Goal: Task Accomplishment & Management: Use online tool/utility

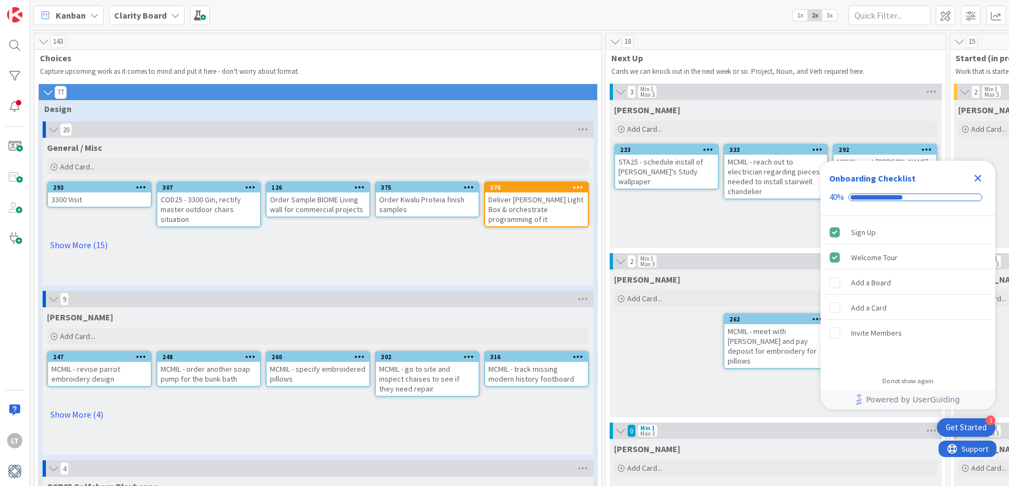
click at [978, 176] on icon "Close Checklist" at bounding box center [977, 178] width 13 height 13
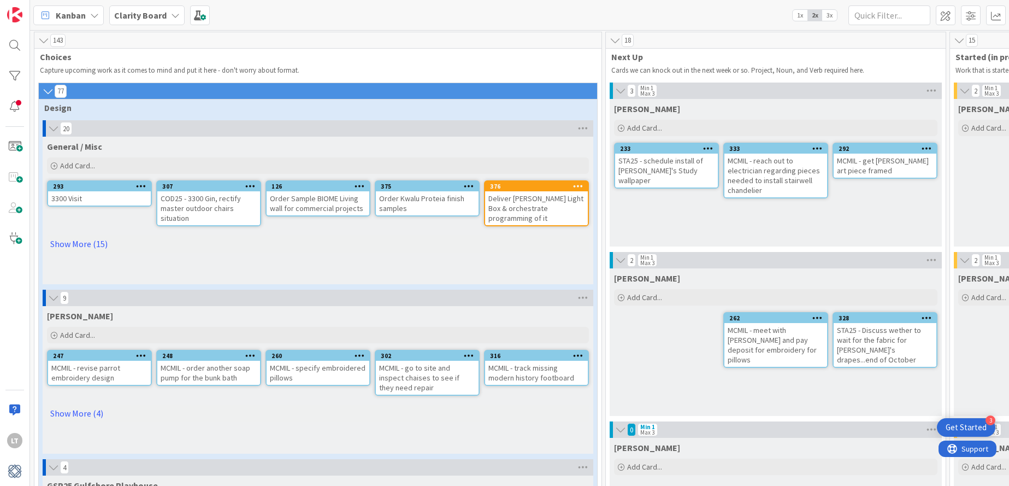
scroll to position [1, 0]
click at [88, 411] on link "Show More (4)" at bounding box center [318, 412] width 542 height 17
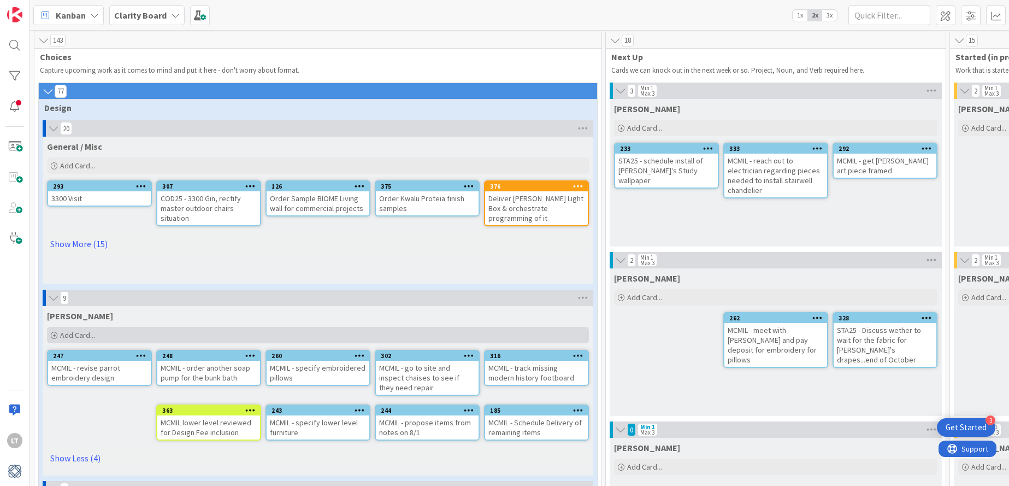
click at [75, 333] on span "Add Card..." at bounding box center [77, 335] width 35 height 10
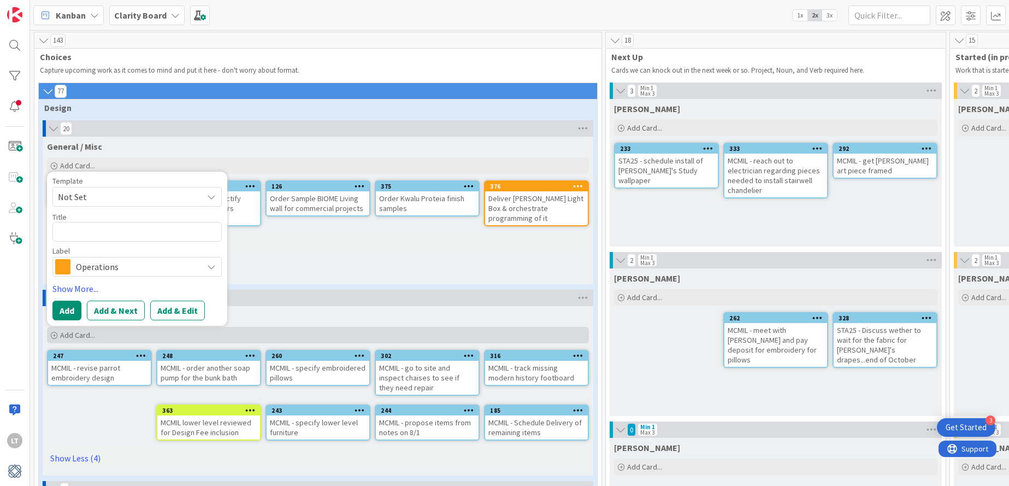
type textarea "x"
type textarea "M"
type textarea "x"
type textarea "MC"
type textarea "x"
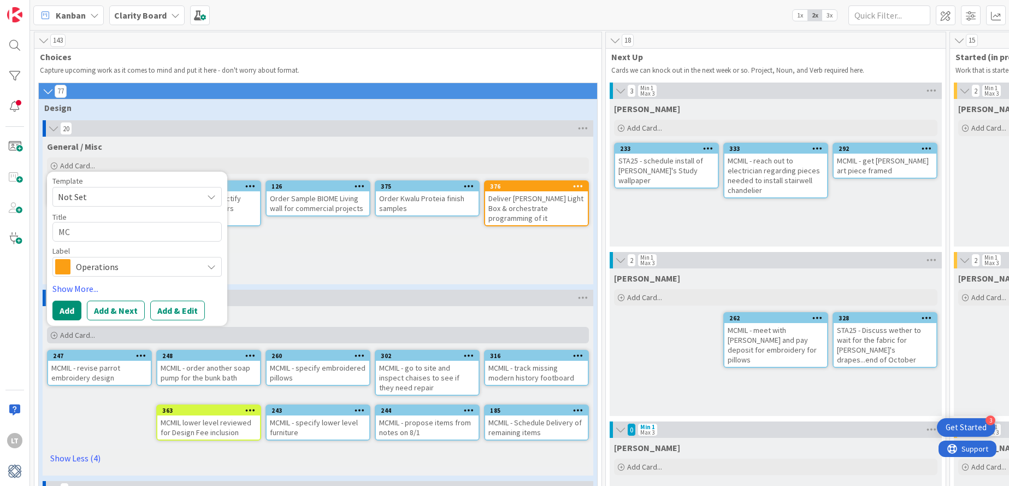
type textarea "MCM"
type textarea "x"
type textarea "MCMI"
type textarea "x"
type textarea "MCMIL"
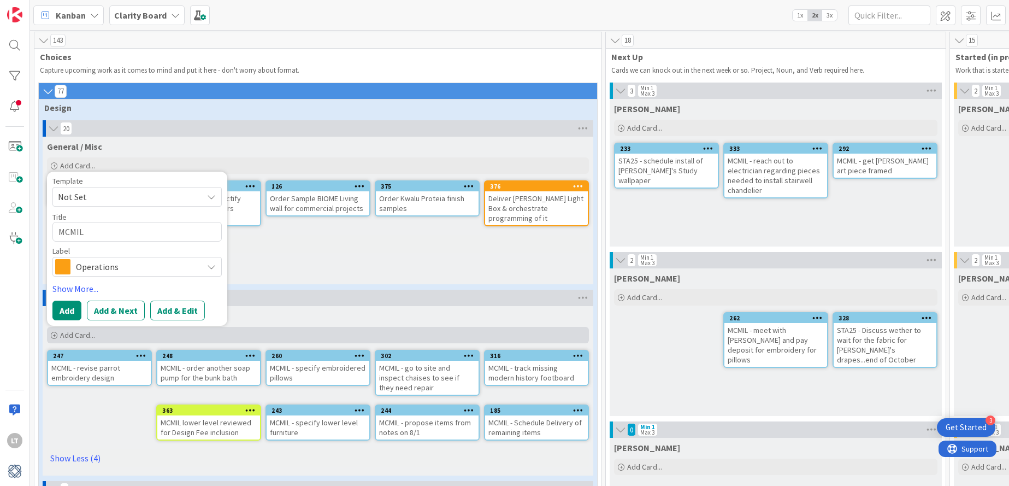
type textarea "x"
type textarea "MCMIL"
type textarea "x"
type textarea "MCMIL -"
type textarea "x"
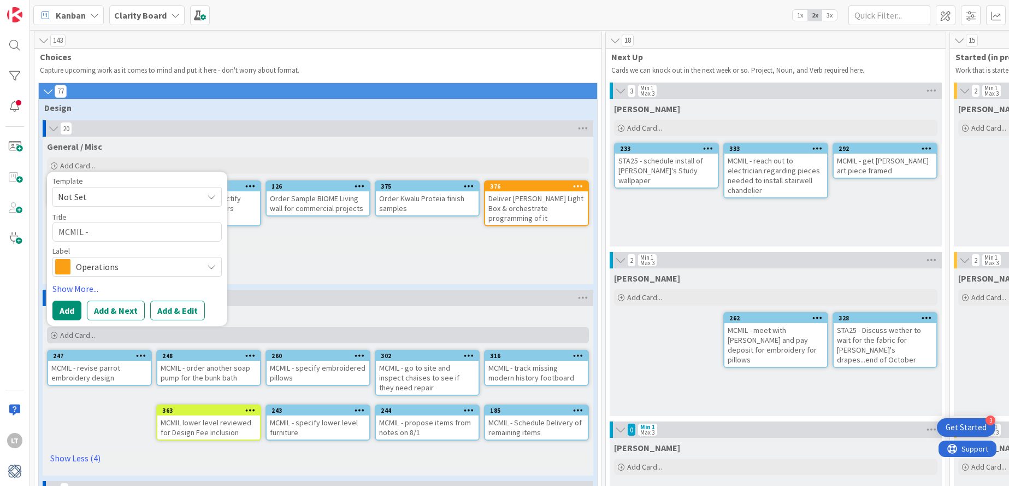
type textarea "MCMIL -"
type textarea "x"
type textarea "MCMIL - f"
type textarea "x"
type textarea "MCMIL - fi"
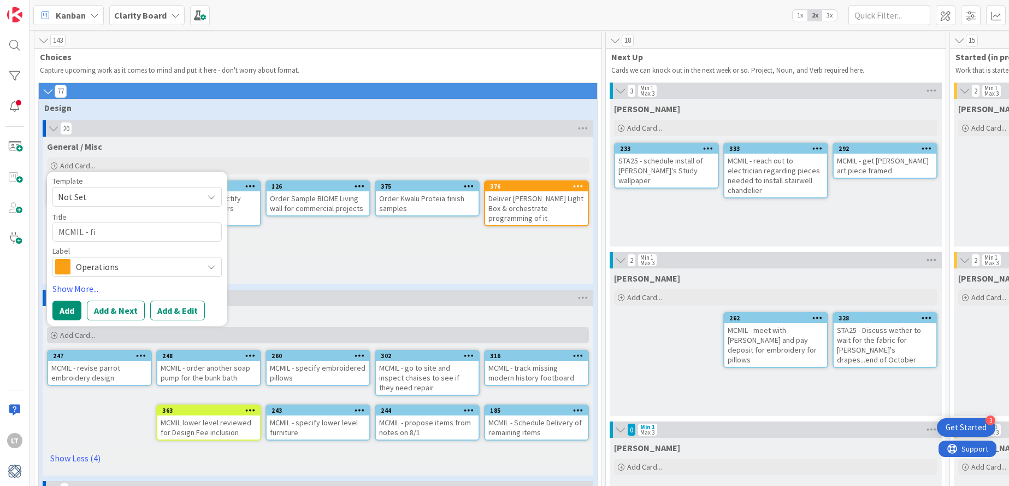
type textarea "x"
type textarea "MCMIL - fin"
type textarea "x"
type textarea "MCMIL - find"
type textarea "x"
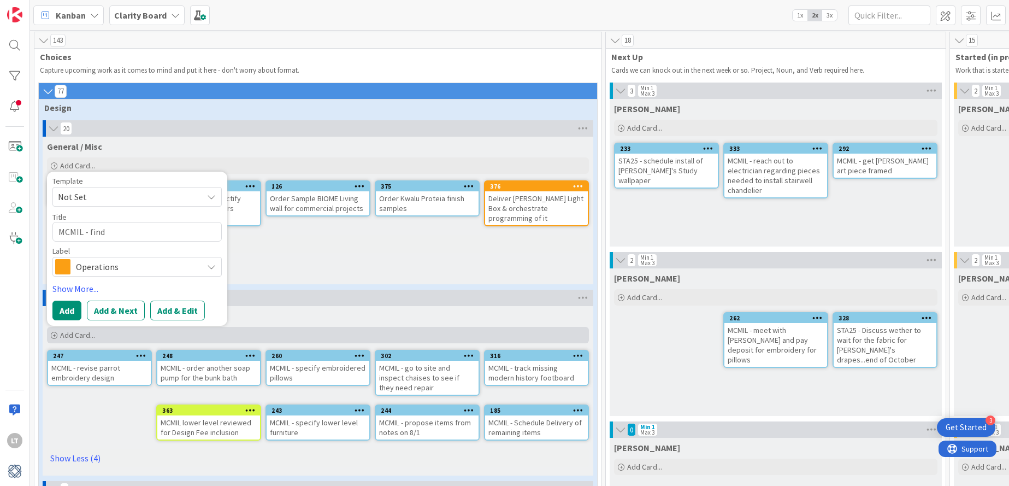
type textarea "MCMIL - find"
type textarea "x"
type textarea "MCMIL - find o"
type textarea "x"
type textarea "MCMIL - find ou"
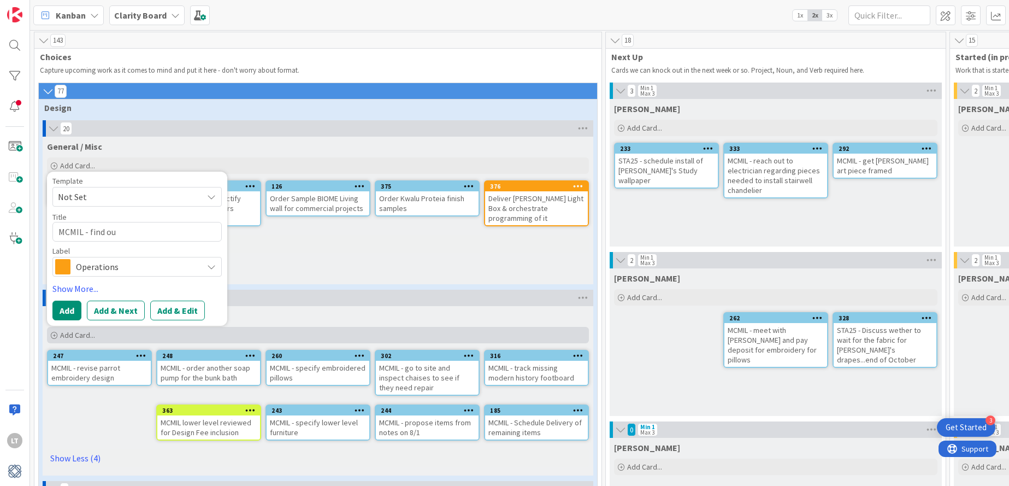
type textarea "x"
type textarea "MCMIL - find out"
type textarea "x"
type textarea "MCMIL - find outd"
type textarea "x"
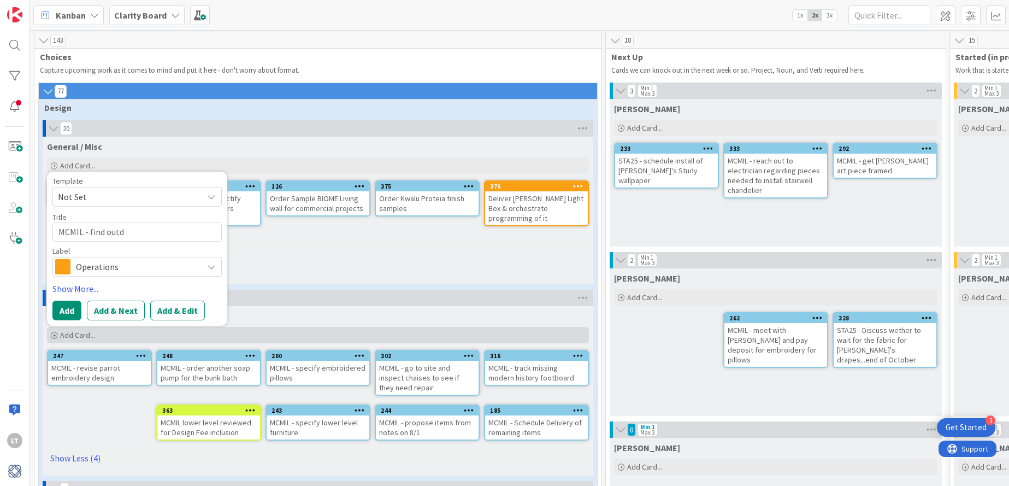
type textarea "MCMIL - find outdo"
type textarea "x"
type textarea "MCMIL - find outdoo"
type textarea "x"
type textarea "MCMIL - find outdoor"
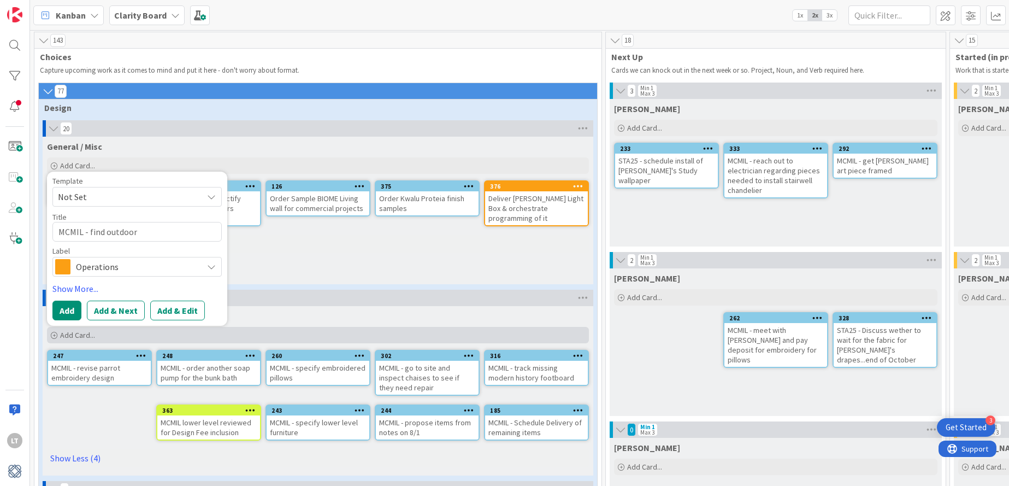
type textarea "x"
type textarea "MCMIL - find outdoor"
type textarea "x"
type textarea "MCMIL - find outdoor c"
type textarea "x"
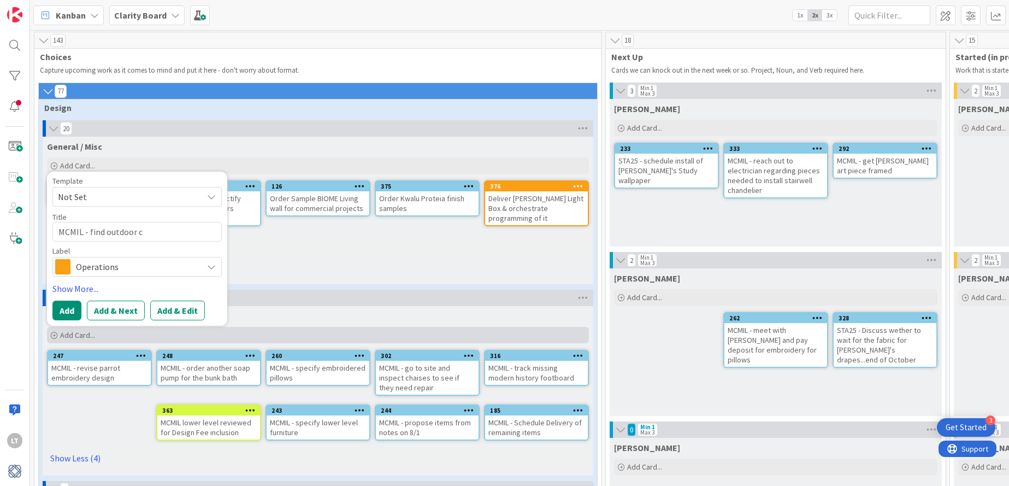
type textarea "MCMIL - find outdoor co"
type textarea "x"
type textarea "MCMIL - find outdoor cof"
type textarea "x"
type textarea "MCMIL - find outdoor coff"
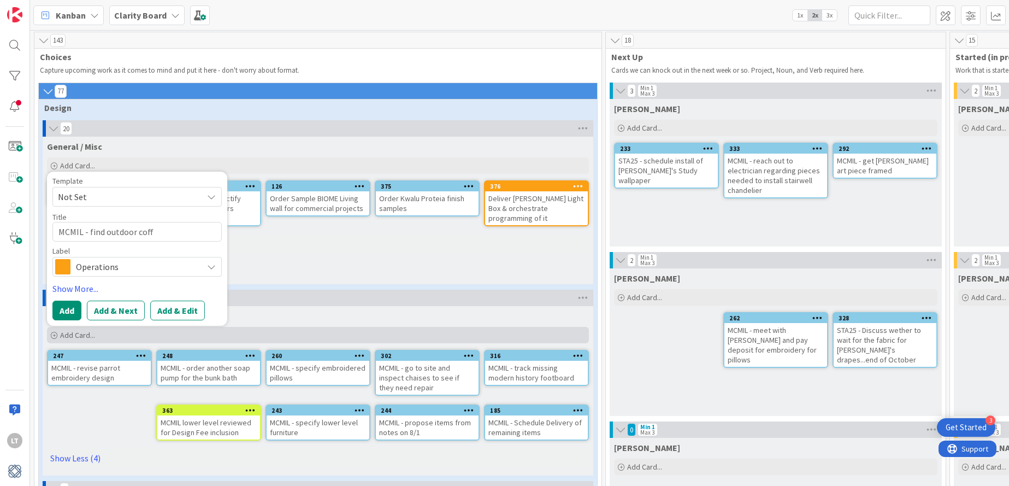
type textarea "x"
type textarea "MCMIL - find outdoor coffe"
type textarea "x"
type textarea "MCMIL - find outdoor coffee"
type textarea "x"
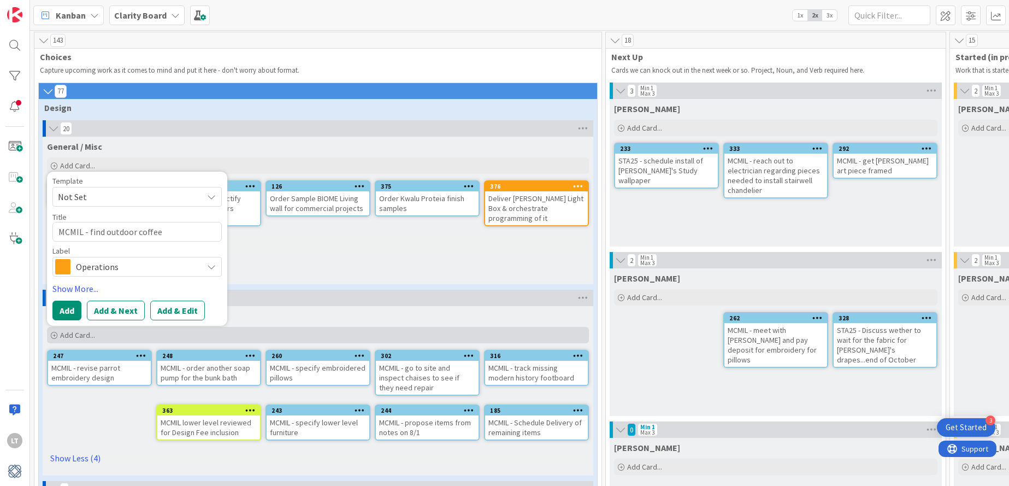
type textarea "MCMIL - find outdoor coffee"
type textarea "x"
type textarea "MCMIL - find outdoor coffee t"
type textarea "x"
type textarea "MCMIL - find outdoor coffee ta"
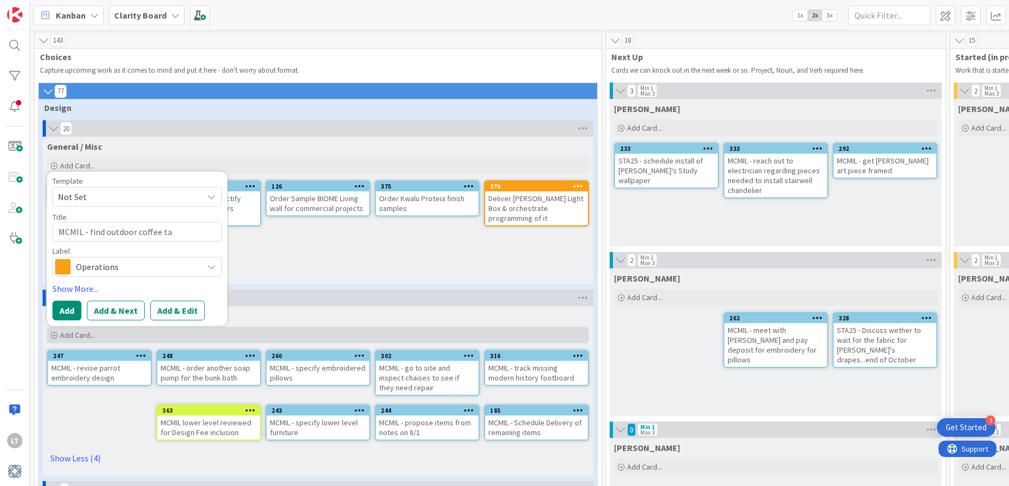
type textarea "x"
type textarea "MCMIL - find outdoor coffee tab"
type textarea "x"
type textarea "MCMIL - find outdoor coffee tabl"
type textarea "x"
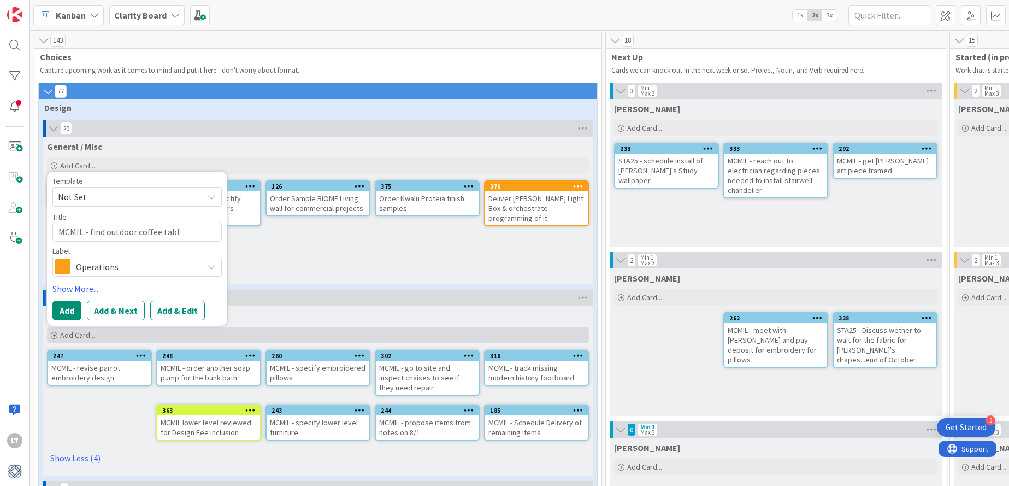
type textarea "MCMIL - find outdoor coffee table"
type textarea "x"
type textarea "MCMIL - find outdoor coffee table"
type textarea "x"
type textarea "MCMIL - find outdoor coffee table 2"
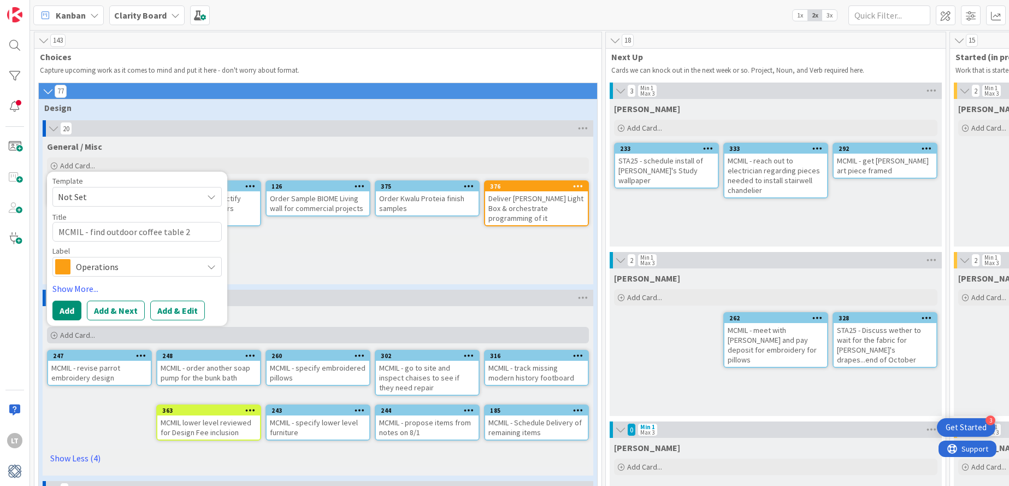
type textarea "x"
type textarea "MCMIL - find outdoor coffee table 24"
type textarea "x"
type textarea "MCMIL - find outdoor coffee table 24""
type textarea "x"
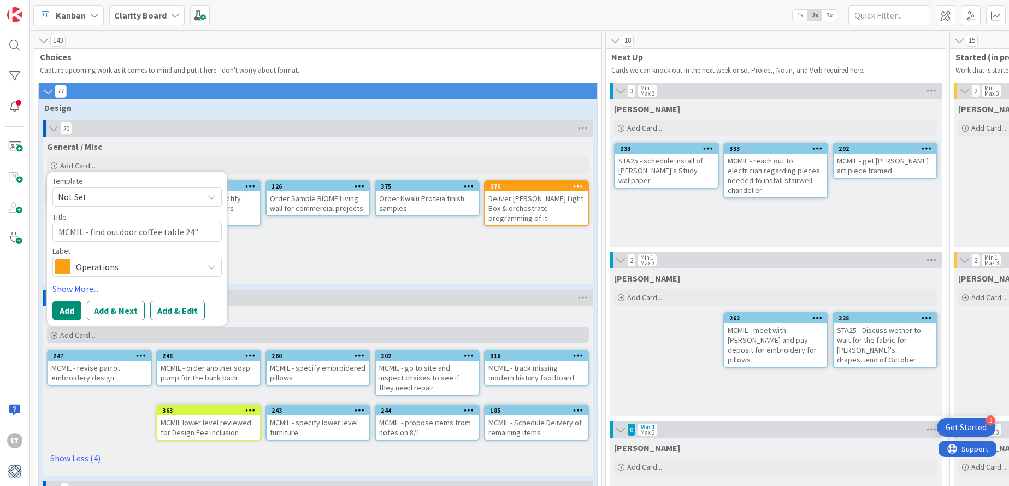
type textarea "MCMIL - find outdoor coffee table 24""
type textarea "x"
type textarea "MCMIL - find outdoor coffee table 24" x"
type textarea "x"
type textarea "MCMIL - find outdoor coffee table 24" x"
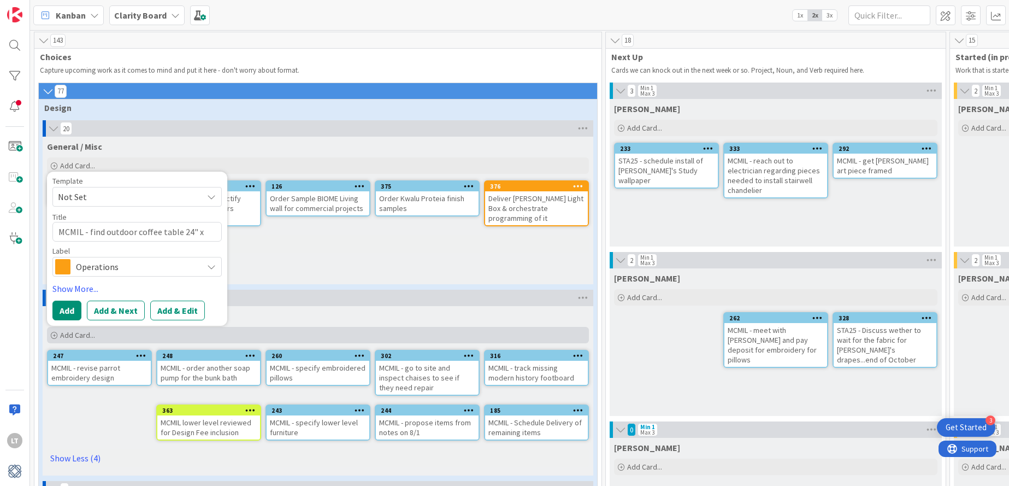
type textarea "x"
type textarea "MCMIL - find outdoor coffee table 24" x 4"
type textarea "x"
type textarea "MCMIL - find outdoor coffee table 24" x 48"
type textarea "x"
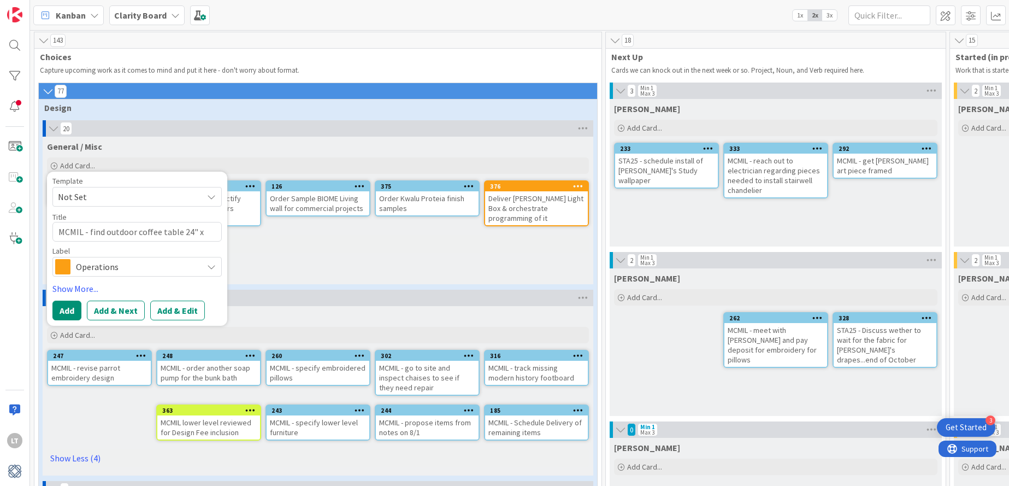
type textarea "MCMIL - find outdoor coffee table 24" x 48""
click at [209, 264] on icon at bounding box center [211, 266] width 9 height 9
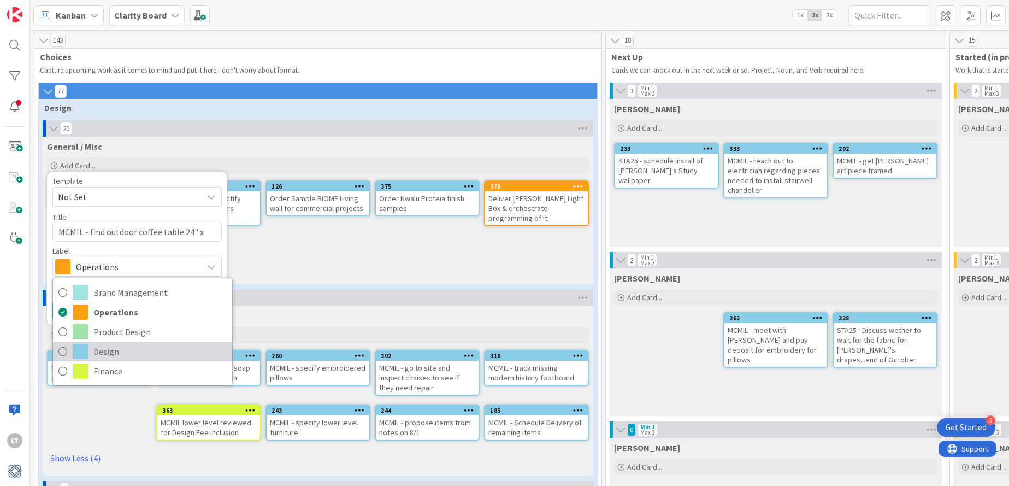
click at [64, 350] on icon at bounding box center [62, 351] width 9 height 16
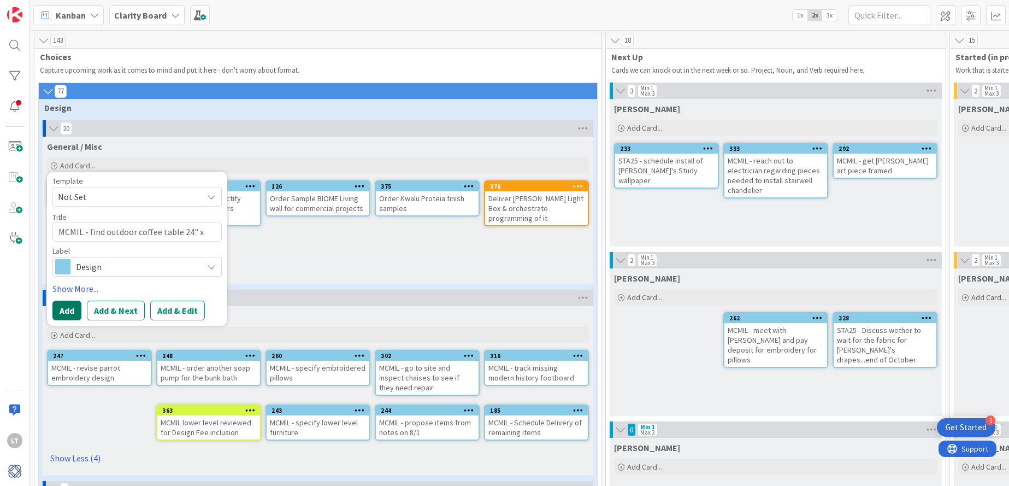
click at [72, 310] on button "Add" at bounding box center [66, 310] width 29 height 20
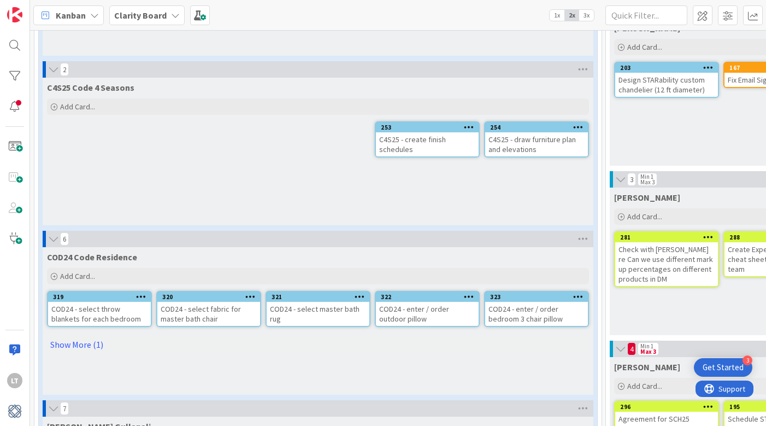
scroll to position [590, 0]
click at [83, 344] on link "Show More (1)" at bounding box center [318, 343] width 542 height 17
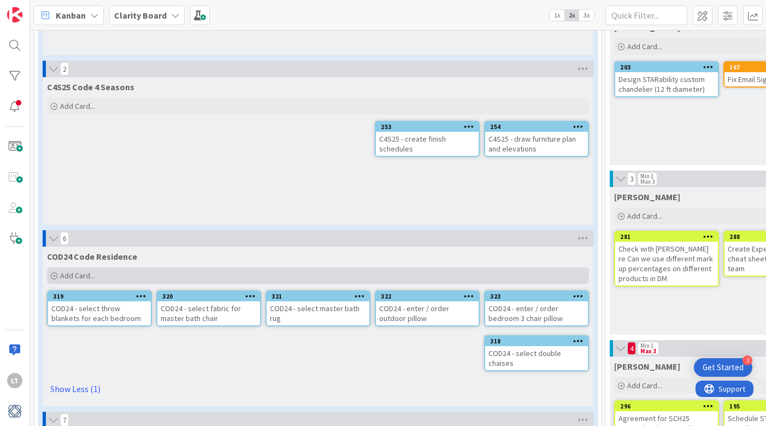
click at [73, 273] on span "Add Card..." at bounding box center [77, 275] width 35 height 10
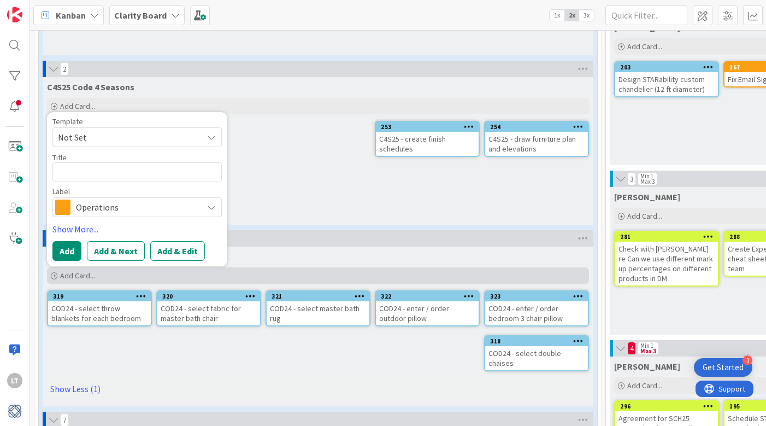
type textarea "x"
type textarea "C"
type textarea "x"
type textarea "CO"
type textarea "x"
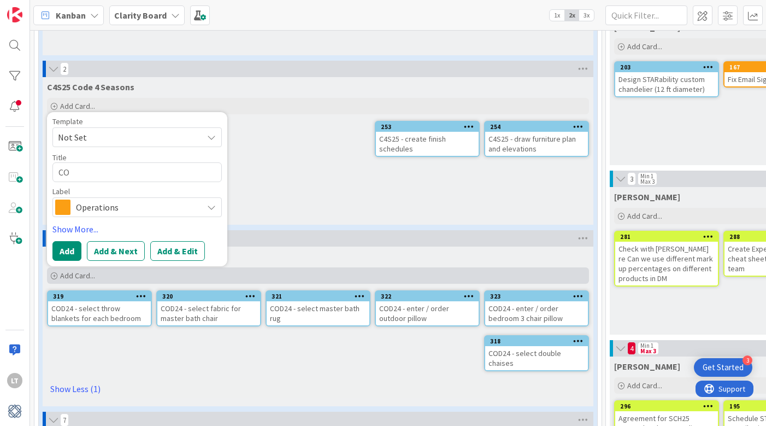
type textarea "COD"
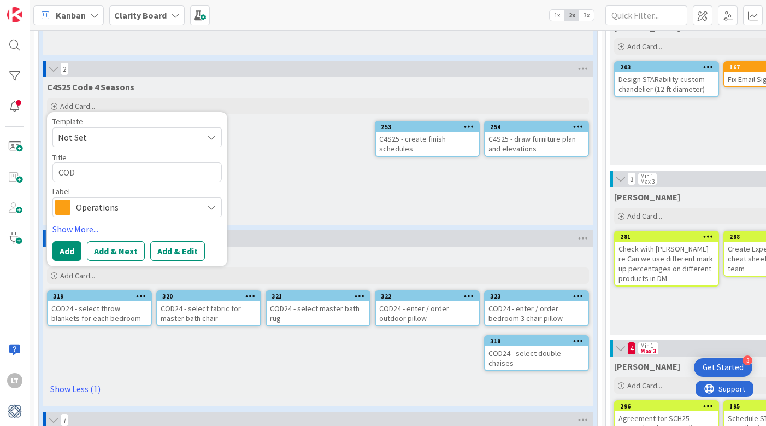
type textarea "x"
type textarea "COD2"
type textarea "x"
type textarea "COD24"
type textarea "x"
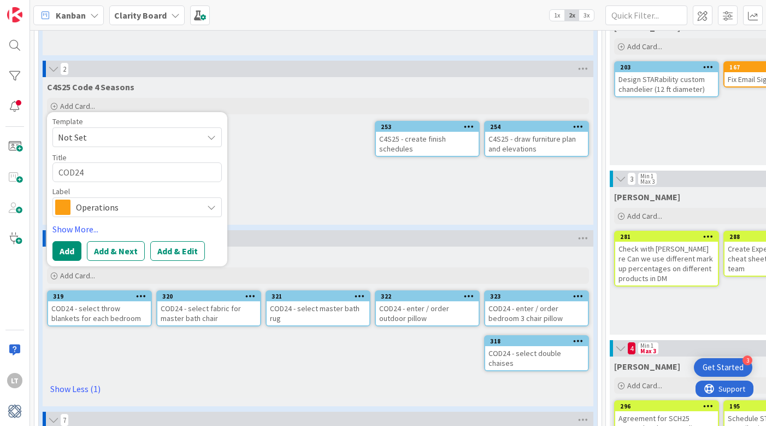
type textarea "COD24"
type textarea "x"
type textarea "COD24 -"
type textarea "x"
type textarea "COD24 -"
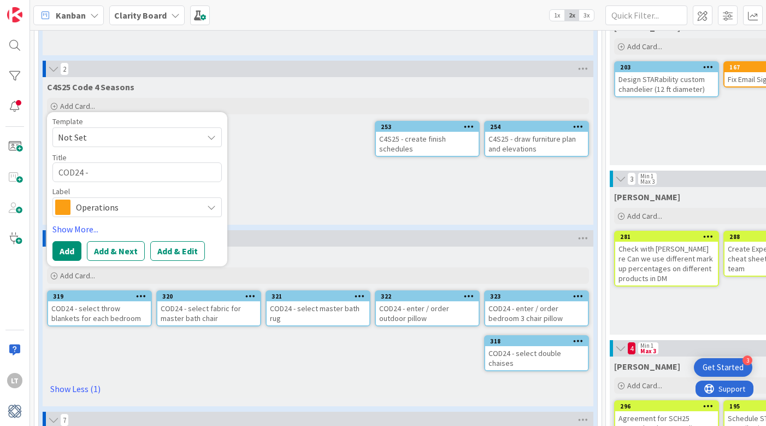
type textarea "x"
type textarea "COD24 - s"
type textarea "x"
type textarea "COD24 - se"
type textarea "x"
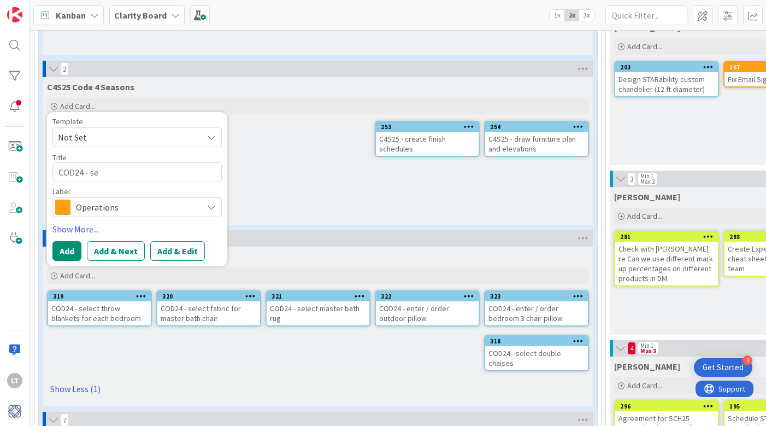
type textarea "COD24 - sel"
type textarea "x"
type textarea "COD24 - sele"
type textarea "x"
type textarea "COD24 - selec"
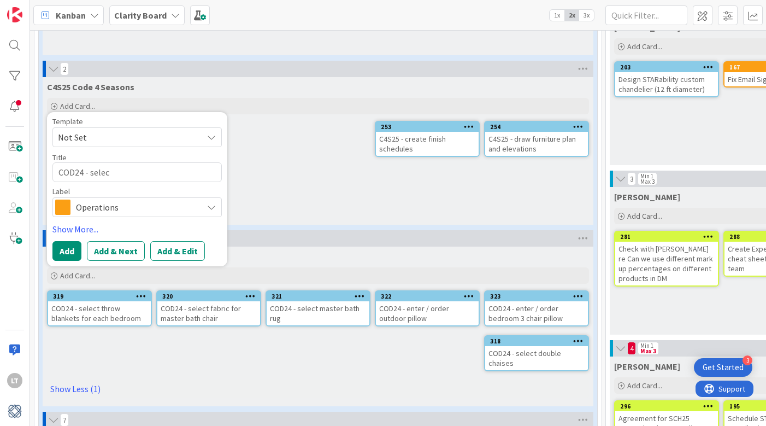
type textarea "x"
type textarea "COD24 - select"
type textarea "x"
type textarea "COD24 - select"
type textarea "x"
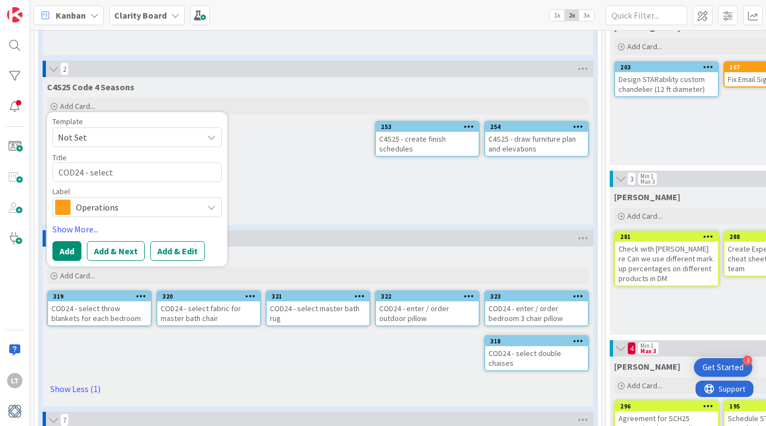
type textarea "COD24 - select 9"
type textarea "x"
type textarea "COD24 - select 9."
type textarea "x"
type textarea "COD24 - select 9. x"
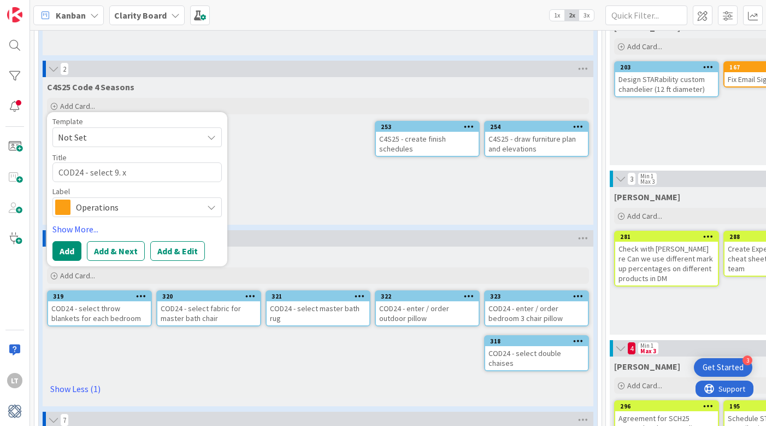
type textarea "x"
type textarea "COD24 - select 9. x"
type textarea "x"
type textarea "COD24 - select 9. x 2"
type textarea "x"
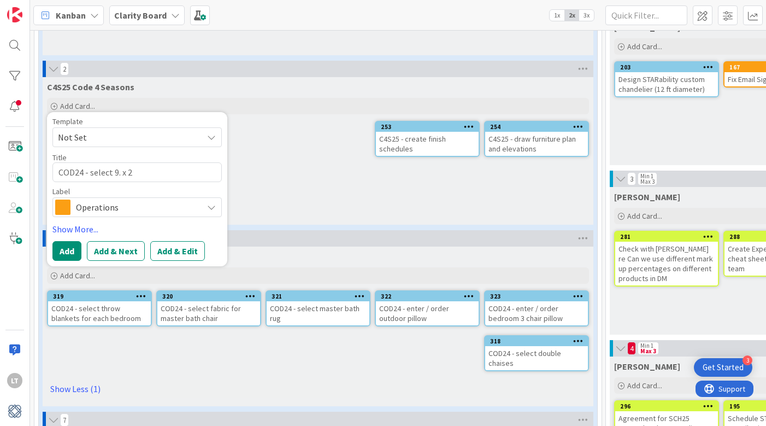
type textarea "COD24 - select 9. x 21"
type textarea "x"
type textarea "COD24 - select 9. x 2"
type textarea "x"
type textarea "COD24 - select 9. x"
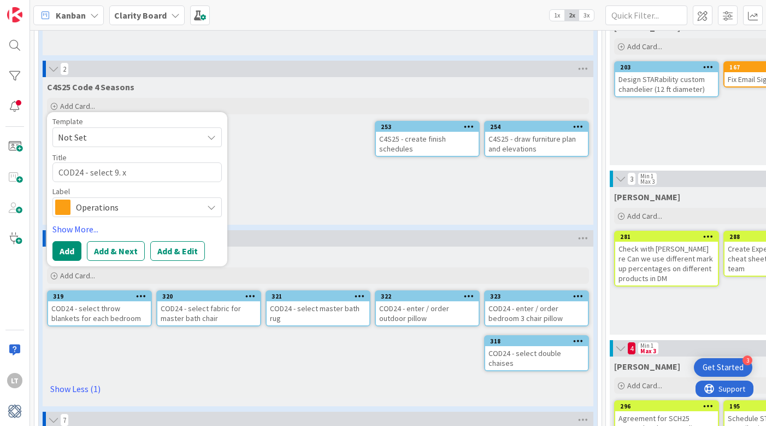
type textarea "x"
type textarea "COD24 - select 9. x"
type textarea "x"
type textarea "COD24 - select 9."
type textarea "x"
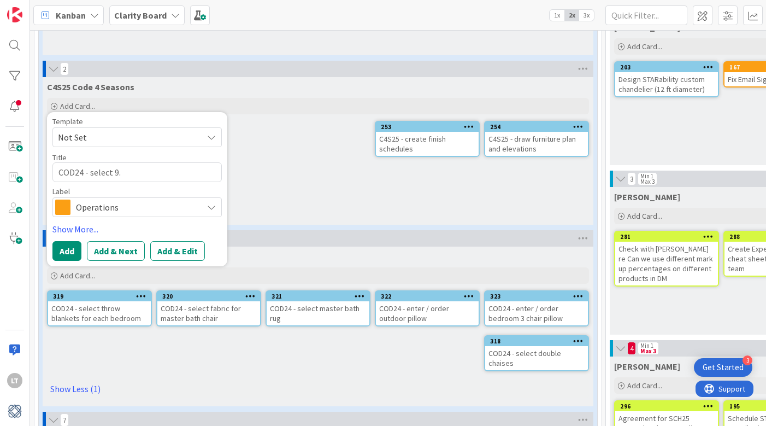
type textarea "COD24 - select 9."
type textarea "x"
type textarea "COD24 - select 9"
type textarea "x"
type textarea "COD24 - select 9'"
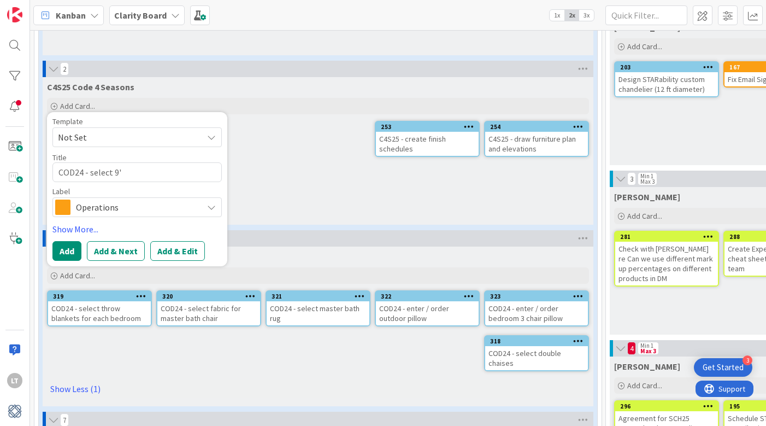
type textarea "x"
type textarea "COD24 - select 9'"
type textarea "x"
type textarea "COD24 - select 9' x"
type textarea "x"
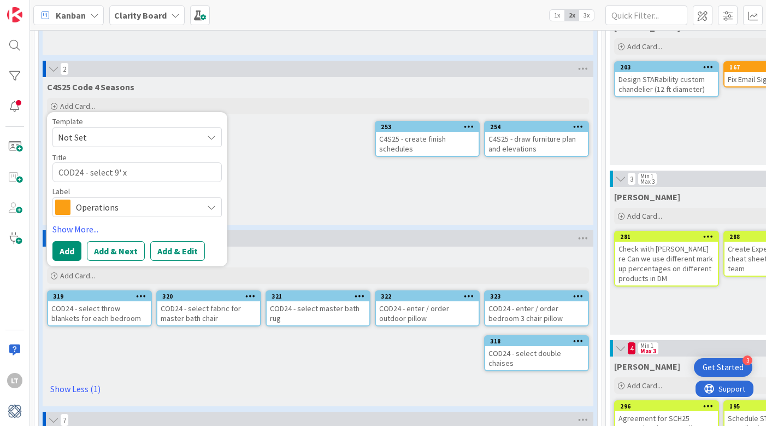
type textarea "COD24 - select 9' x"
type textarea "x"
type textarea "COD24 - select 9' x 1"
type textarea "x"
type textarea "COD24 - select 9' x 12"
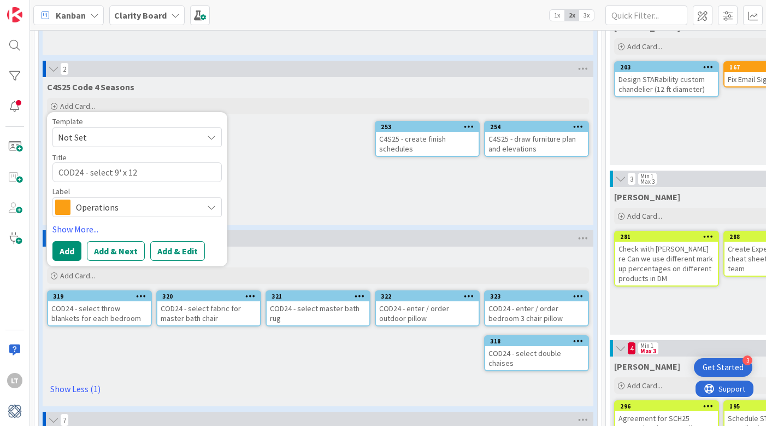
type textarea "x"
type textarea "COD24 - select 9' x 12'"
type textarea "x"
type textarea "COD24 - select 9' x 12'."
type textarea "x"
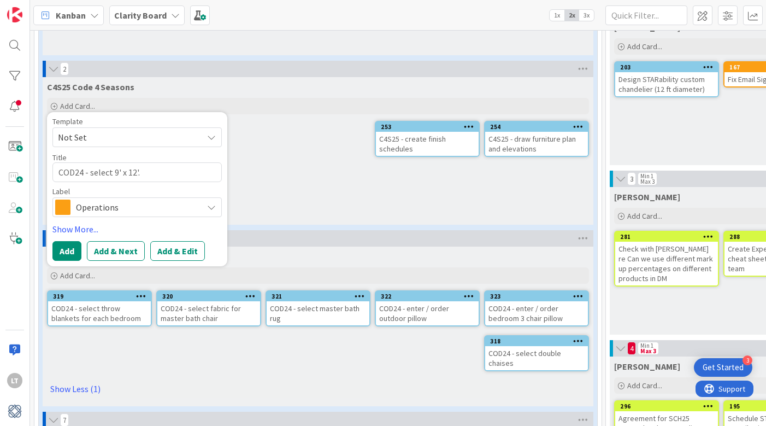
type textarea "COD24 - select 9' x 12'. o"
type textarea "x"
type textarea "COD24 - select 9' x 12'. ou"
type textarea "x"
type textarea "COD24 - select 9' x 12'. o"
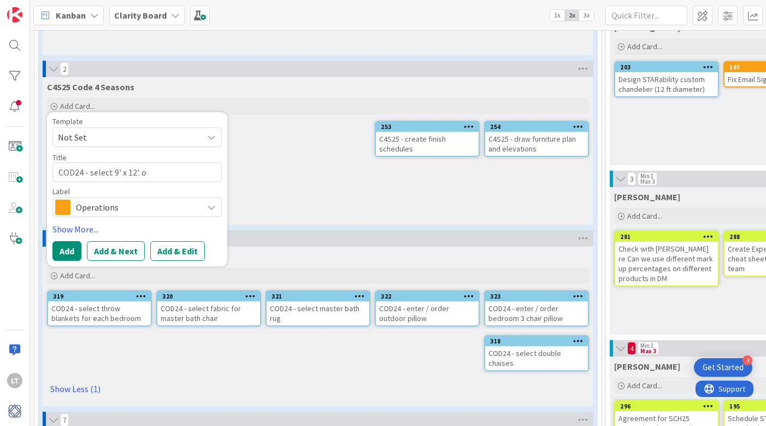
type textarea "x"
type textarea "COD24 - select 9' x 12'."
type textarea "x"
type textarea "COD24 - select 9' x 12'."
type textarea "x"
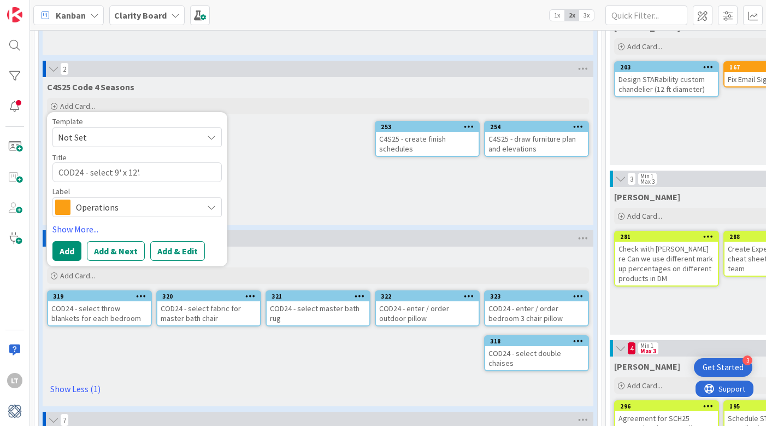
type textarea "COD24 - select 9' x 12'"
type textarea "x"
type textarea "COD24 - select 9' x 12'"
type textarea "x"
type textarea "COD24 - select 9' x 12'"
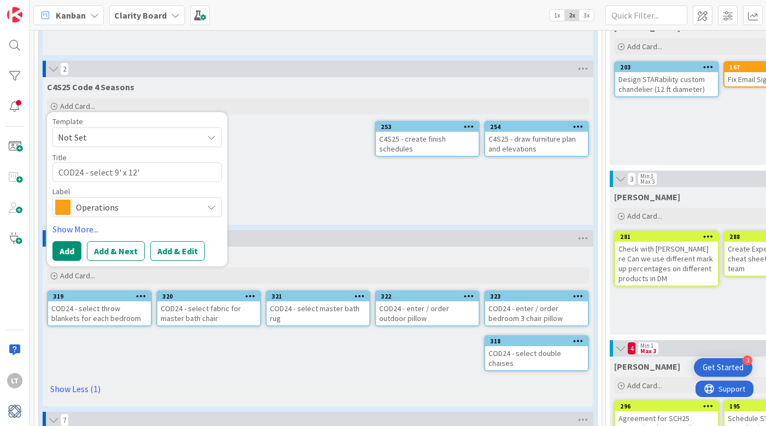
type textarea "x"
type textarea "COD24 - select 9' x 12' o"
type textarea "x"
type textarea "COD24 - select 9' x 12' ou"
type textarea "x"
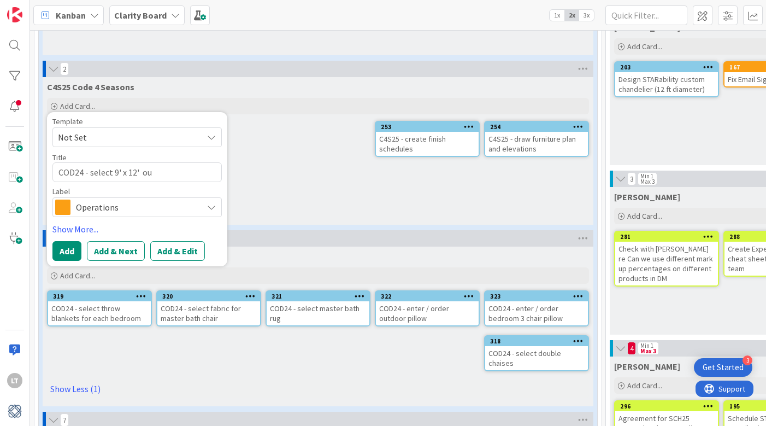
type textarea "COD24 - select 9' x 12' out"
type textarea "x"
type textarea "COD24 - select 9' x 12' outd"
type textarea "x"
type textarea "COD24 - select 9' x 12' outdo"
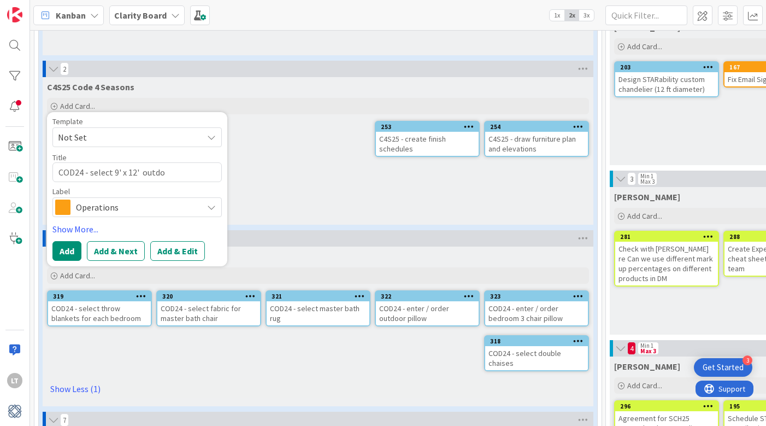
type textarea "x"
type textarea "COD24 - select 9' x 12' outdoo"
type textarea "x"
type textarea "COD24 - select 9' x 12' outdoor"
type textarea "x"
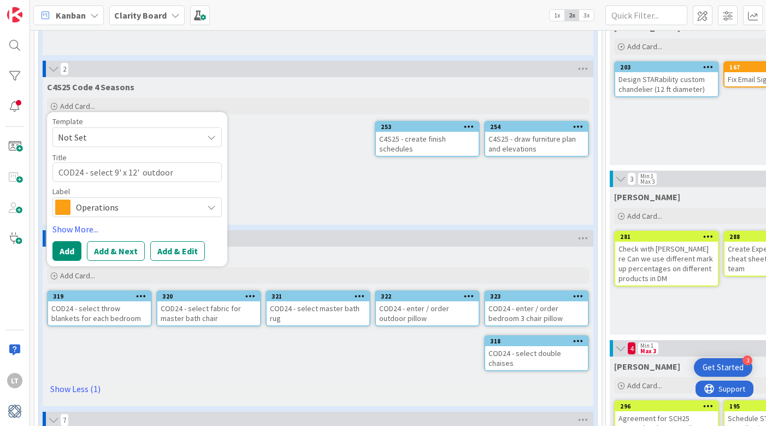
type textarea "COD24 - select 9' x 12' outdoor"
type textarea "x"
type textarea "COD24 - select 9' x 12' outdoor r"
type textarea "x"
type textarea "COD24 - select 9' x 12' outdoor ru"
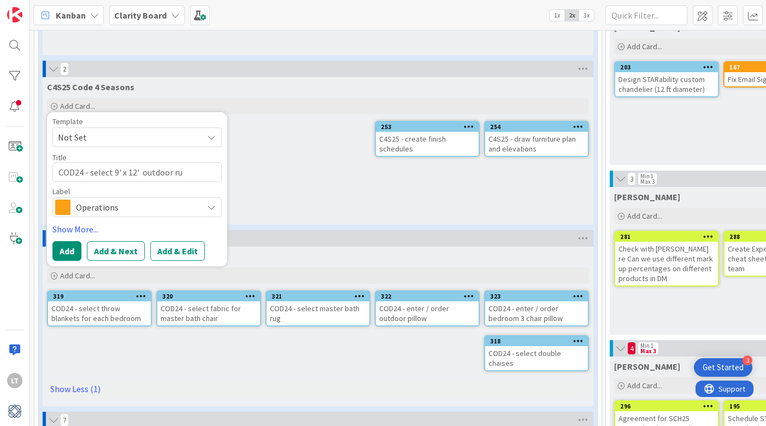
type textarea "x"
type textarea "COD24 - select 9' x 12' outdoor rug"
click at [109, 207] on span "Operations" at bounding box center [136, 206] width 121 height 15
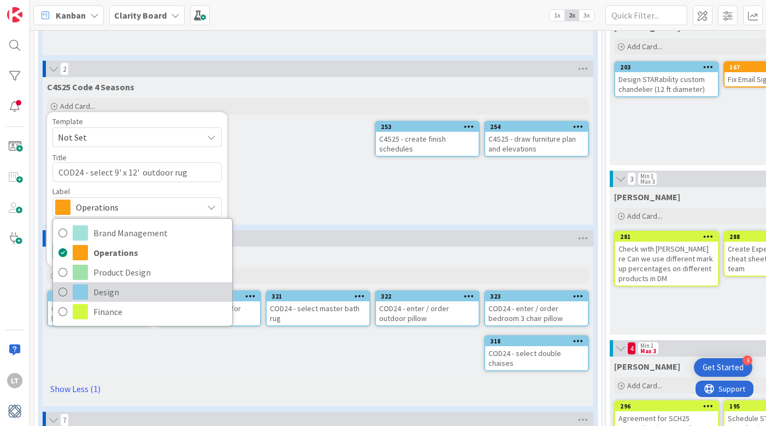
click at [67, 291] on icon at bounding box center [62, 292] width 9 height 16
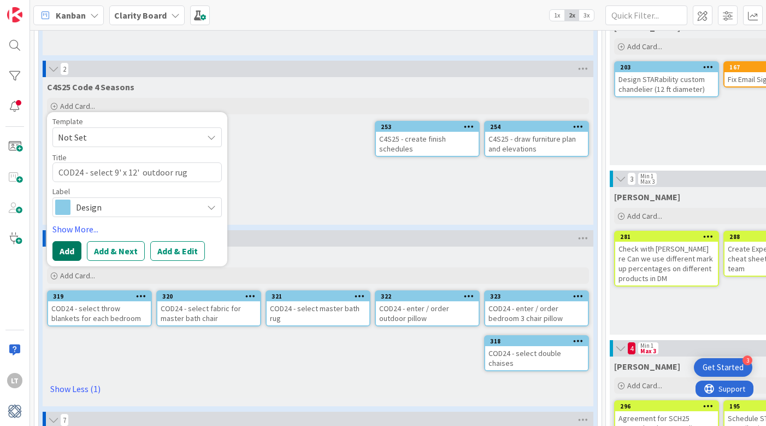
click at [70, 250] on button "Add" at bounding box center [66, 251] width 29 height 20
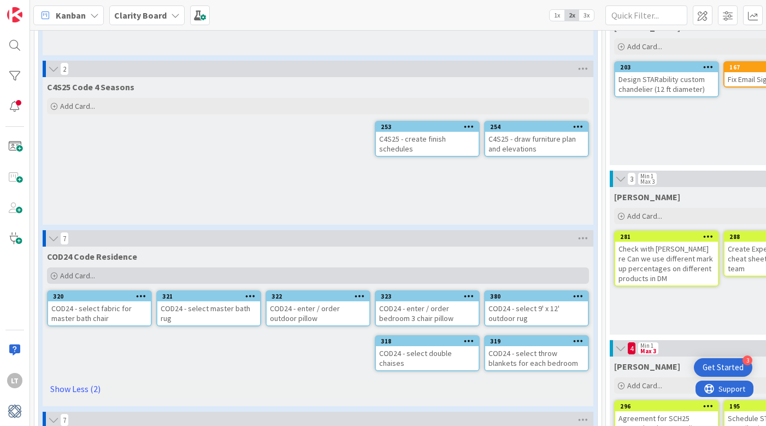
click at [82, 273] on span "Add Card..." at bounding box center [77, 275] width 35 height 10
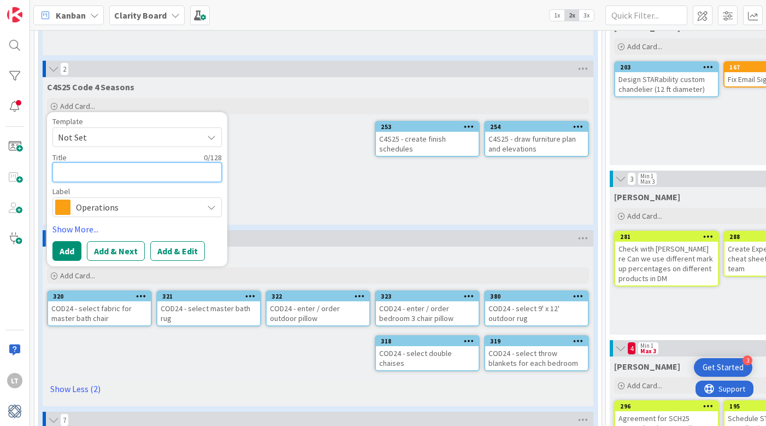
type textarea "x"
type textarea "C"
type textarea "x"
type textarea "CO"
type textarea "x"
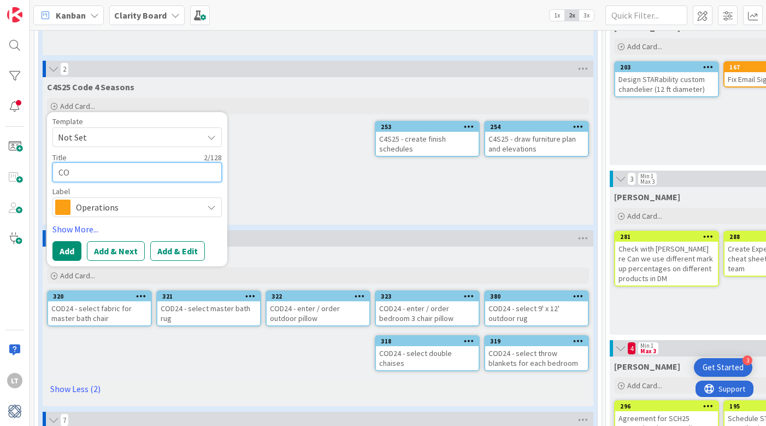
type textarea "COD"
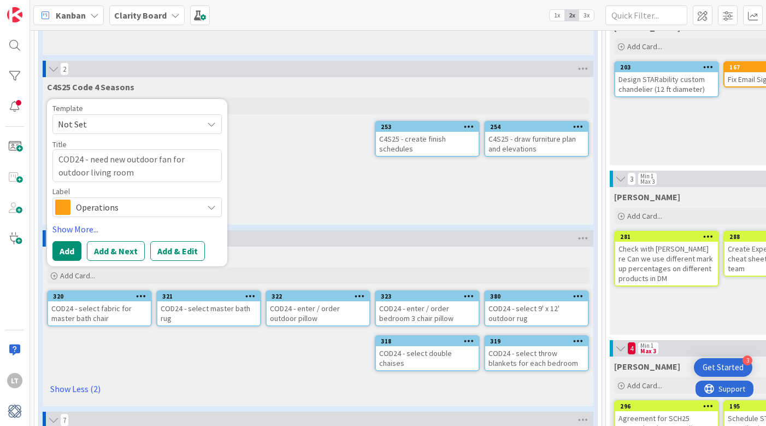
click at [100, 204] on span "Operations" at bounding box center [136, 206] width 121 height 15
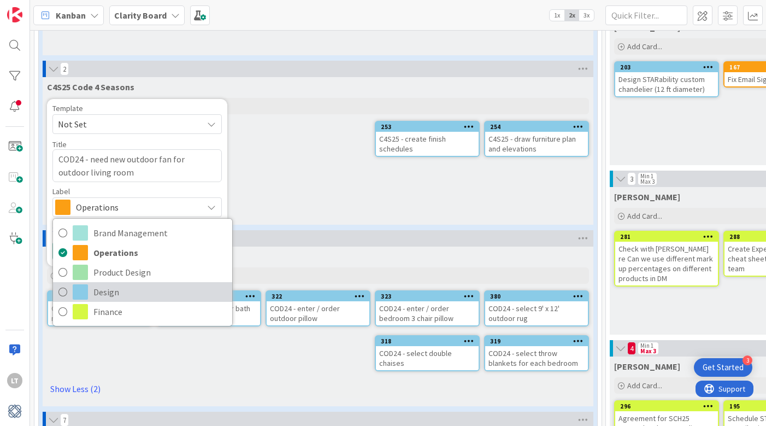
click at [63, 291] on icon at bounding box center [62, 292] width 9 height 16
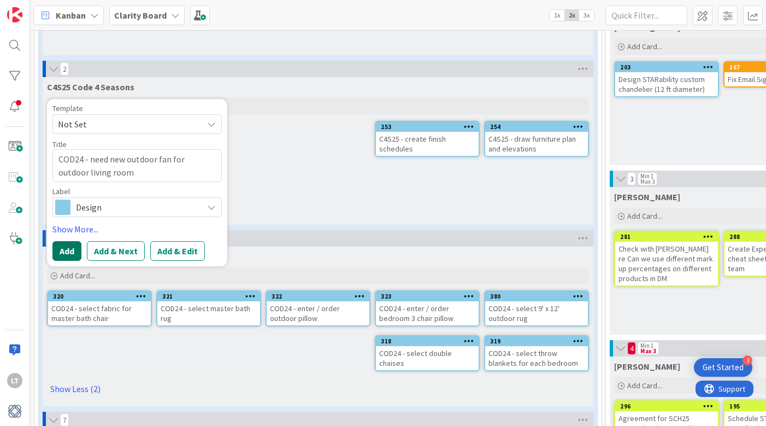
click at [69, 250] on button "Add" at bounding box center [66, 251] width 29 height 20
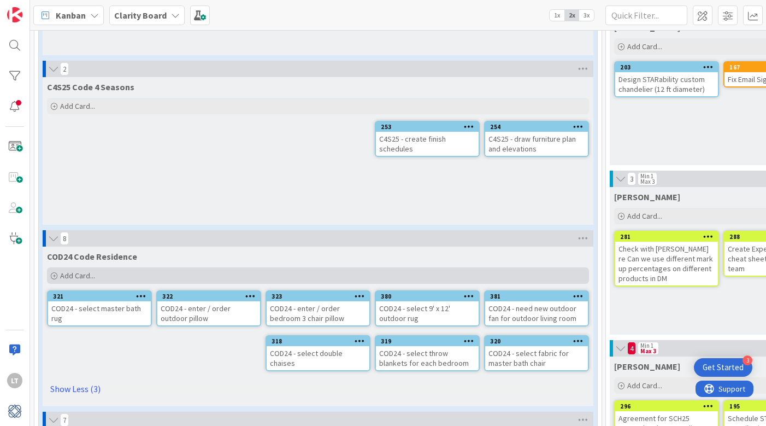
click at [78, 277] on span "Add Card..." at bounding box center [77, 275] width 35 height 10
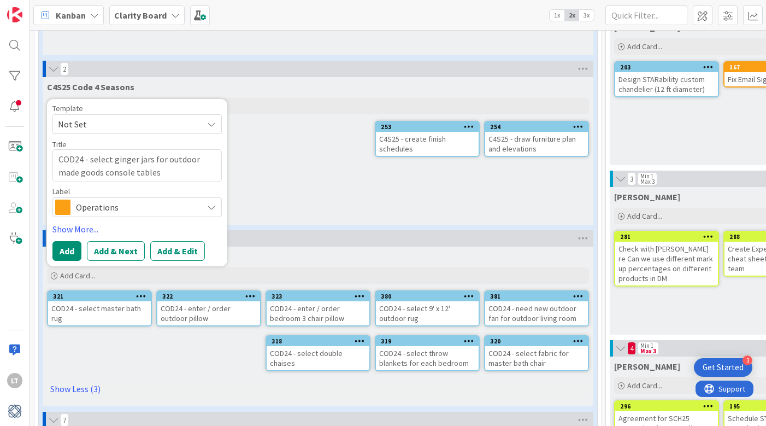
click at [113, 202] on span "Operations" at bounding box center [136, 206] width 121 height 15
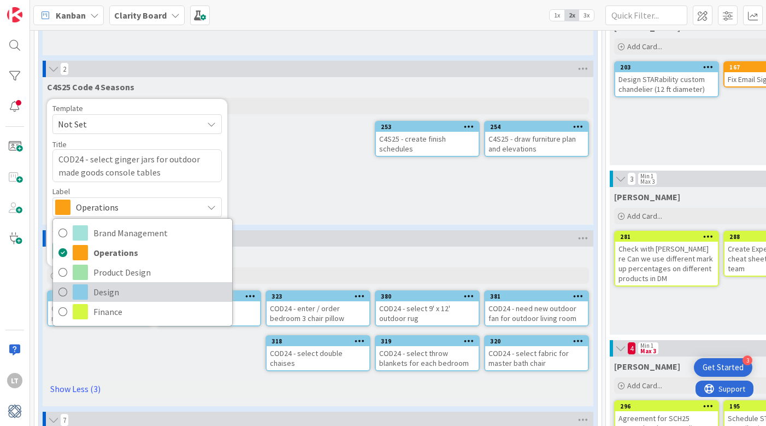
click at [64, 290] on icon at bounding box center [62, 292] width 9 height 16
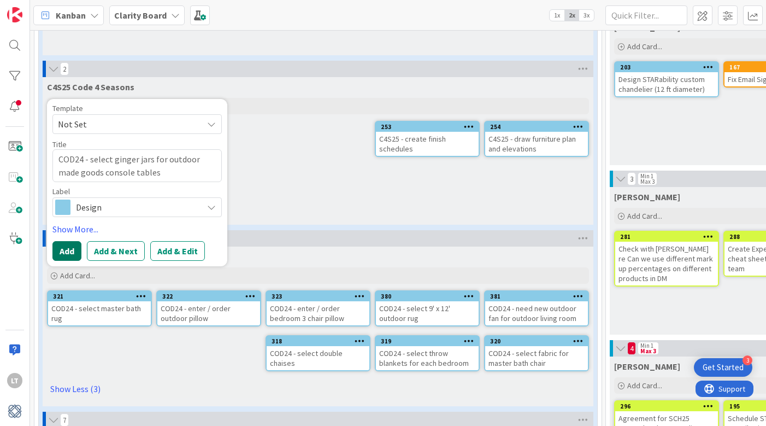
click at [66, 255] on button "Add" at bounding box center [66, 251] width 29 height 20
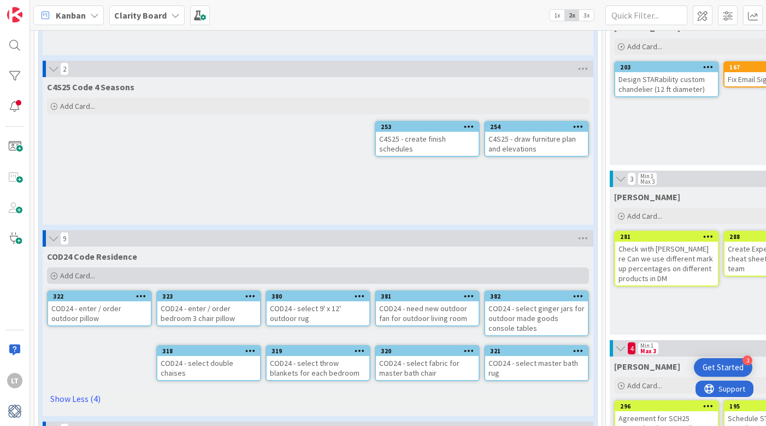
click at [75, 273] on span "Add Card..." at bounding box center [77, 275] width 35 height 10
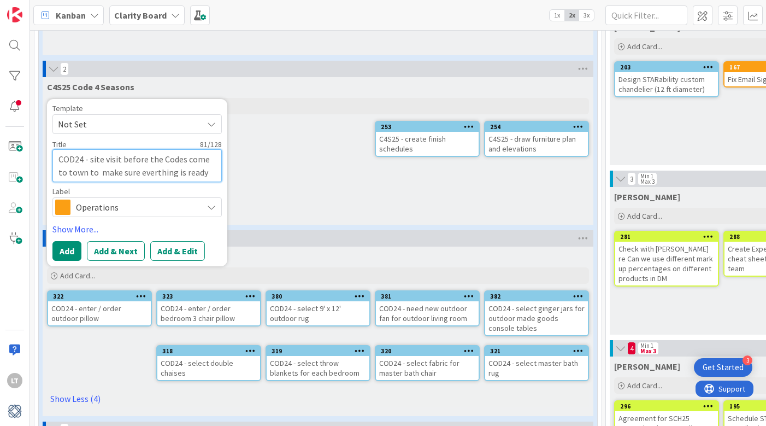
click at [145, 170] on textarea "COD24 - site visit before the Codes come to town to make sure everthing is ready" at bounding box center [136, 165] width 169 height 33
click at [122, 202] on span "Operations" at bounding box center [136, 206] width 121 height 15
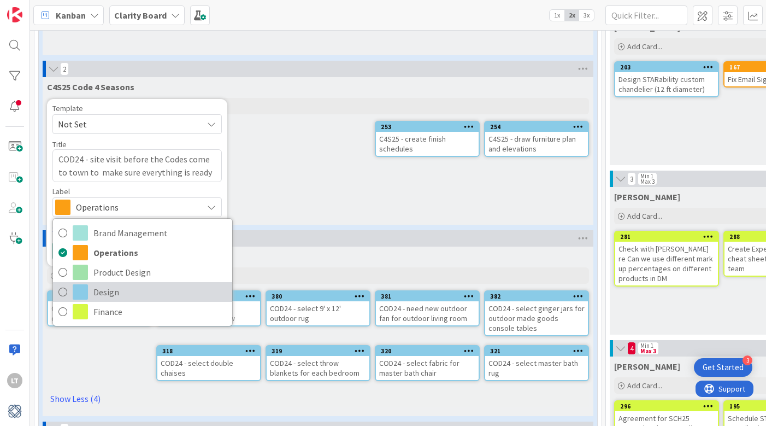
click at [61, 293] on icon at bounding box center [62, 292] width 9 height 16
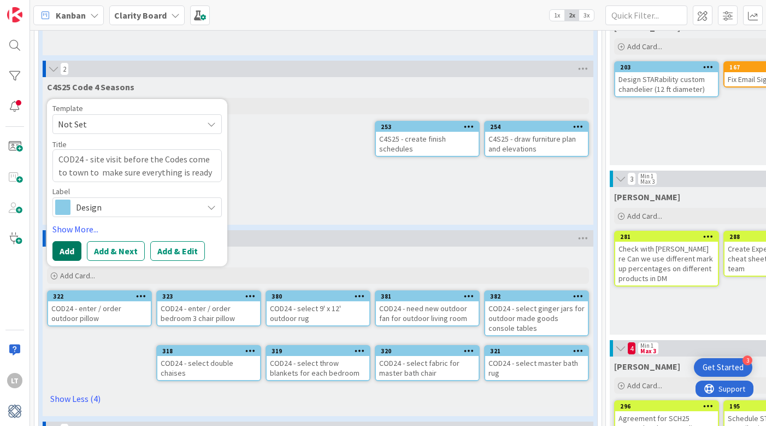
click at [67, 256] on button "Add" at bounding box center [66, 251] width 29 height 20
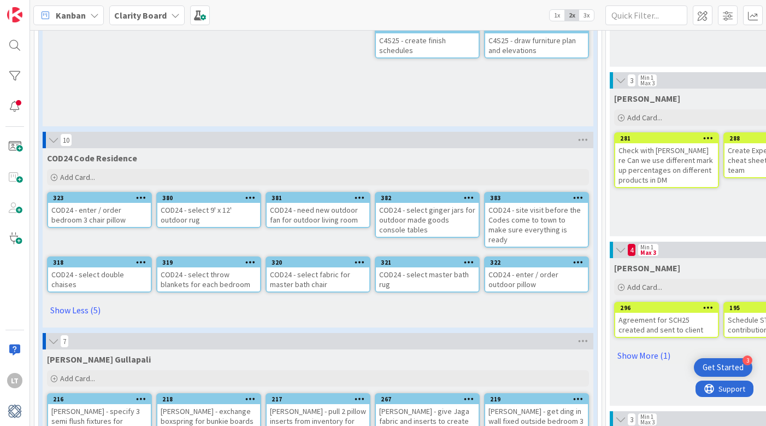
scroll to position [691, 0]
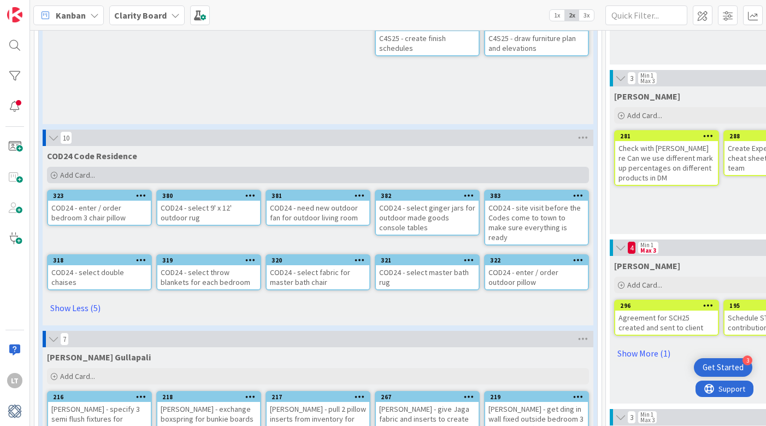
click at [86, 175] on span "Add Card..." at bounding box center [77, 175] width 35 height 10
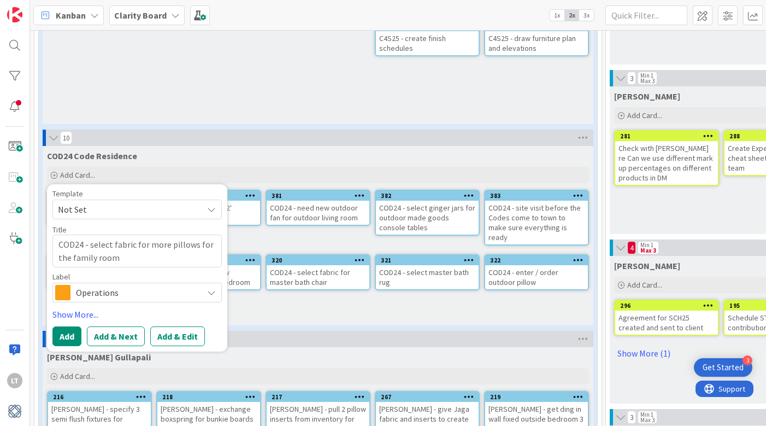
click at [217, 291] on div "Operations" at bounding box center [136, 292] width 169 height 20
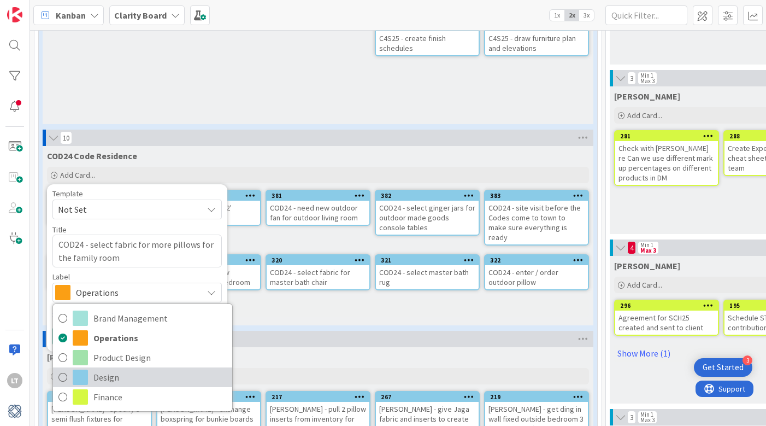
click at [87, 374] on span at bounding box center [80, 376] width 15 height 15
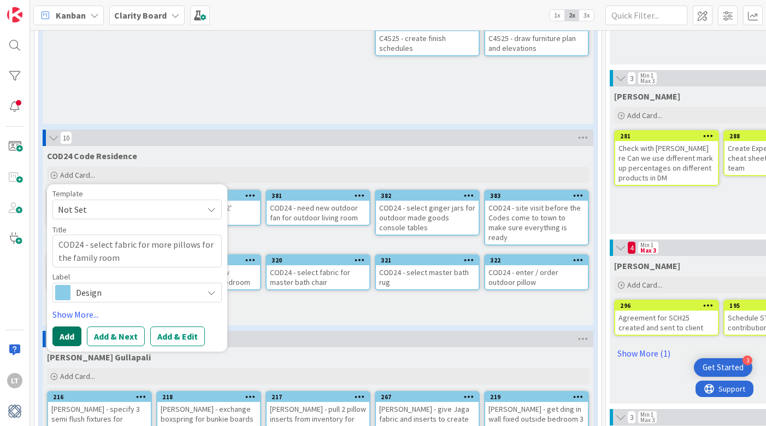
click at [66, 341] on button "Add" at bounding box center [66, 336] width 29 height 20
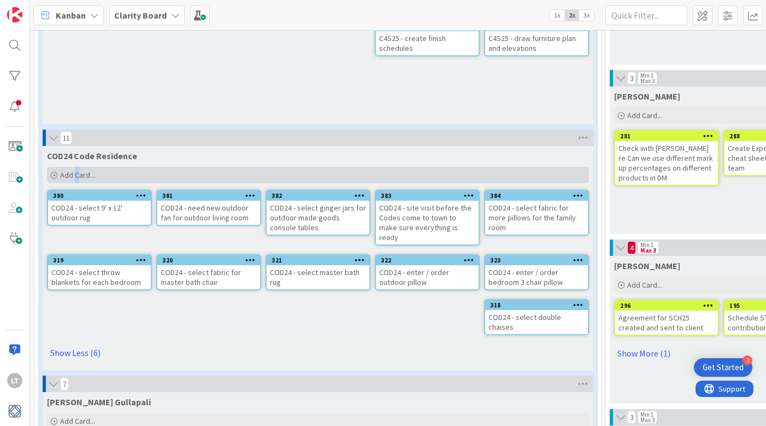
click at [76, 176] on span "Add Card..." at bounding box center [77, 175] width 35 height 10
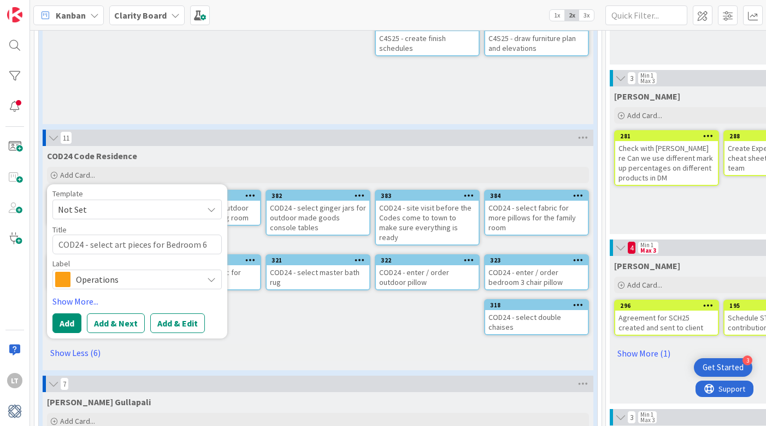
click at [132, 276] on span "Operations" at bounding box center [136, 278] width 121 height 15
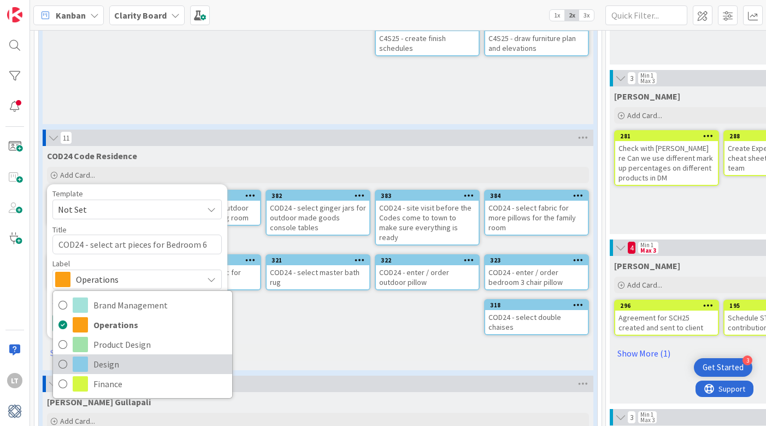
click at [63, 362] on icon at bounding box center [62, 364] width 9 height 16
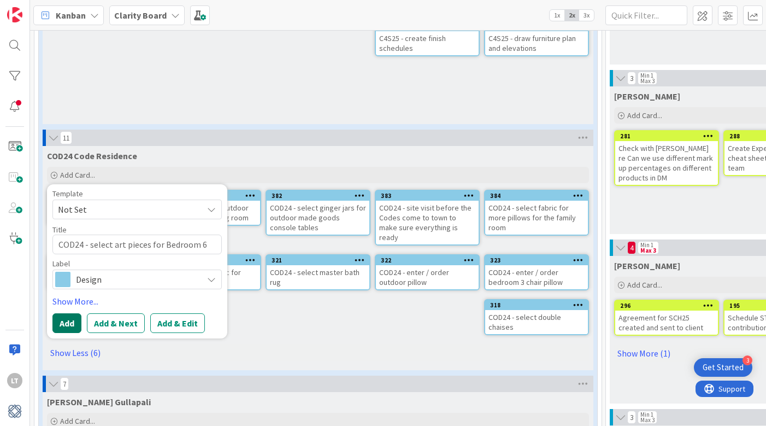
click at [70, 321] on button "Add" at bounding box center [66, 323] width 29 height 20
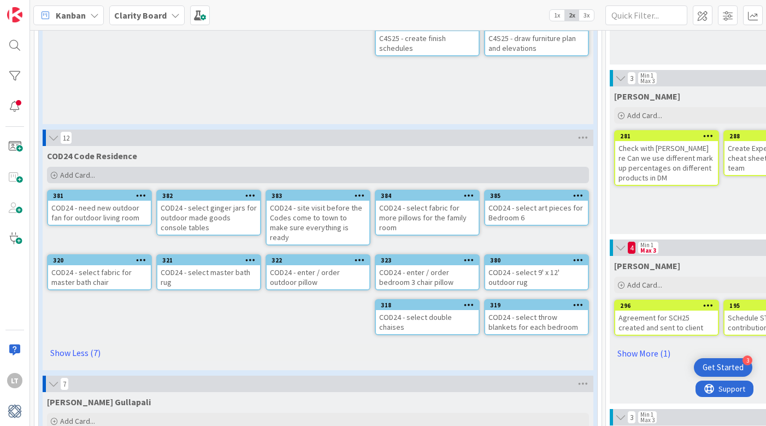
click at [82, 173] on span "Add Card..." at bounding box center [77, 175] width 35 height 10
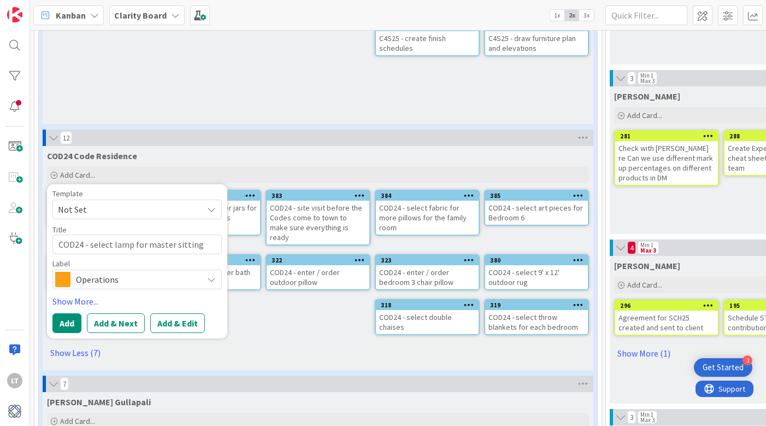
click at [97, 279] on span "Operations" at bounding box center [136, 278] width 121 height 15
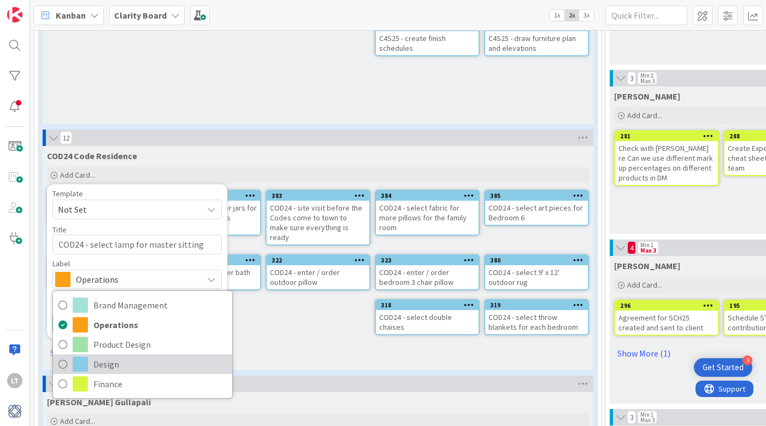
click at [75, 370] on span at bounding box center [80, 363] width 15 height 15
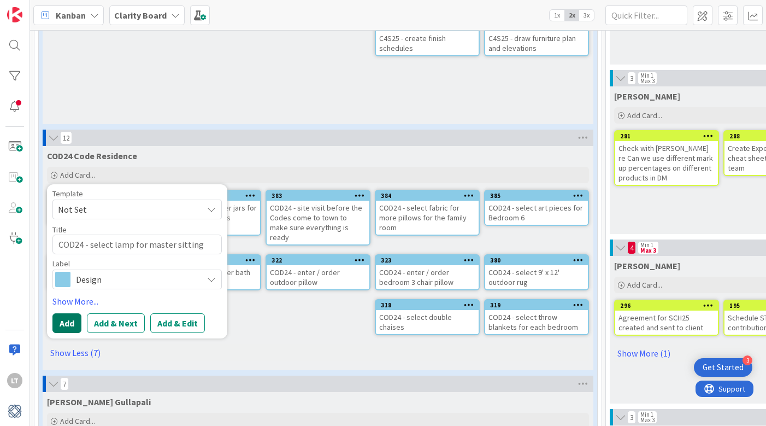
click at [75, 320] on button "Add" at bounding box center [66, 323] width 29 height 20
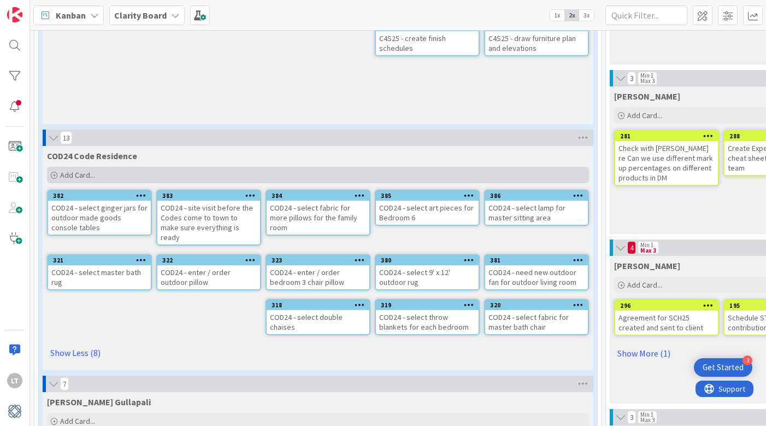
click at [73, 171] on span "Add Card..." at bounding box center [77, 175] width 35 height 10
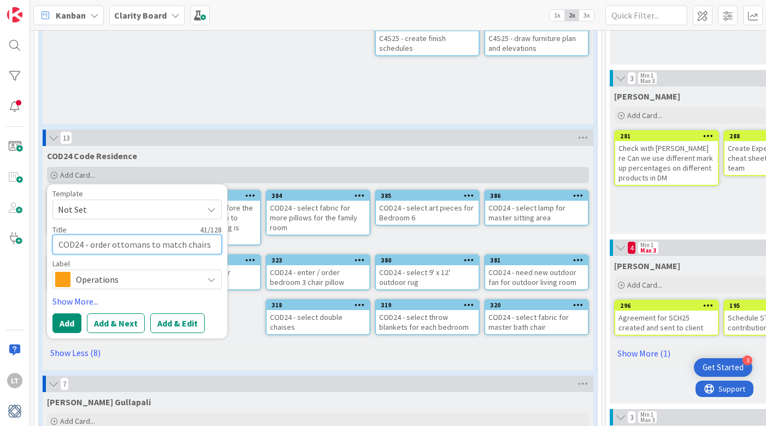
scroll to position [0, 0]
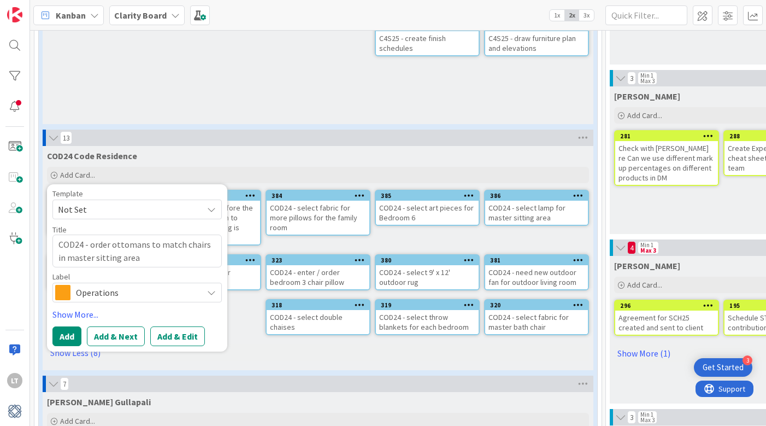
click at [211, 290] on icon at bounding box center [211, 292] width 9 height 9
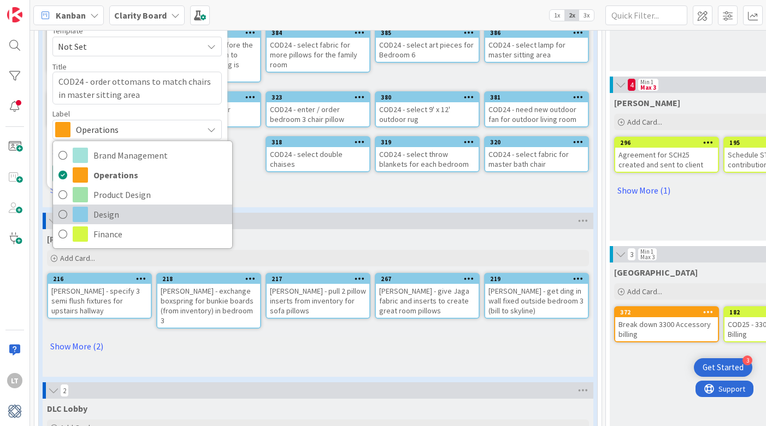
scroll to position [863, 0]
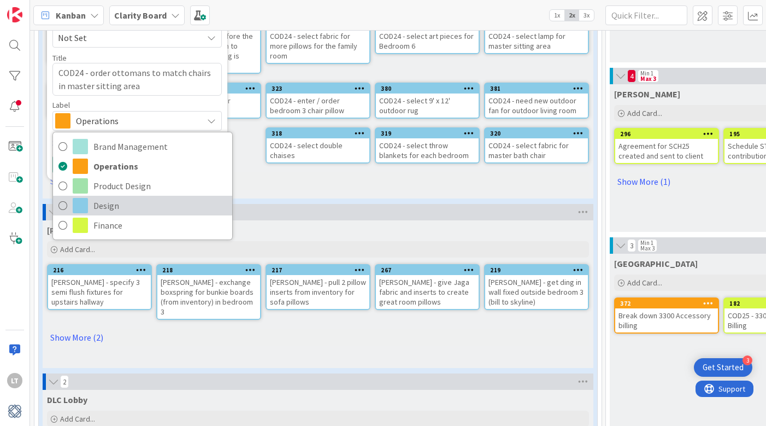
click at [64, 205] on icon at bounding box center [62, 205] width 9 height 16
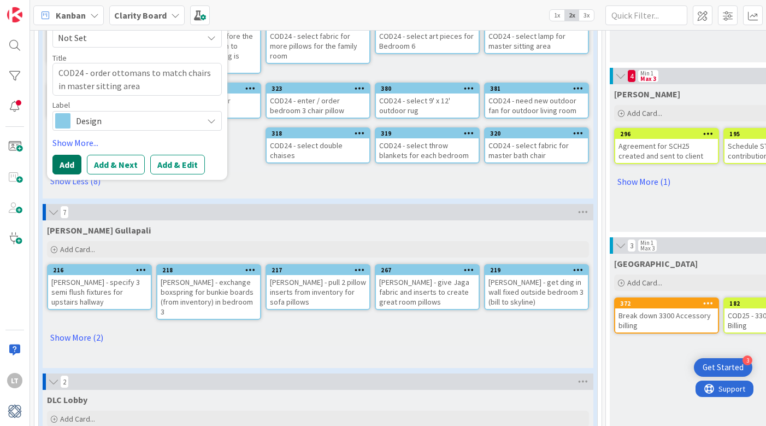
click at [65, 165] on button "Add" at bounding box center [66, 165] width 29 height 20
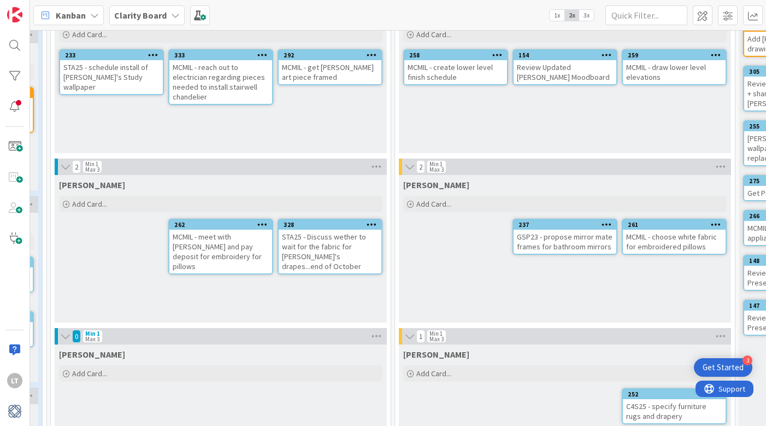
scroll to position [95, 566]
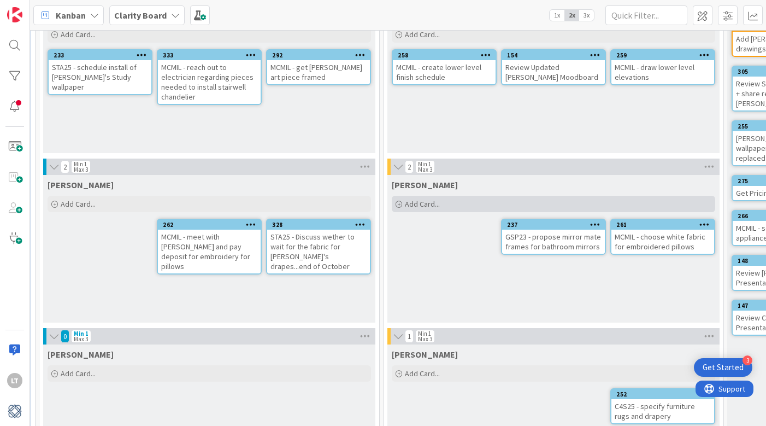
click at [423, 202] on span "Add Card..." at bounding box center [422, 204] width 35 height 10
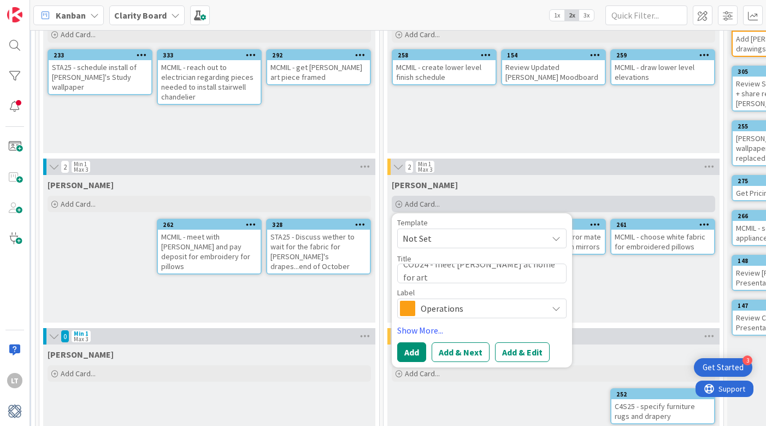
scroll to position [0, 0]
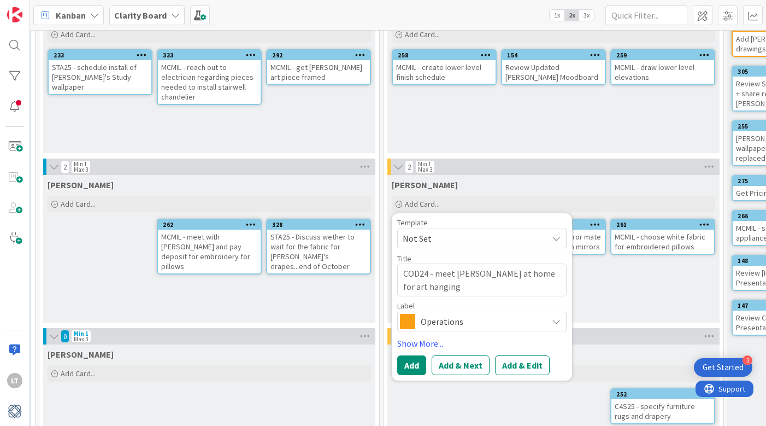
click at [497, 329] on div "Operations" at bounding box center [481, 321] width 169 height 20
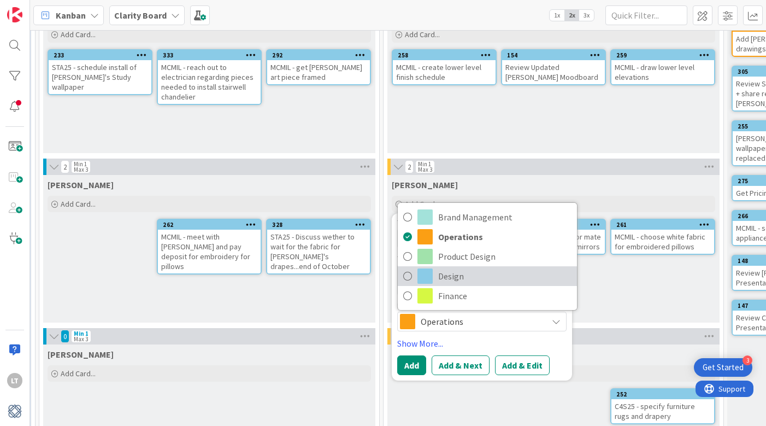
click at [410, 270] on icon at bounding box center [407, 276] width 9 height 16
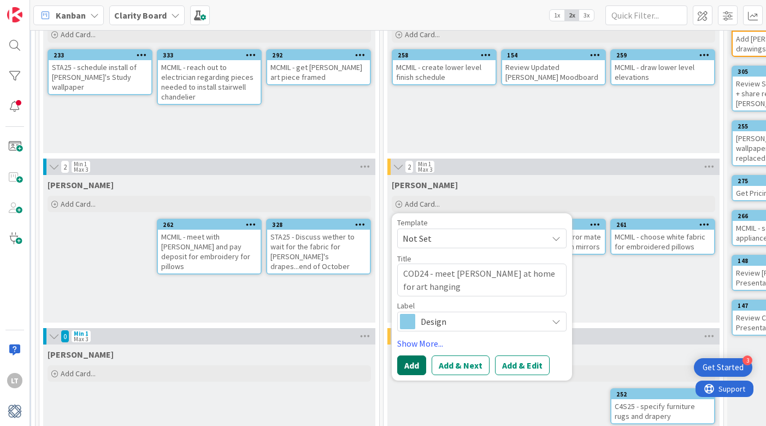
click at [412, 364] on button "Add" at bounding box center [411, 365] width 29 height 20
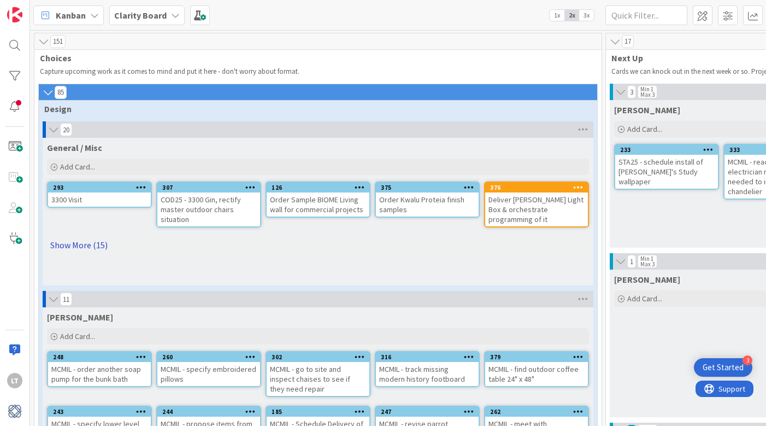
click at [75, 244] on link "Show More (15)" at bounding box center [318, 244] width 542 height 17
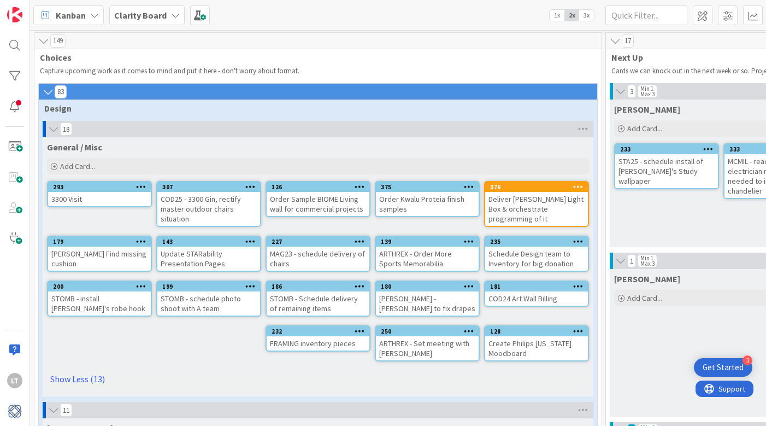
scroll to position [1, 0]
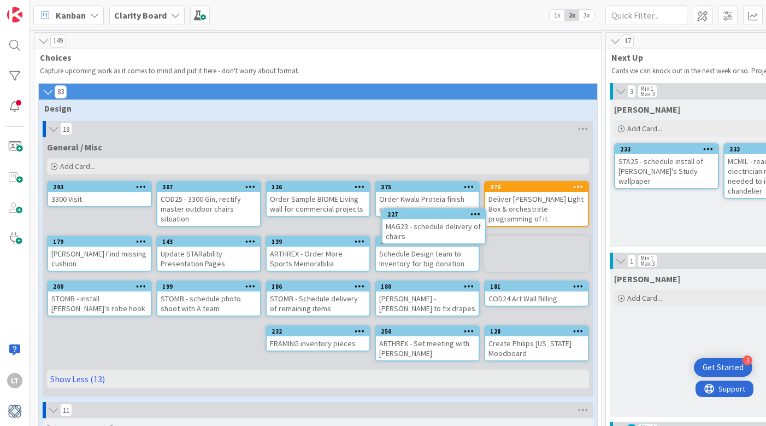
drag, startPoint x: 310, startPoint y: 262, endPoint x: 339, endPoint y: 256, distance: 30.0
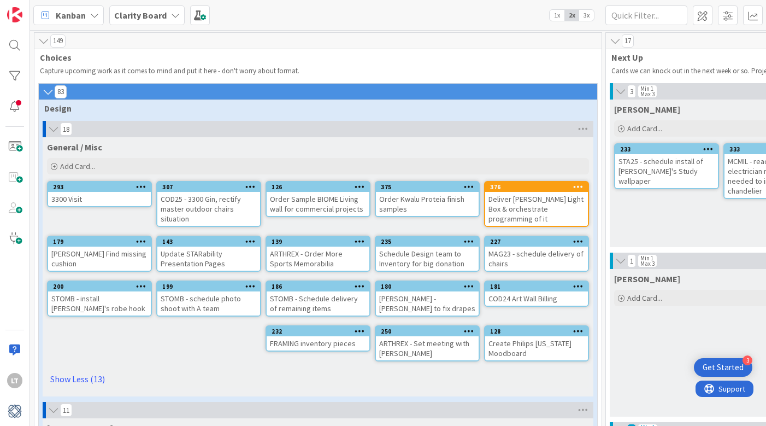
drag, startPoint x: 339, startPoint y: 256, endPoint x: 428, endPoint y: 233, distance: 91.6
click at [428, 233] on div "General / Misc Add Card... 376 Deliver [PERSON_NAME] Light Box & orchestrate pr…" at bounding box center [318, 266] width 551 height 259
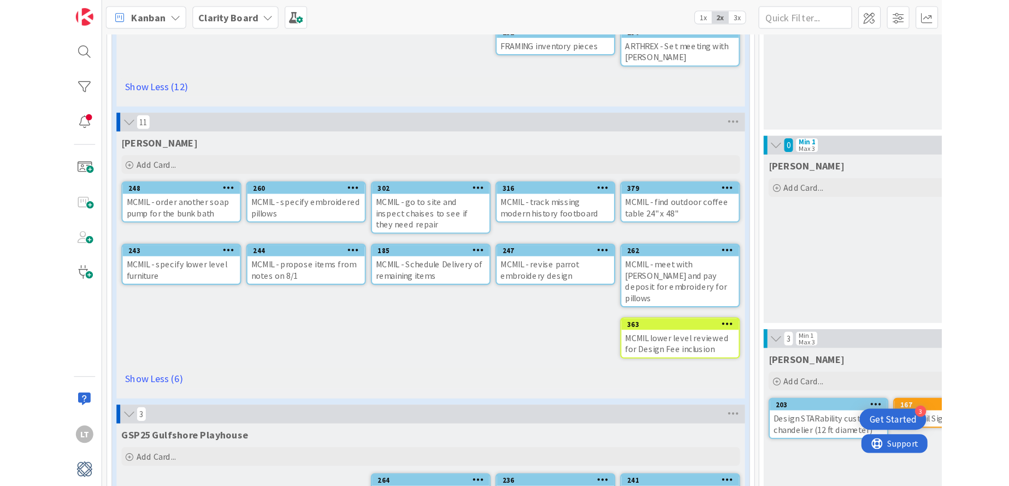
scroll to position [305, 0]
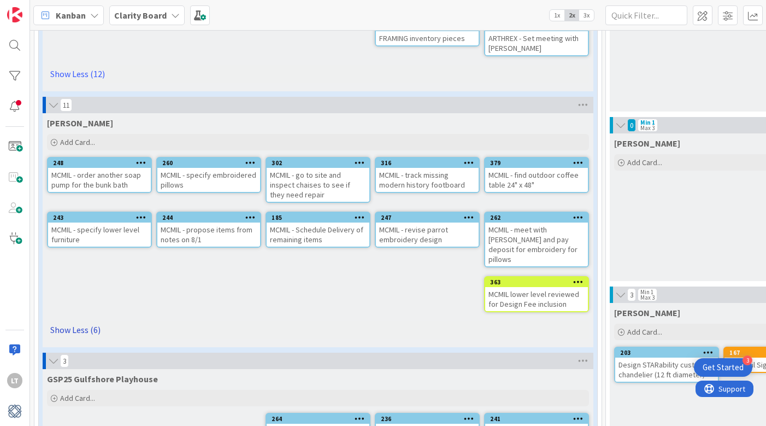
click at [90, 321] on link "Show Less (6)" at bounding box center [318, 329] width 542 height 17
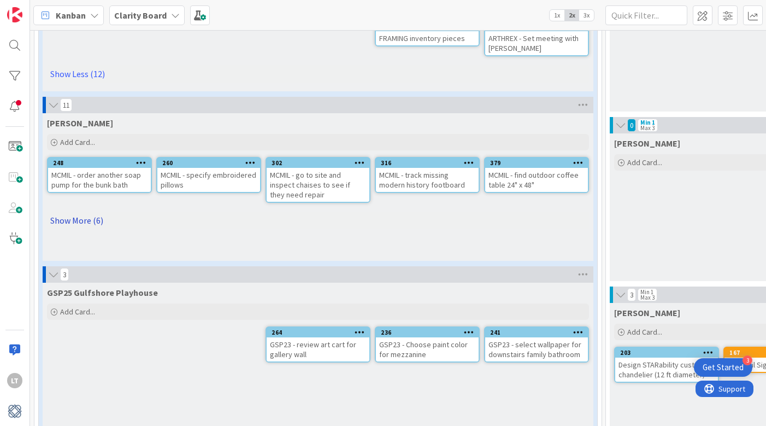
click at [87, 221] on link "Show More (6)" at bounding box center [318, 219] width 542 height 17
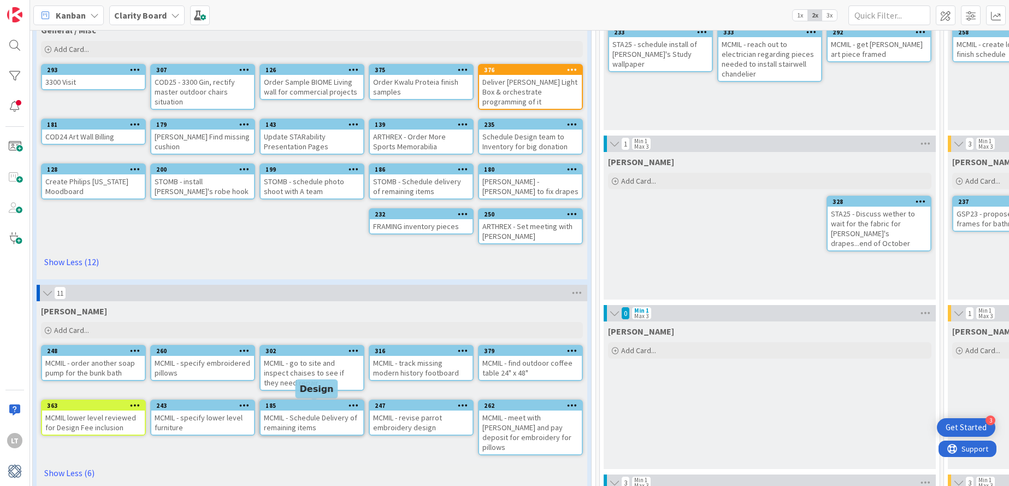
scroll to position [131, 6]
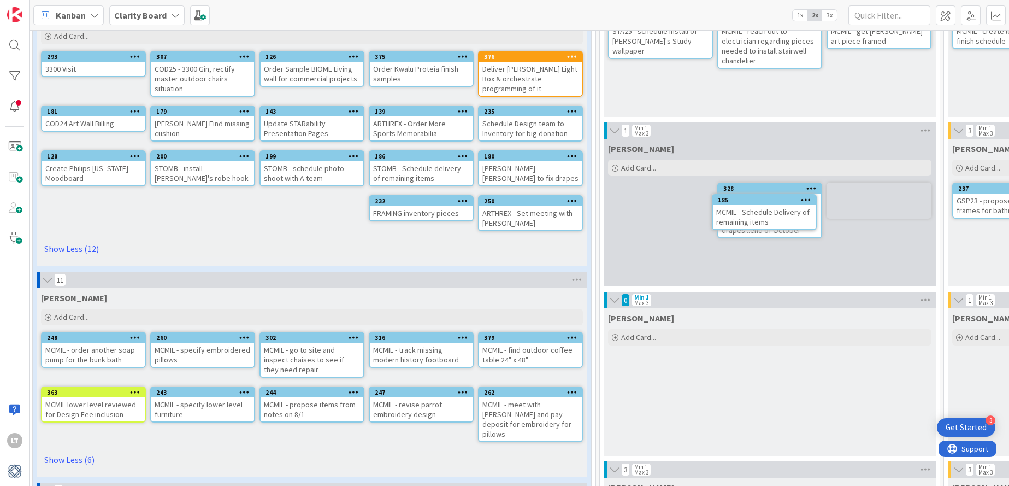
drag, startPoint x: 311, startPoint y: 404, endPoint x: 337, endPoint y: 395, distance: 27.1
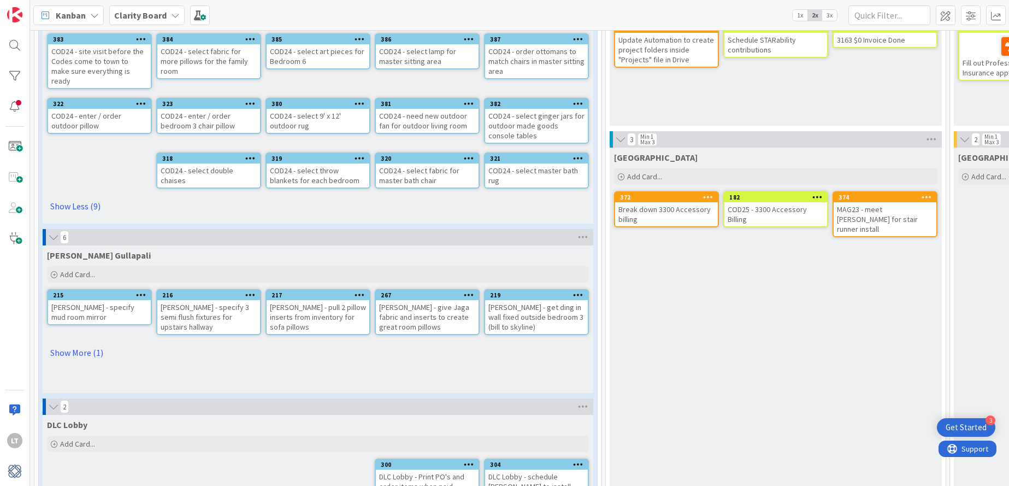
scroll to position [971, 0]
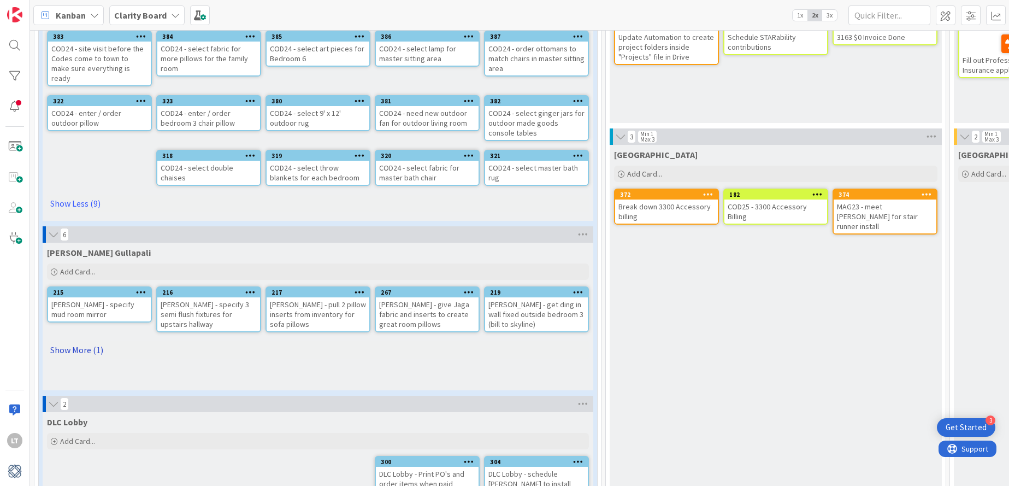
click at [77, 341] on link "Show More (1)" at bounding box center [318, 349] width 542 height 17
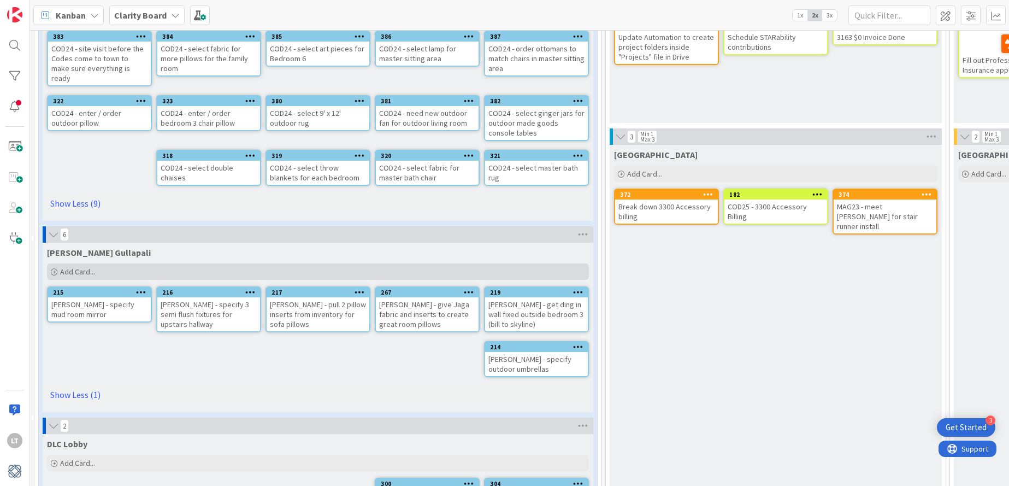
click at [73, 267] on span "Add Card..." at bounding box center [77, 272] width 35 height 10
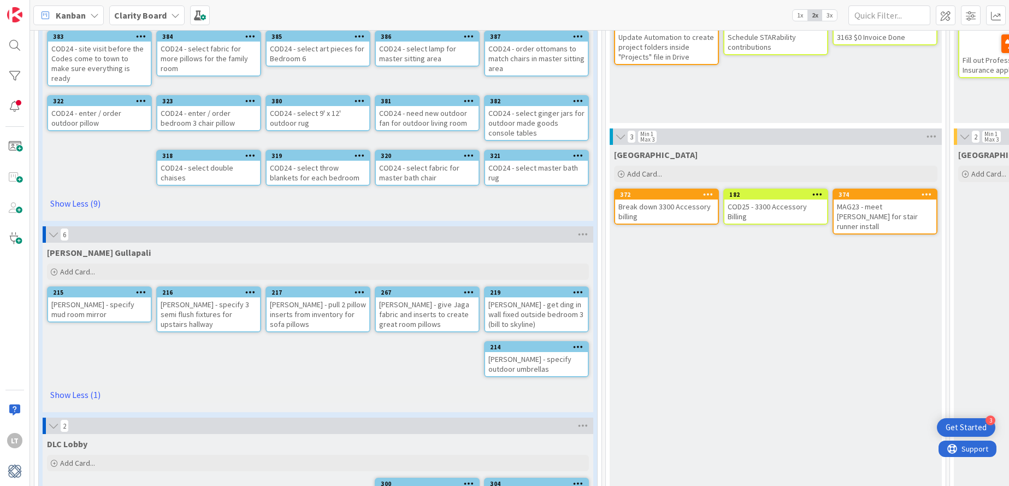
click at [89, 386] on link "Show Less (1)" at bounding box center [318, 394] width 542 height 17
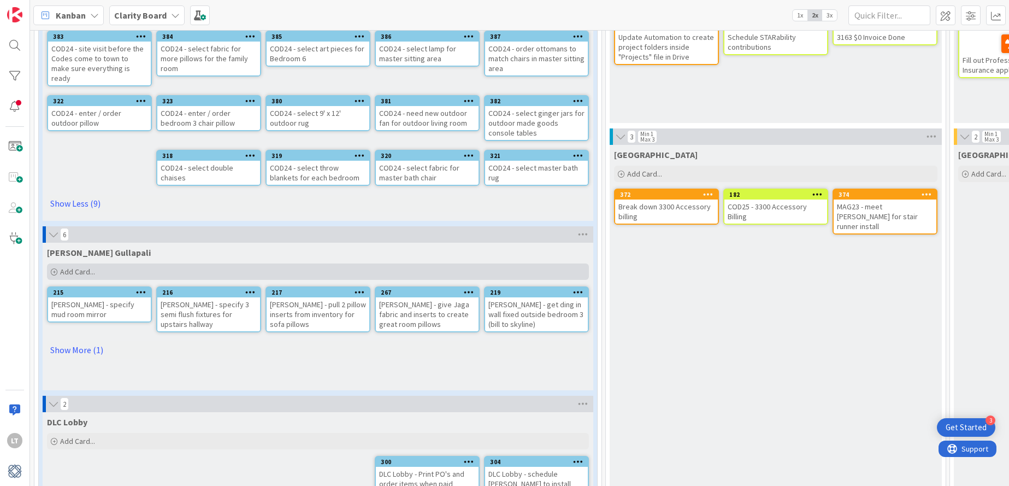
click at [85, 267] on span "Add Card..." at bounding box center [77, 272] width 35 height 10
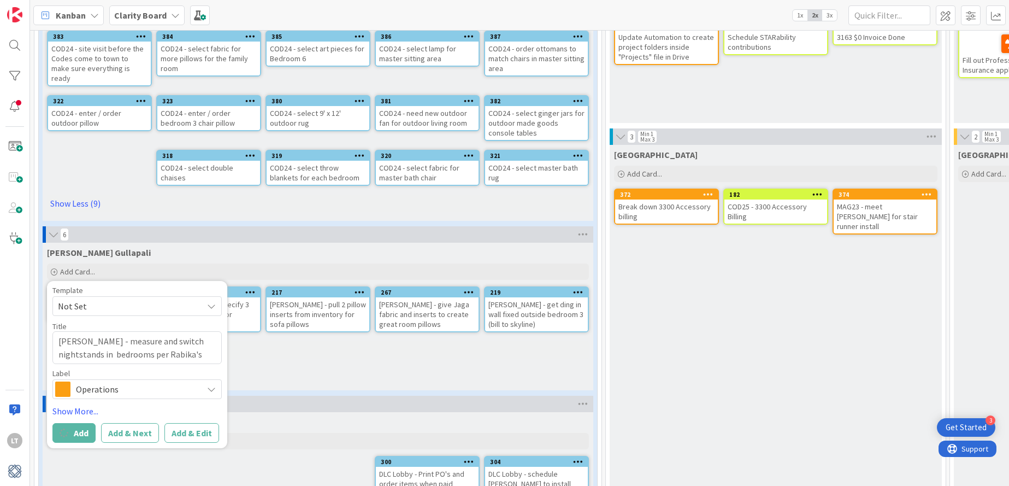
click at [210, 385] on icon at bounding box center [211, 389] width 9 height 9
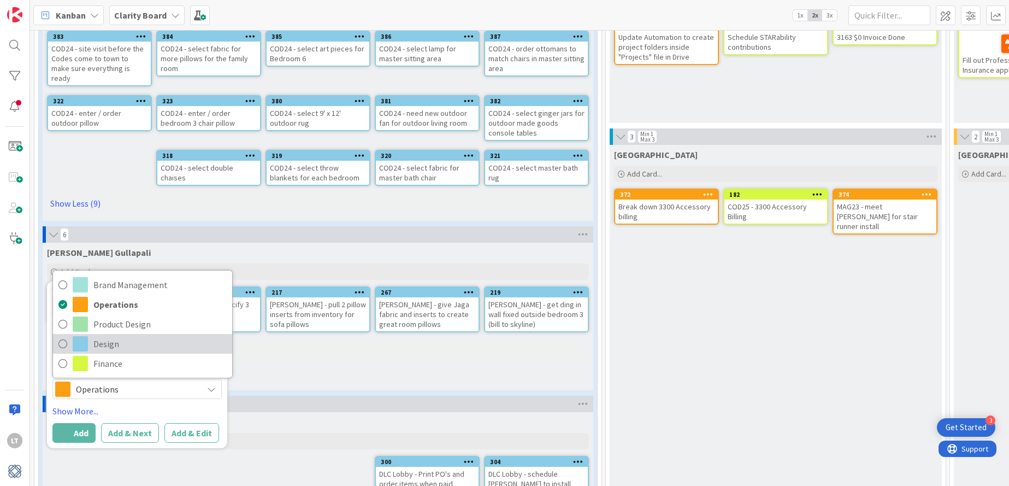
click at [66, 335] on icon at bounding box center [62, 343] width 9 height 16
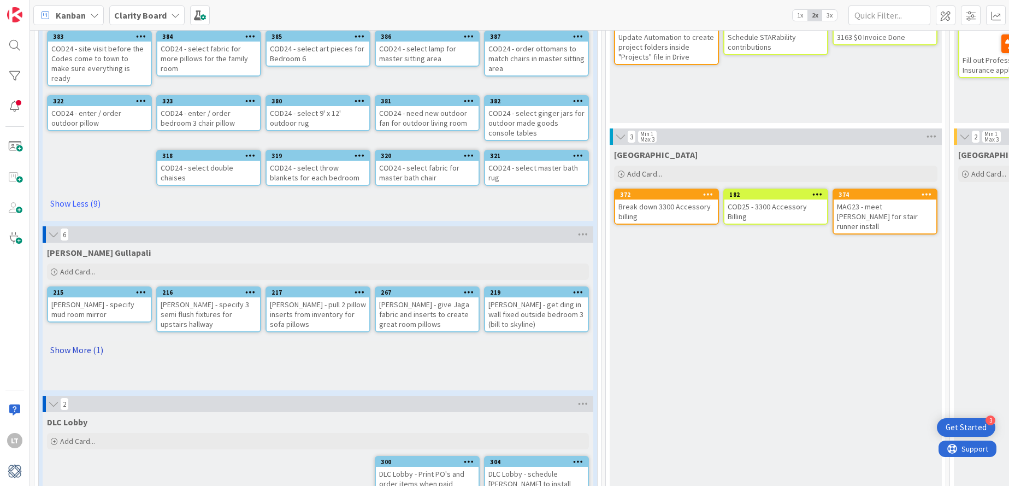
click at [74, 341] on link "Show More (1)" at bounding box center [318, 349] width 542 height 17
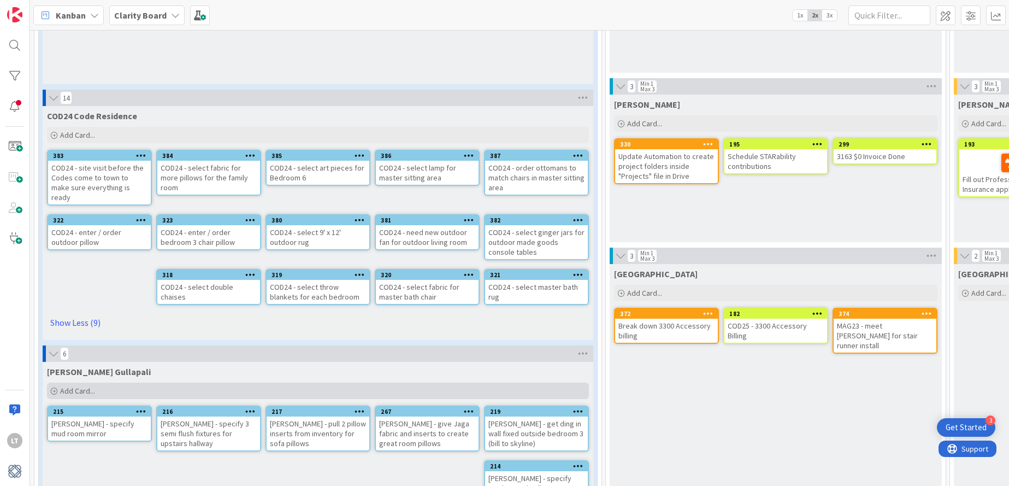
scroll to position [856, 0]
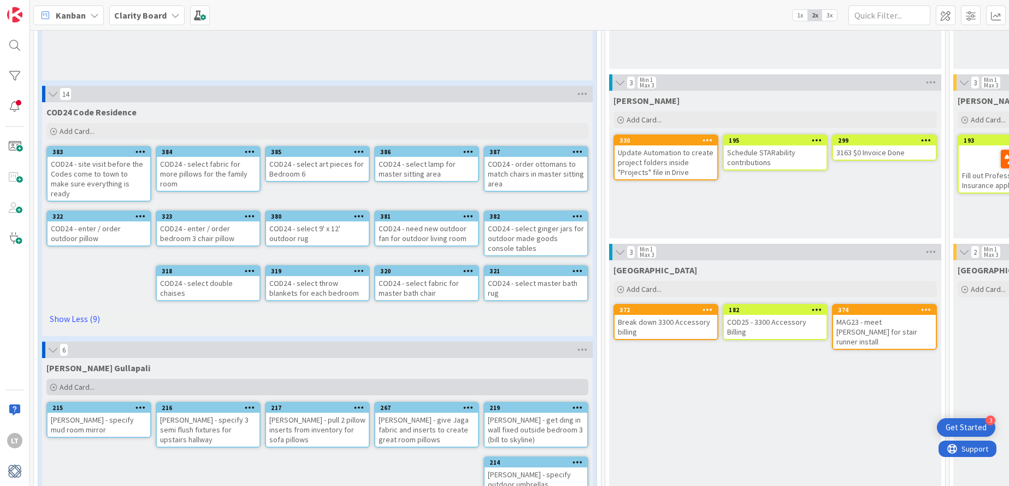
click at [81, 382] on span "Add Card..." at bounding box center [77, 387] width 35 height 10
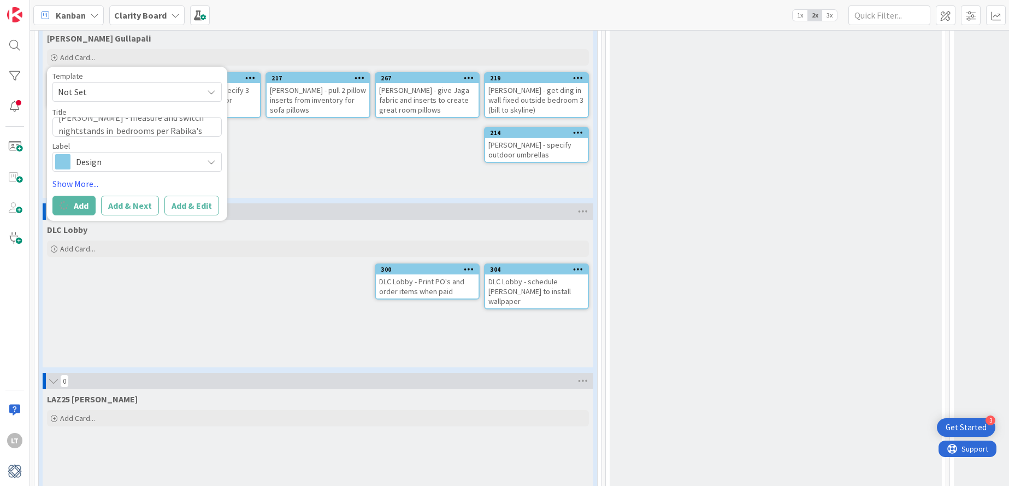
scroll to position [1186, 0]
click at [79, 243] on span "Add Card..." at bounding box center [77, 248] width 35 height 10
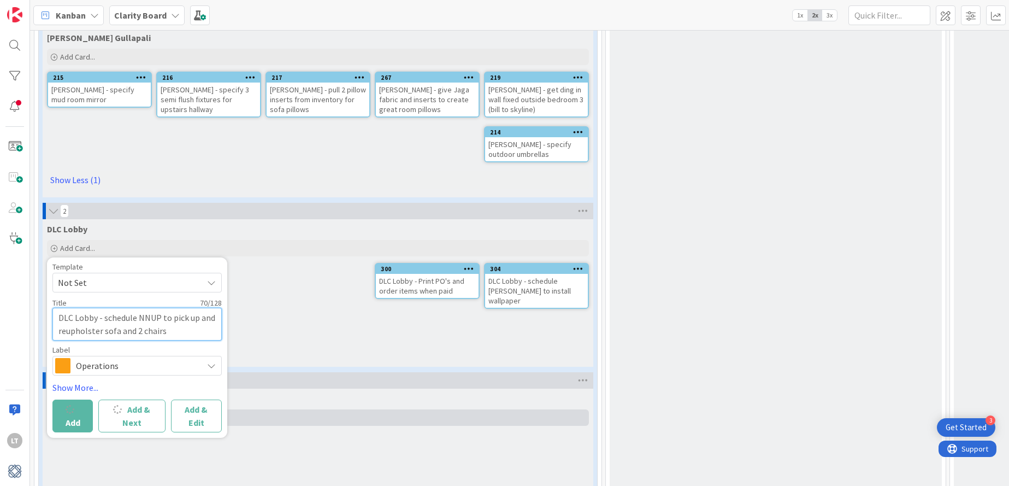
scroll to position [1186, 1]
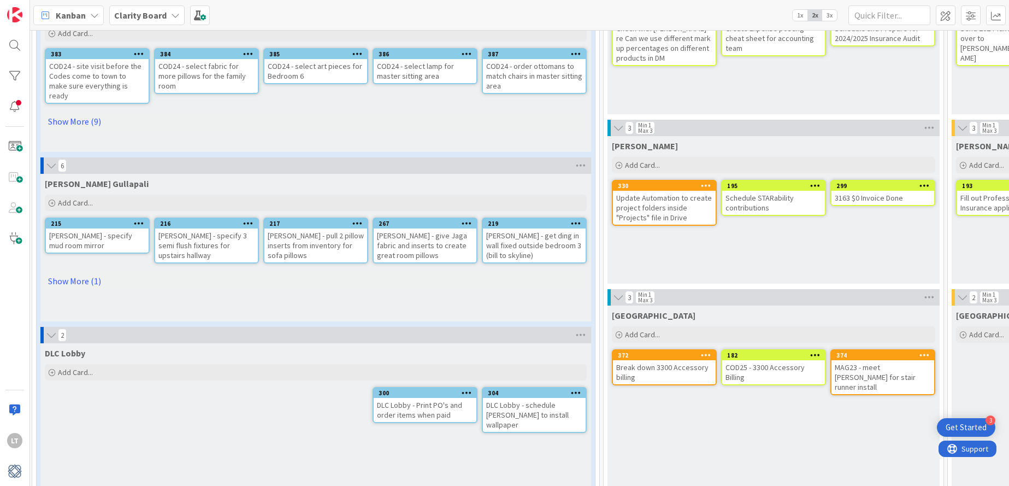
scroll to position [811, 7]
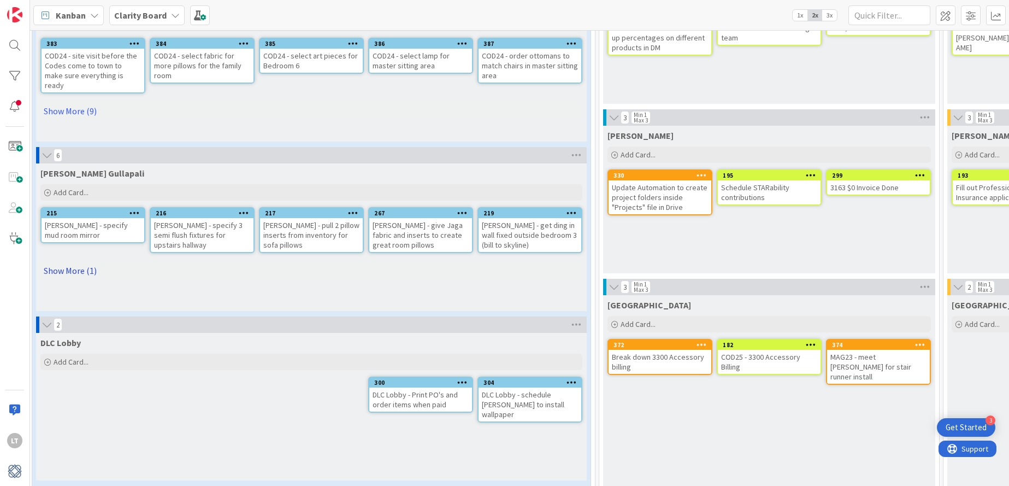
click at [73, 277] on link "Show More (1)" at bounding box center [311, 270] width 542 height 17
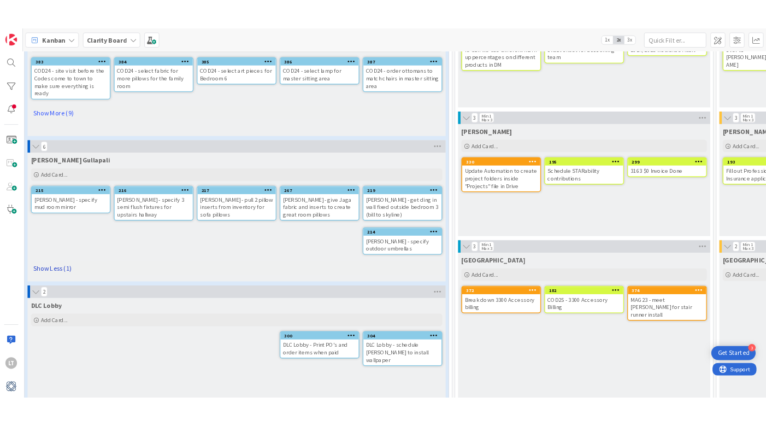
scroll to position [820, 7]
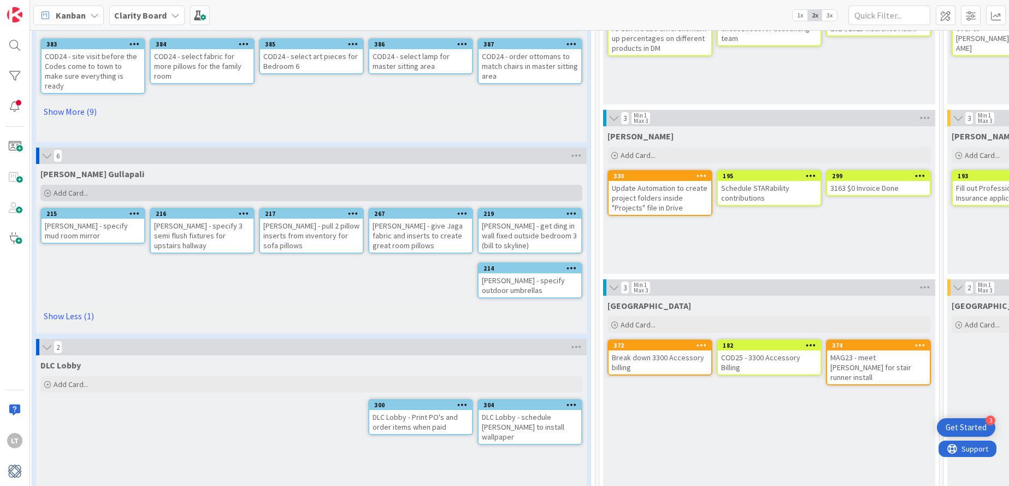
click at [74, 188] on span "Add Card..." at bounding box center [71, 193] width 35 height 10
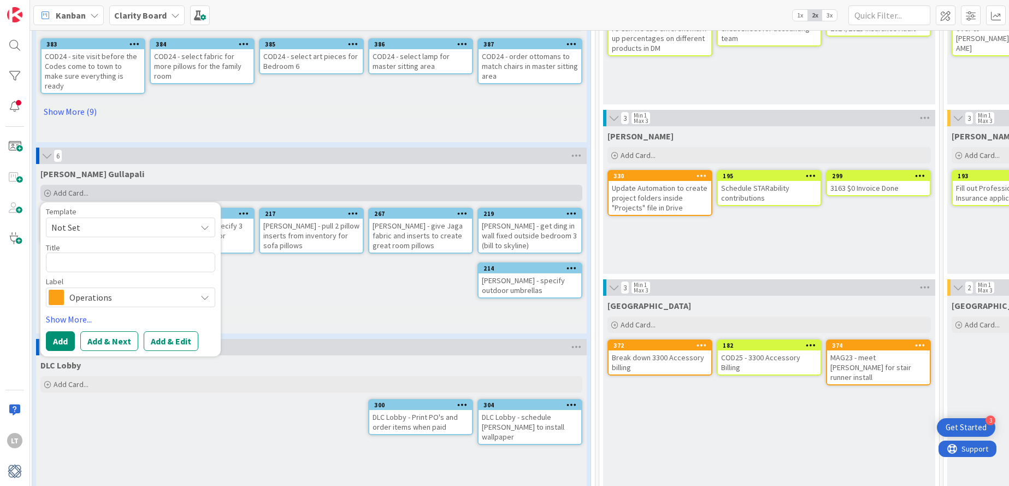
type textarea "x"
type textarea "G"
type textarea "x"
type textarea "GU"
type textarea "x"
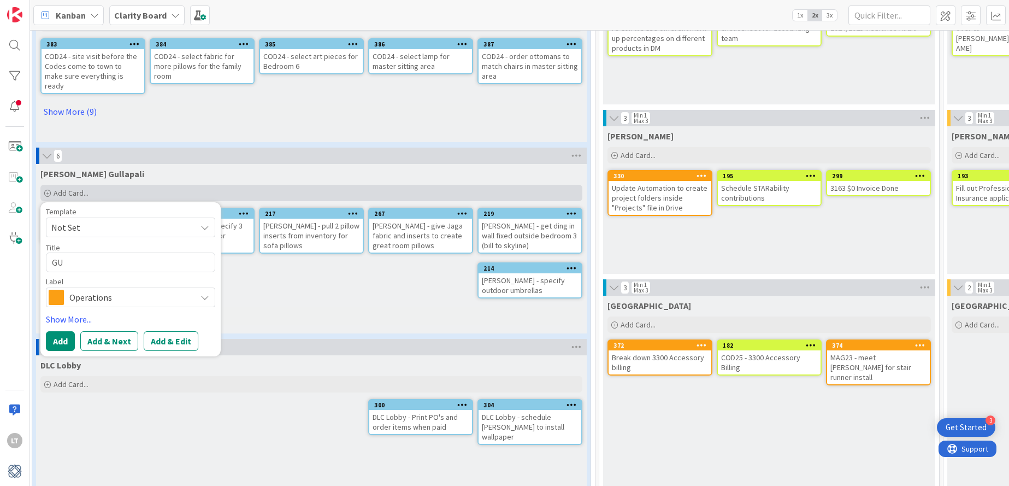
type textarea "GUL"
type textarea "x"
type textarea "GULL"
type textarea "x"
type textarea "[PERSON_NAME]"
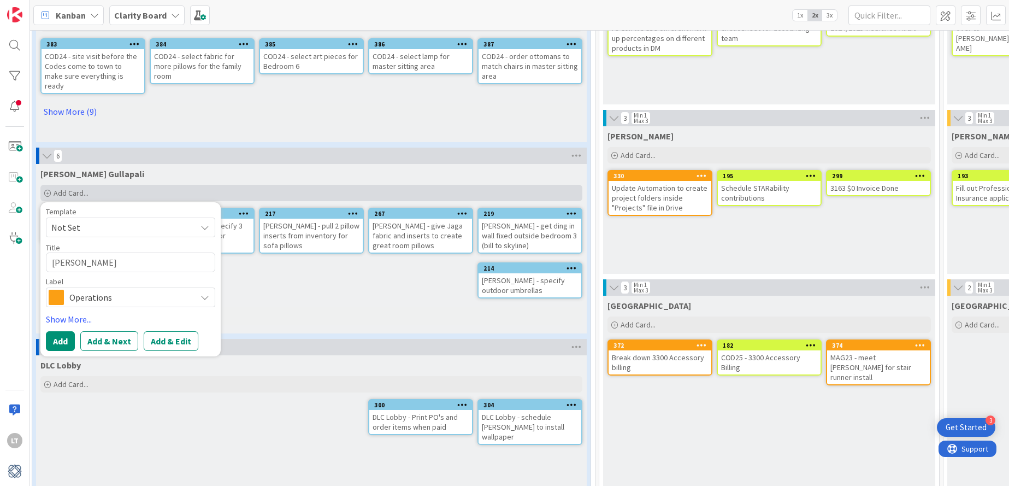
type textarea "x"
type textarea "[PERSON_NAME]"
type textarea "x"
type textarea "[PERSON_NAME] -"
type textarea "x"
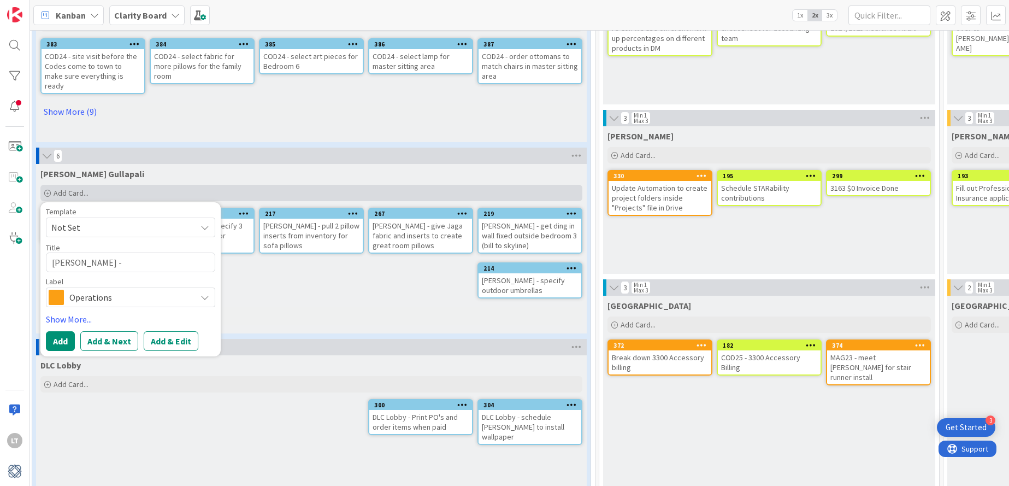
type textarea "[PERSON_NAME] -"
type textarea "x"
type textarea "[PERSON_NAME] - m"
type textarea "x"
type textarea "[PERSON_NAME] - me"
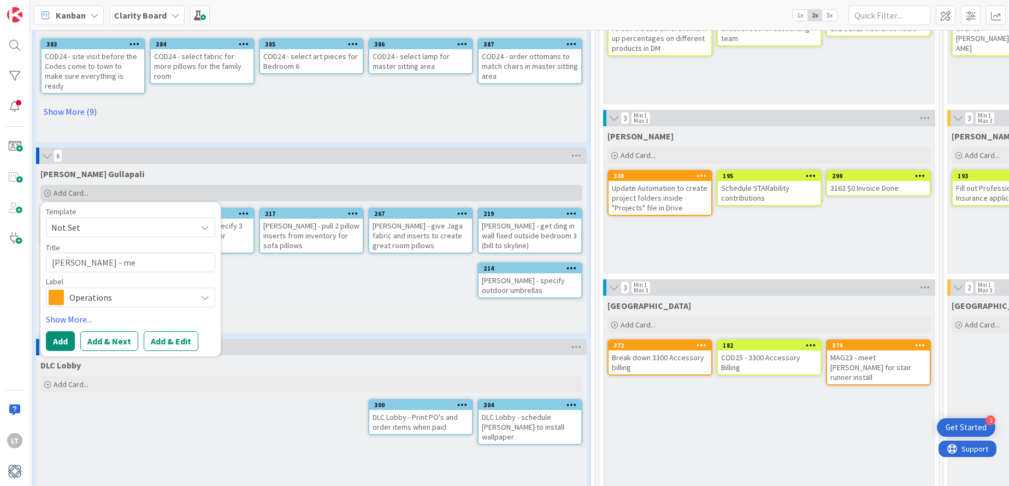
type textarea "x"
type textarea "[PERSON_NAME] - mea"
type textarea "x"
type textarea "[PERSON_NAME]"
type textarea "x"
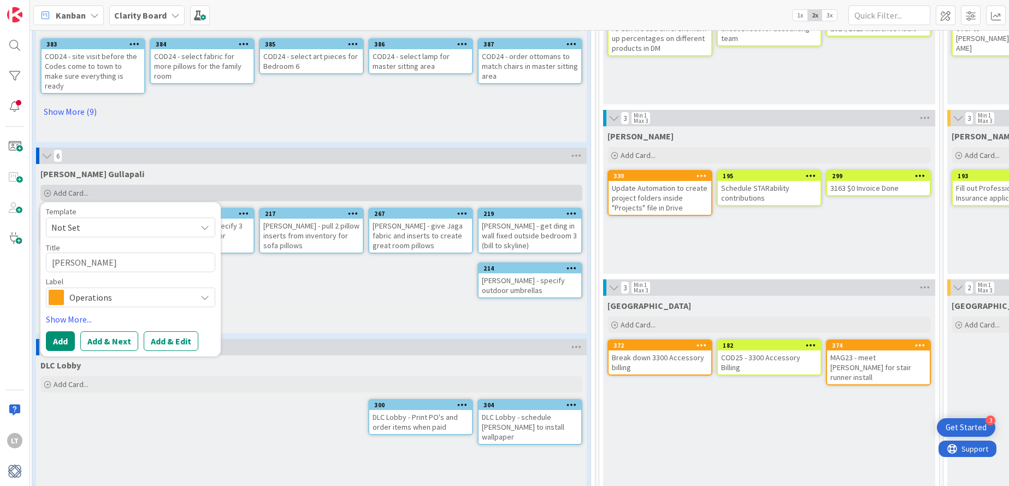
type textarea "[PERSON_NAME] - measu"
type textarea "x"
type textarea "[PERSON_NAME] - measur"
type textarea "x"
type textarea "[PERSON_NAME] - measure"
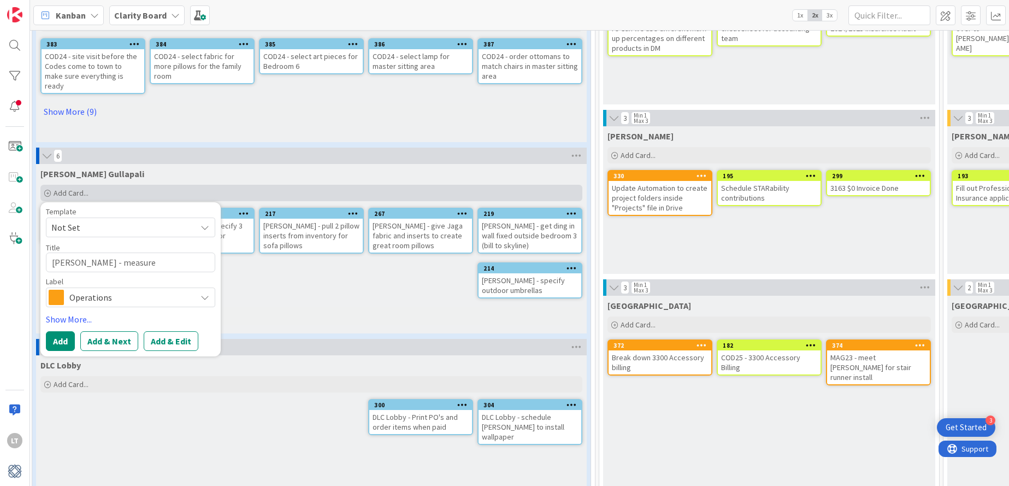
type textarea "x"
type textarea "[PERSON_NAME] - measure"
type textarea "x"
type textarea "[PERSON_NAME] - measure a"
type textarea "x"
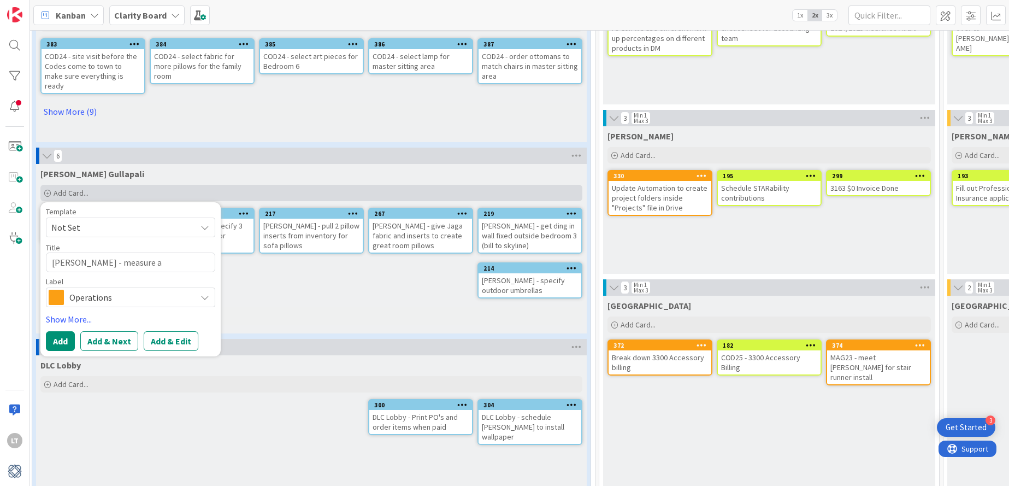
type textarea "[PERSON_NAME] - measure an"
type textarea "x"
type textarea "[PERSON_NAME] - measure and"
type textarea "x"
type textarea "[PERSON_NAME] - measure and"
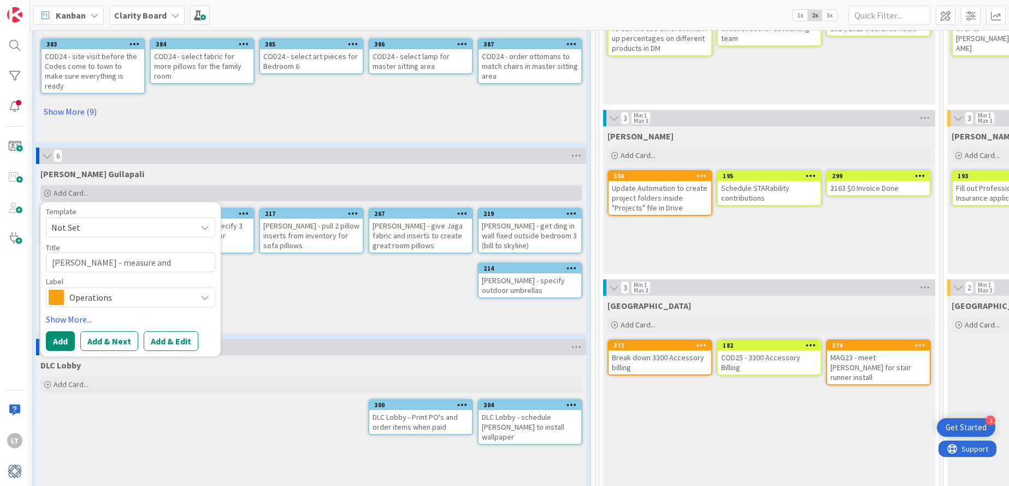
type textarea "x"
type textarea "[PERSON_NAME] - measure and s"
type textarea "x"
type textarea "[PERSON_NAME] - measure and sw"
type textarea "x"
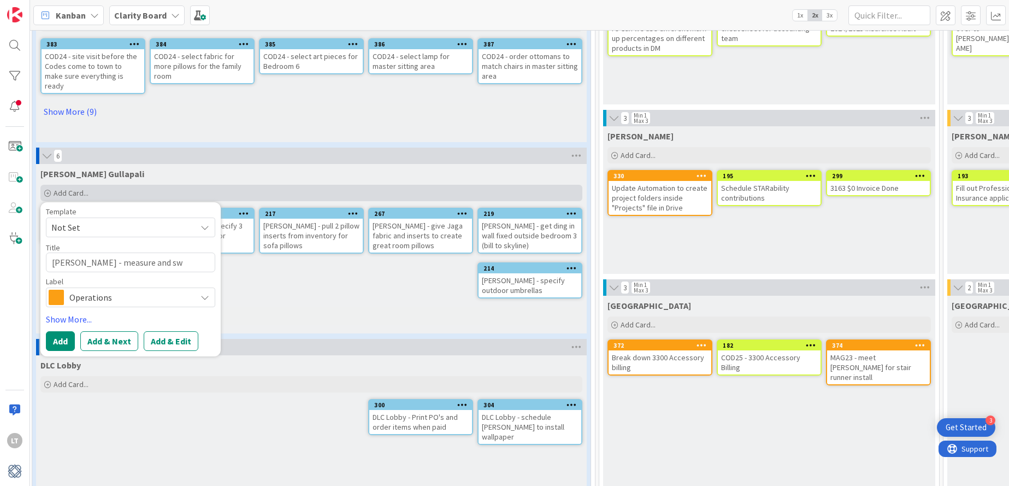
type textarea "[PERSON_NAME] - measure and swi"
type textarea "x"
type textarea "[PERSON_NAME] - measure and swit"
type textarea "x"
type textarea "[PERSON_NAME] - measure and switc"
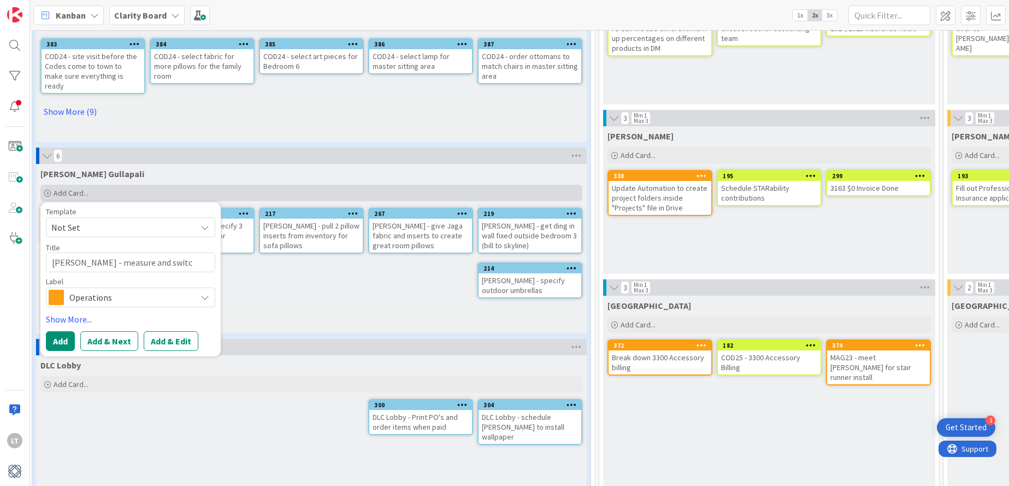
type textarea "x"
type textarea "[PERSON_NAME] - measure and switch"
type textarea "x"
type textarea "[PERSON_NAME] - measure and switch"
type textarea "x"
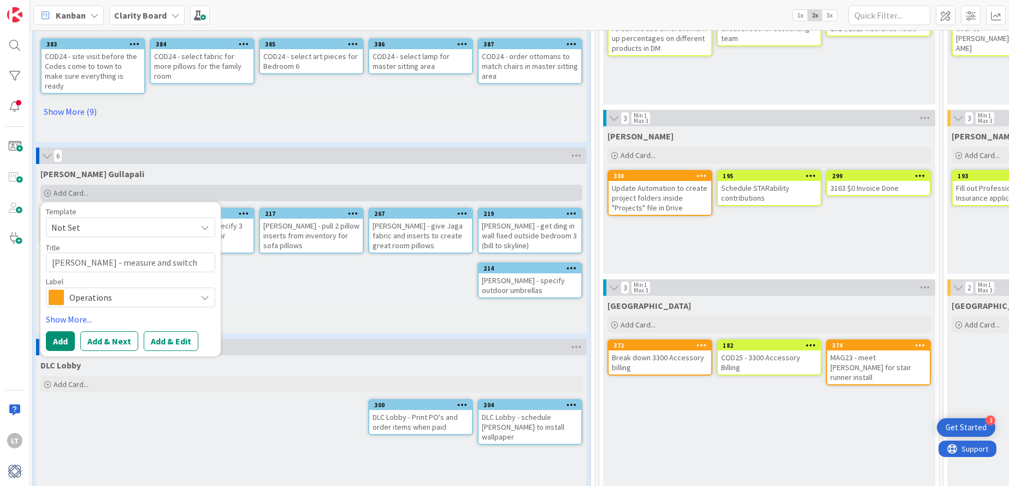
type textarea "GULLA - measure and switch b"
type textarea "x"
type textarea "GULLA - measure and switch be"
type textarea "x"
type textarea "GULLA - measure and switch bed"
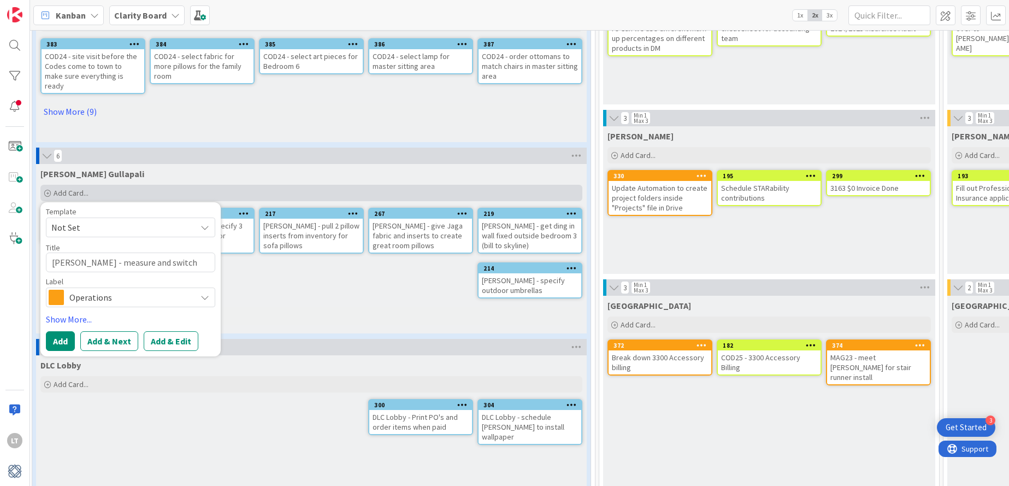
type textarea "x"
type textarea "GULLA - measure and switch beds"
type textarea "x"
type textarea "GULLA - measure and switch bedsi"
type textarea "x"
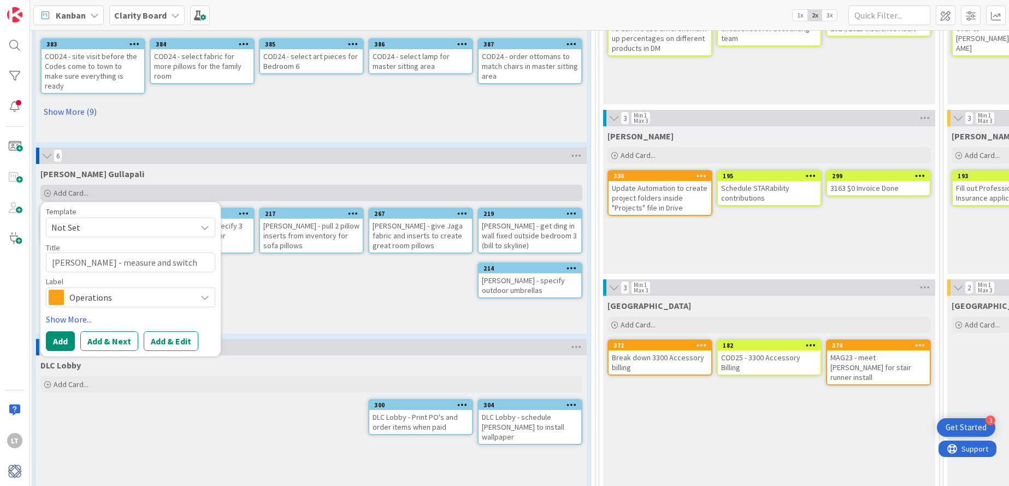
type textarea "GULLA - measure and switch bedsid"
type textarea "x"
type textarea "GULLA - measure and switch bedside"
type textarea "x"
type textarea "GULLA - measure and switch bedside"
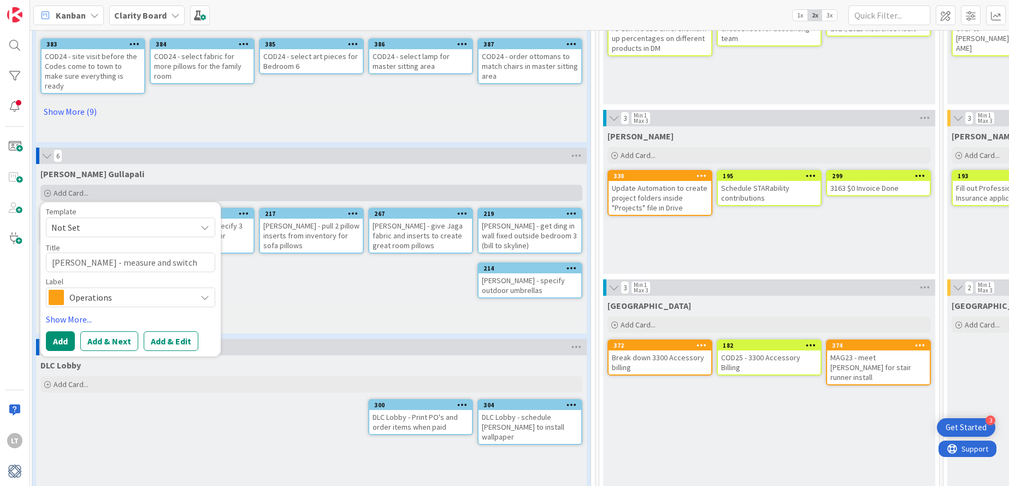
type textarea "x"
type textarea "GULLA - measure and switch bedside c"
type textarea "x"
type textarea "GULLA - measure and switch bedside ch"
type textarea "x"
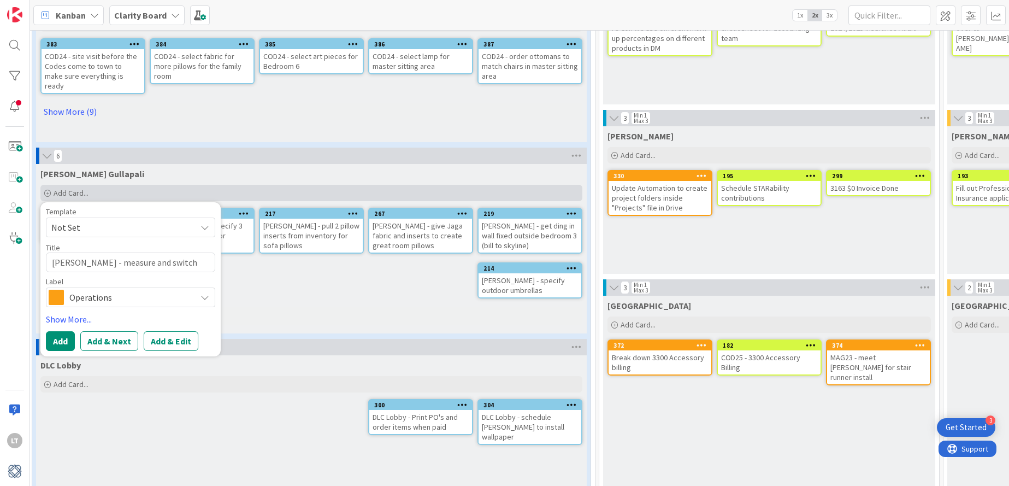
type textarea "GULLA - measure and switch bedside che"
type textarea "x"
type textarea "GULLA - measure and switch bedside ches"
type textarea "x"
type textarea "GULLA - measure and switch bedside chest"
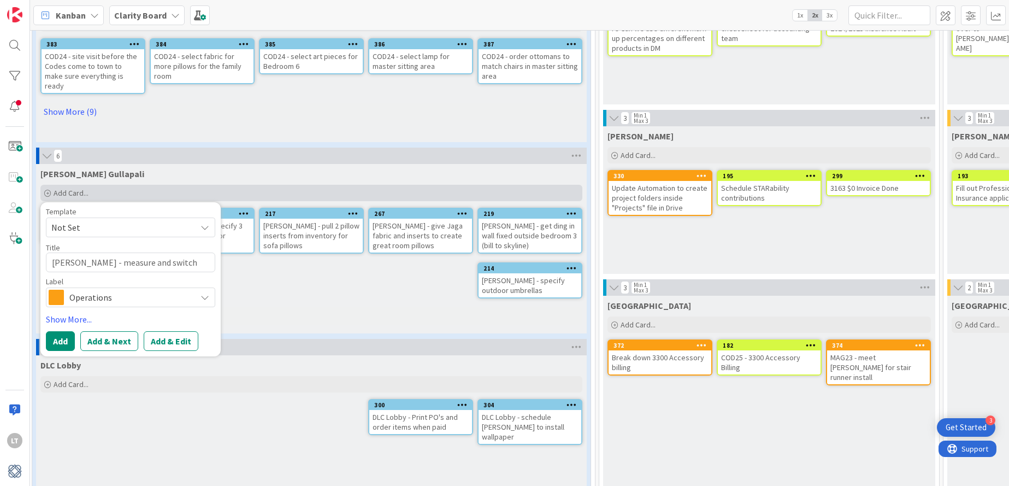
type textarea "x"
type textarea "GULLA - measure and switch bedside chest"
type textarea "x"
type textarea "GULLA - measure and switch bedside chest"
type textarea "x"
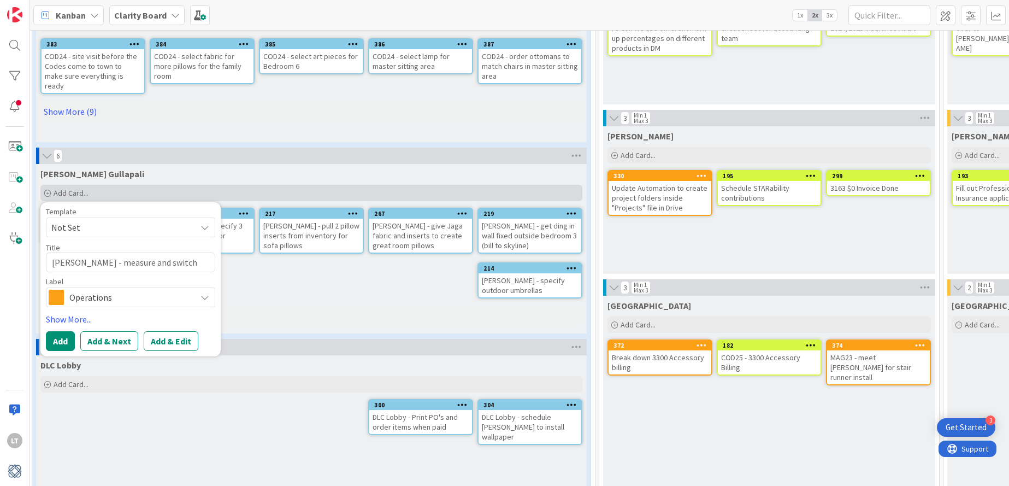
type textarea "GULLA - measure and switch bedside chests"
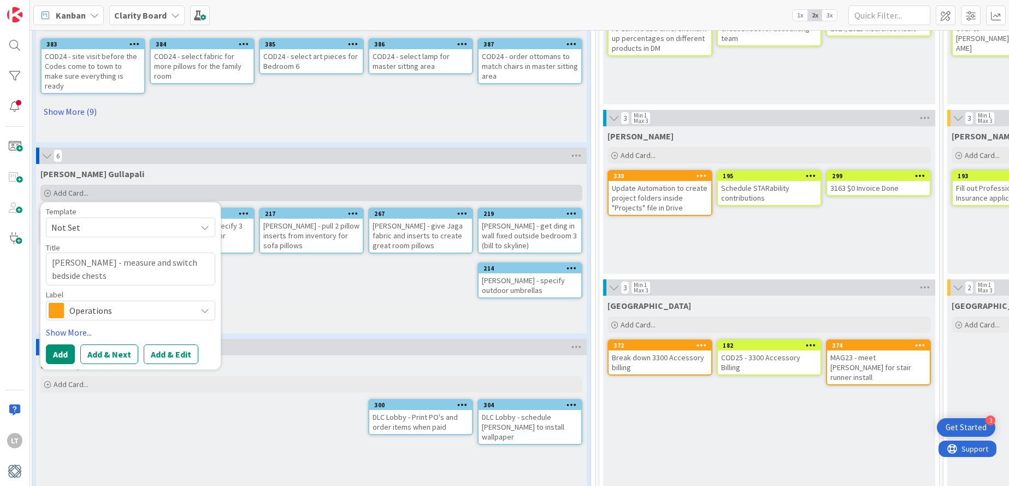
type textarea "x"
type textarea "GULLA - measure and switch bedside chests"
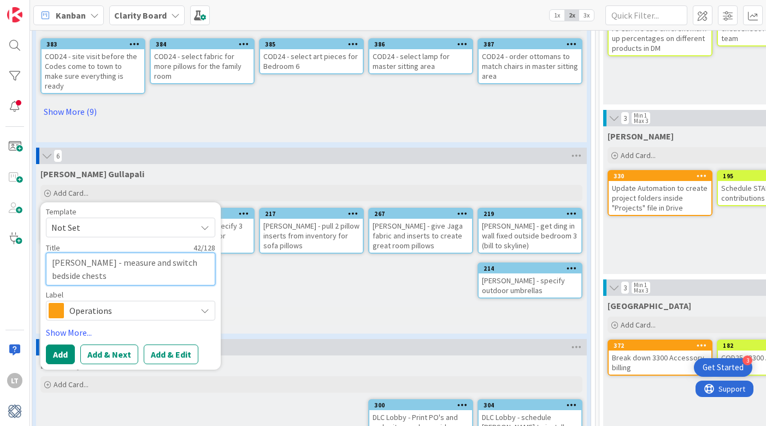
type textarea "x"
type textarea "GULLA - measure and switch bedside chests pe"
type textarea "x"
type textarea "GULLA - measure and switch bedside chests per"
type textarea "x"
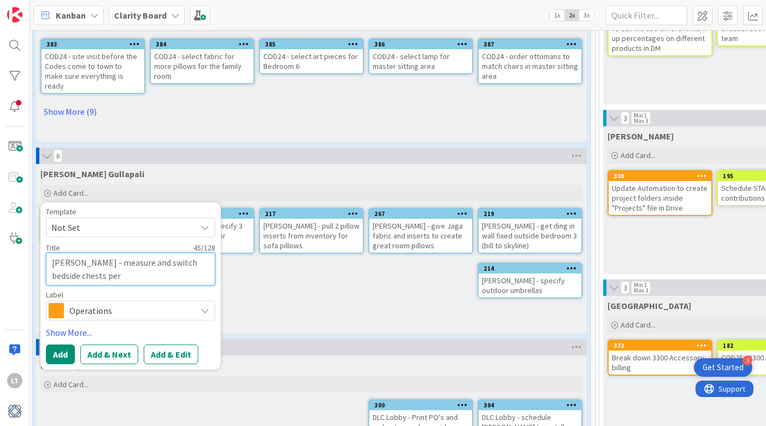
type textarea "GULLA - measure and switch bedside chests per"
type textarea "x"
type textarea "GULLA - measure and switch bedside chests per R"
type textarea "x"
type textarea "GULLA - measure and switch bedside chests per Ra"
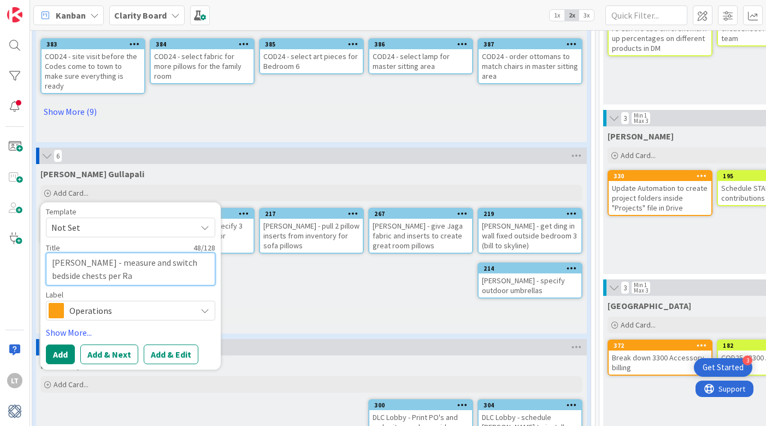
type textarea "x"
type textarea "GULLA - measure and switch bedside chests per Rav"
type textarea "x"
type textarea "GULLA - measure and switch bedside chests per Ravi"
type textarea "x"
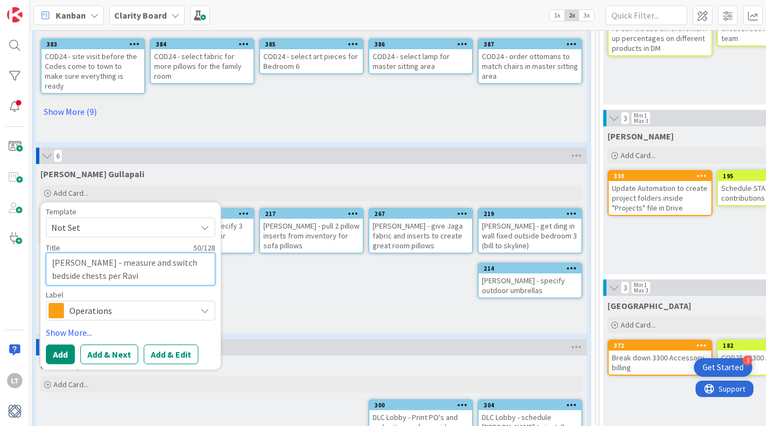
type textarea "GULLA - measure and switch bedside chests per Rav"
type textarea "x"
type textarea "GULLA - measure and switch bedside chests per Ra"
type textarea "x"
type textarea "GULLA - measure and switch bedside chests per Rav"
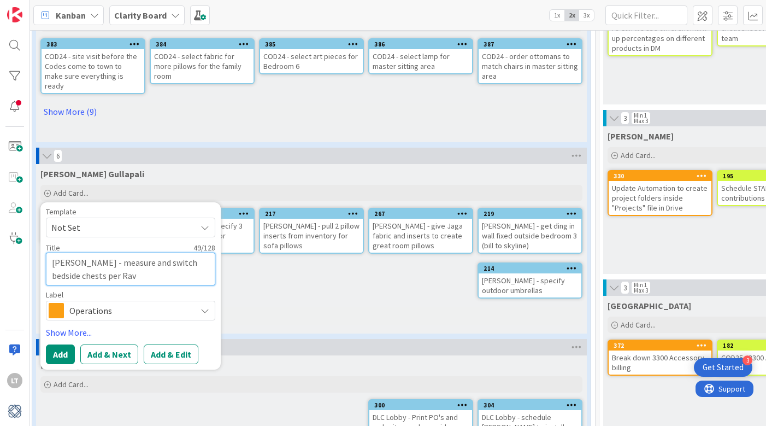
type textarea "x"
type textarea "GULLA - measure and switch bedside chests per Ravi"
type textarea "x"
type textarea "GULLA - measure and switch bedside chests per Rav"
type textarea "x"
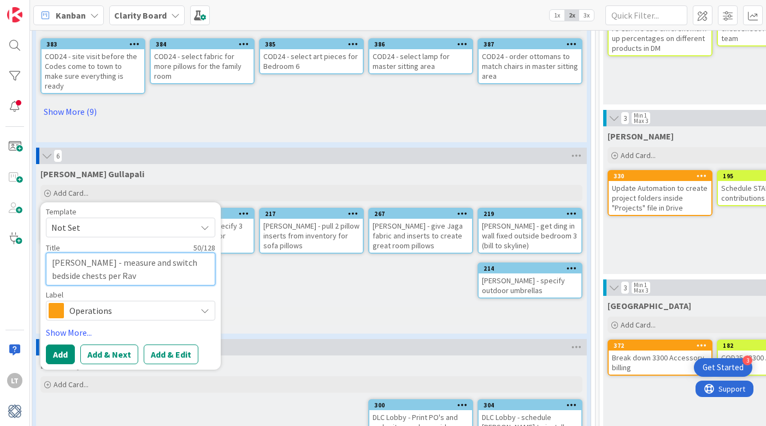
type textarea "GULLA - measure and switch bedside chests per Ra"
type textarea "x"
type textarea "GULLA - measure and switch bedside chests per Rab"
type textarea "x"
type textarea "GULLA - measure and switch bedside chests per Rabi"
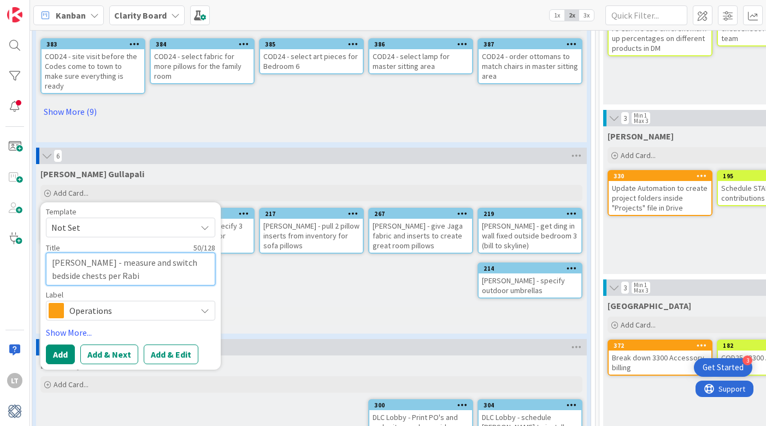
type textarea "x"
type textarea "GULLA - measure and switch bedside chests per Rabik"
type textarea "x"
type textarea "GULLA - measure and switch bedside chests per Rabika"
type textarea "x"
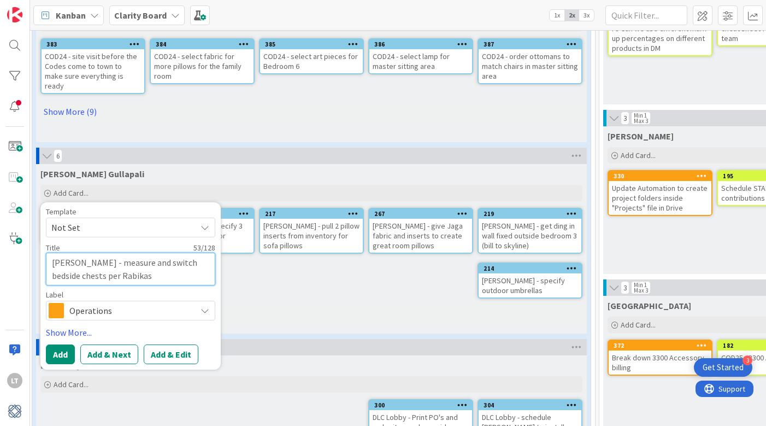
type textarea "GULLA - measure and switch bedside chests per Rabika"
type textarea "x"
type textarea "GULLA - measure and switch bedside chests per Rabika's"
type textarea "x"
type textarea "GULLA - measure and switch bedside chests per Rabika's"
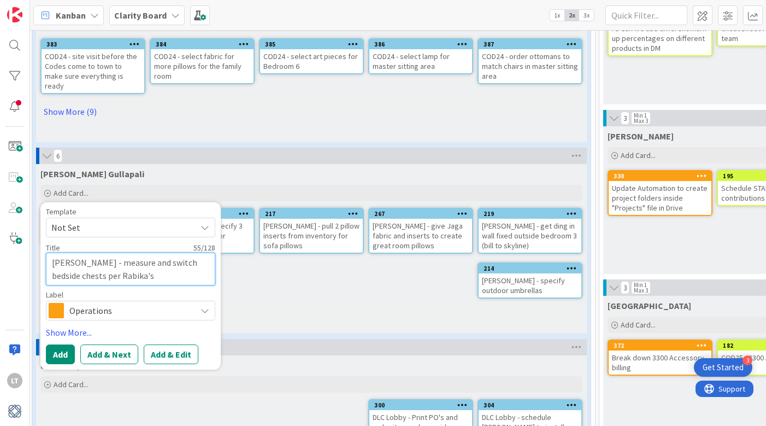
type textarea "x"
type textarea "GULLA - measure and switch bedside chests per Rabika's re"
type textarea "x"
type textarea "GULLA - measure and switch bedside chests per Rabika's req"
type textarea "x"
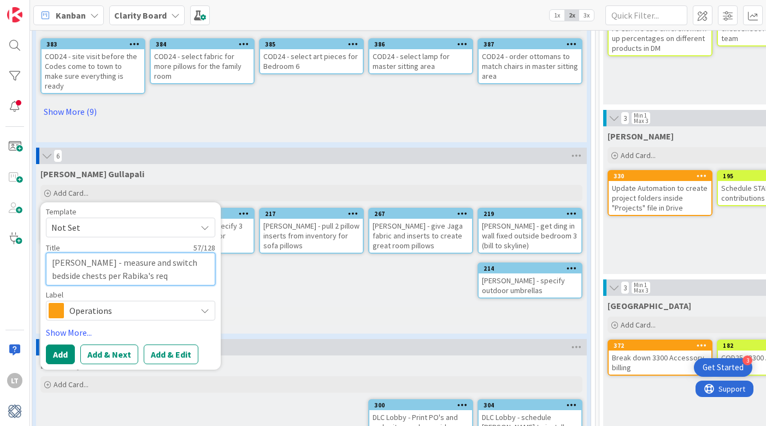
type textarea "GULLA - measure and switch bedside chests per Rabika's requ"
type textarea "x"
type textarea "GULLA - measure and switch bedside chests per Rabika's reque"
type textarea "x"
type textarea "GULLA - measure and switch bedside chests per Rabika's reques"
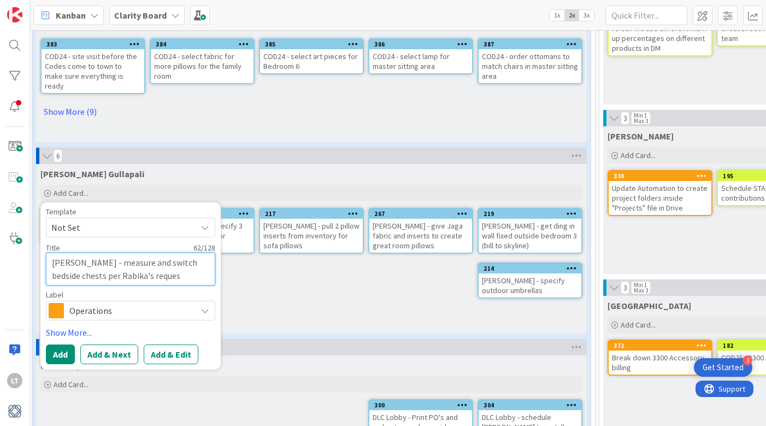
type textarea "x"
type textarea "GULLA - measure and switch bedside chests per Rabika's request"
click at [113, 311] on span "Operations" at bounding box center [129, 310] width 121 height 15
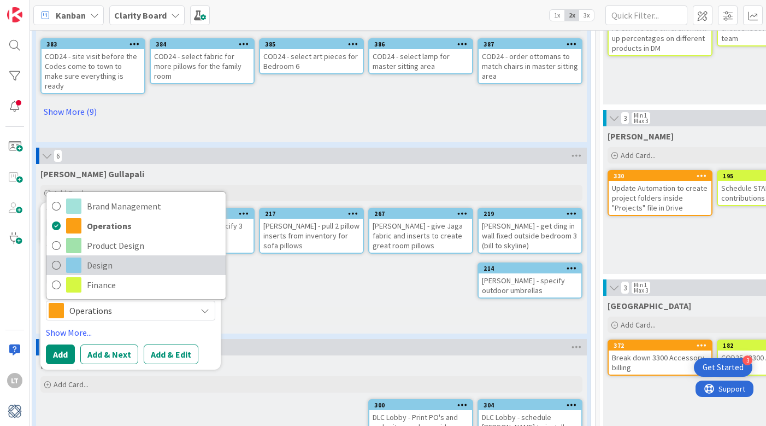
click at [58, 263] on icon at bounding box center [56, 265] width 9 height 16
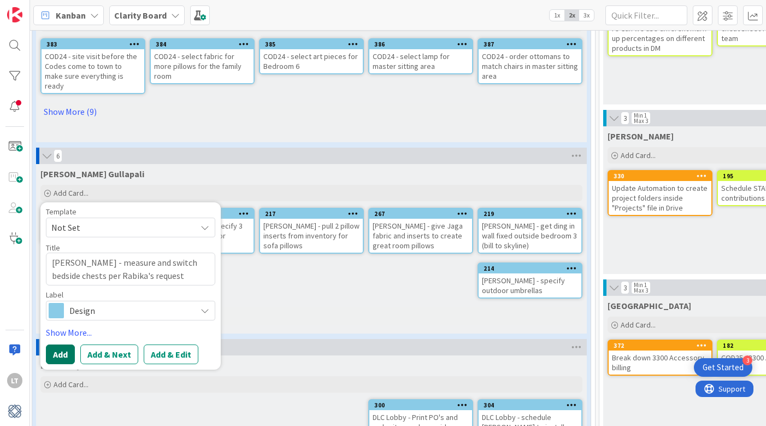
click at [65, 351] on button "Add" at bounding box center [60, 354] width 29 height 20
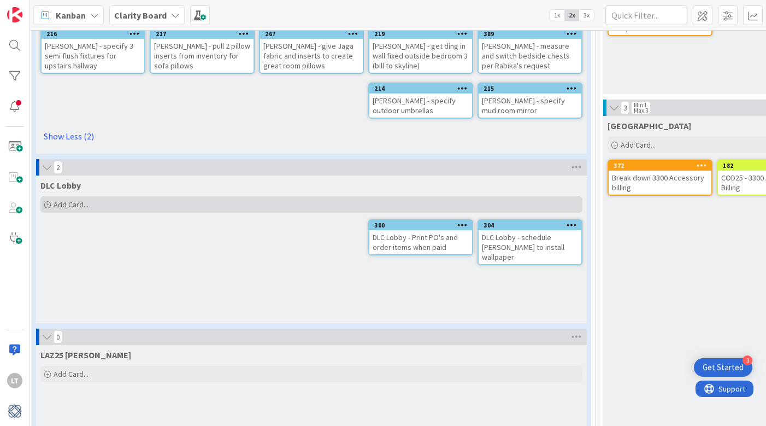
scroll to position [1024, 7]
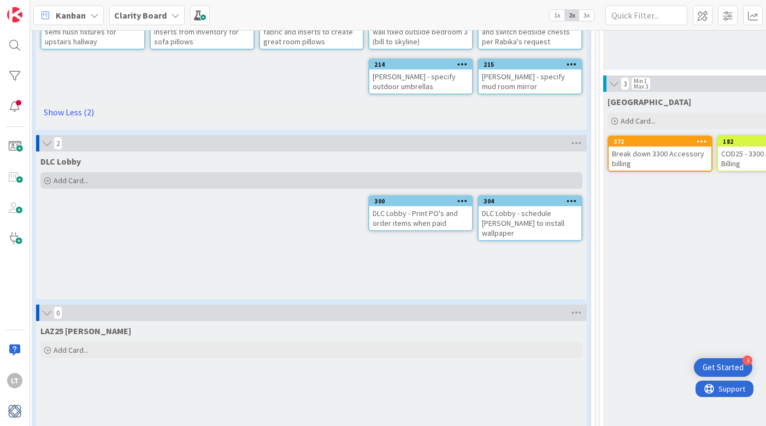
click at [76, 179] on span "Add Card..." at bounding box center [71, 180] width 35 height 10
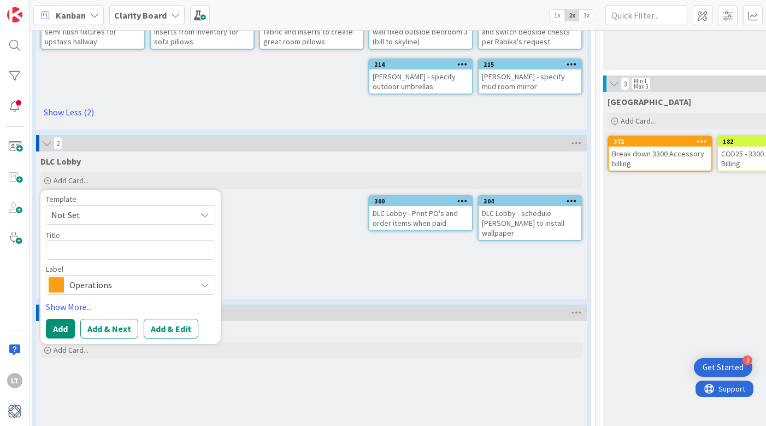
type textarea "x"
type textarea "D"
type textarea "x"
type textarea "DL"
type textarea "x"
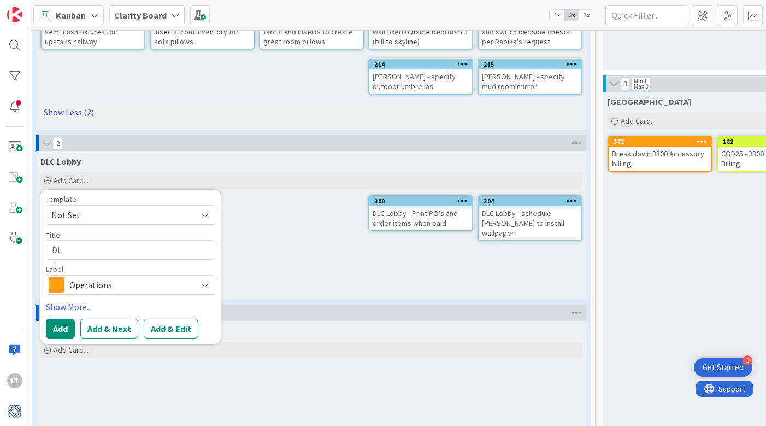
type textarea "DLC"
type textarea "x"
type textarea "DLC"
type textarea "x"
type textarea "DLC L"
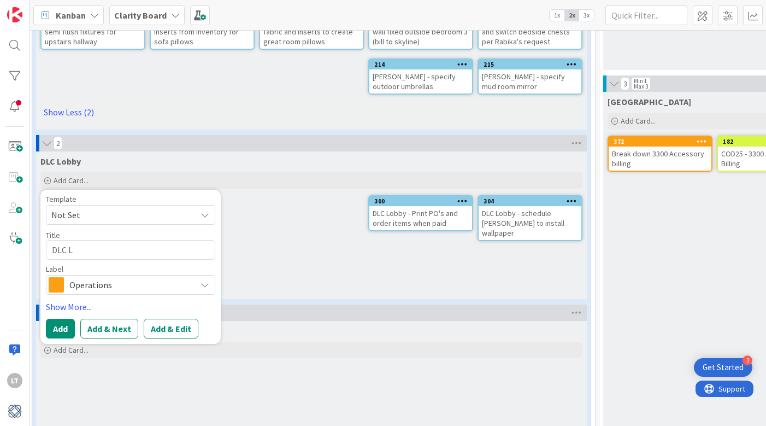
type textarea "x"
type textarea "DLC Lo"
type textarea "x"
type textarea "DLC Lob"
type textarea "x"
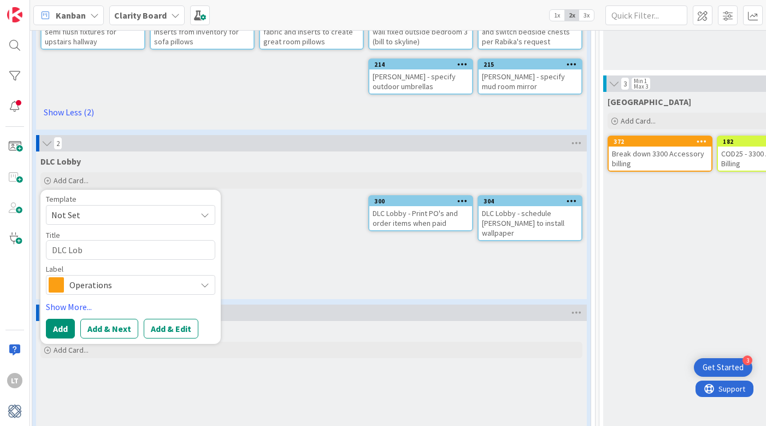
type textarea "DLC [PERSON_NAME]"
type textarea "x"
type textarea "DLC Lobby"
type textarea "x"
type textarea "DLC Lobby"
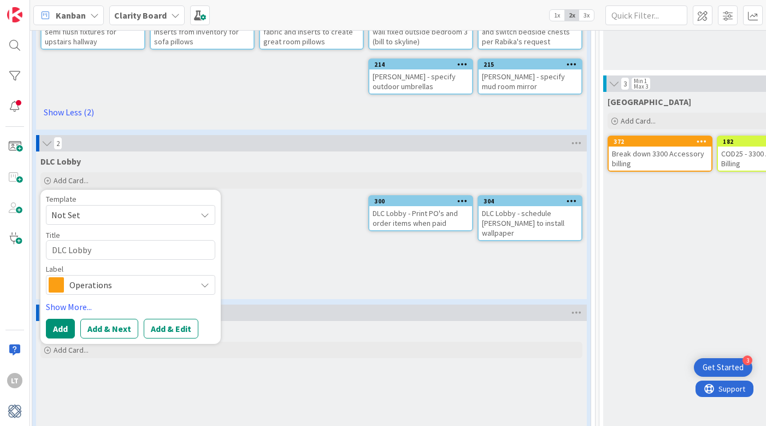
type textarea "x"
type textarea "DLC Lobby -"
type textarea "x"
type textarea "DLC Lobby -"
type textarea "x"
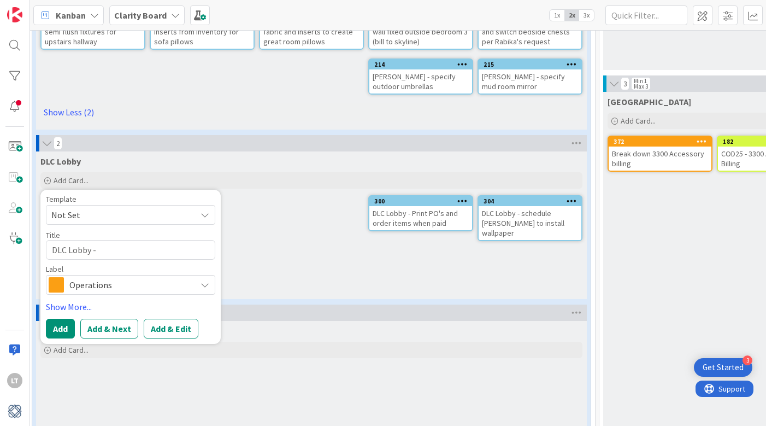
type textarea "DLC Lobby - s"
type textarea "x"
type textarea "DLC Lobby - sc"
type textarea "x"
type textarea "DLC Lobby - sch"
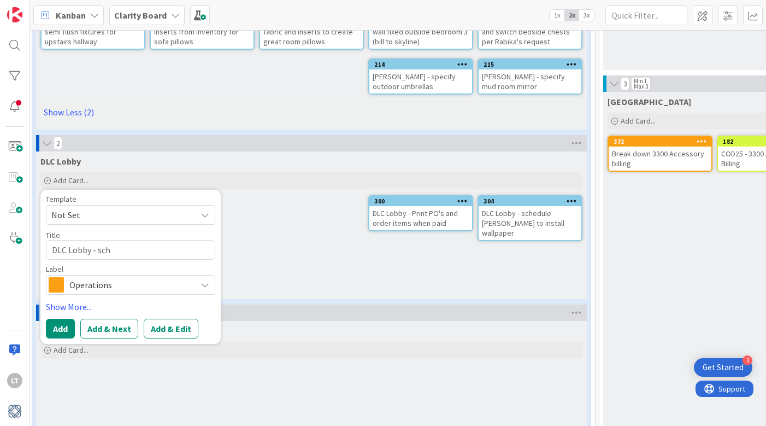
type textarea "x"
type textarea "DLC Lobby - sche"
type textarea "x"
type textarea "DLC Lobby - sched"
type textarea "x"
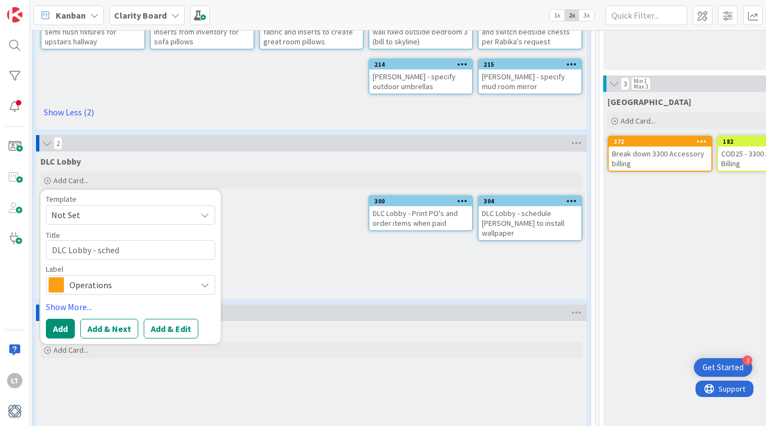
type textarea "DLC Lobby - schedu"
type textarea "x"
type textarea "DLC Lobby - schedul"
type textarea "x"
type textarea "DLC Lobby - schedull"
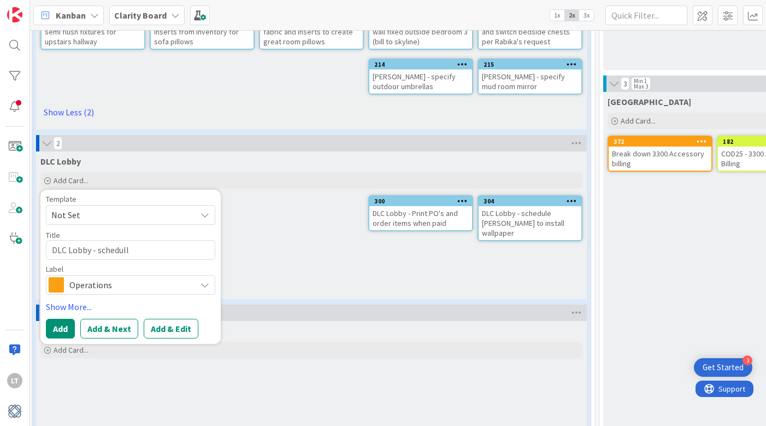
type textarea "x"
type textarea "DLC Lobby - schedulle"
type textarea "x"
type textarea "DLC Lobby - schedule"
type textarea "x"
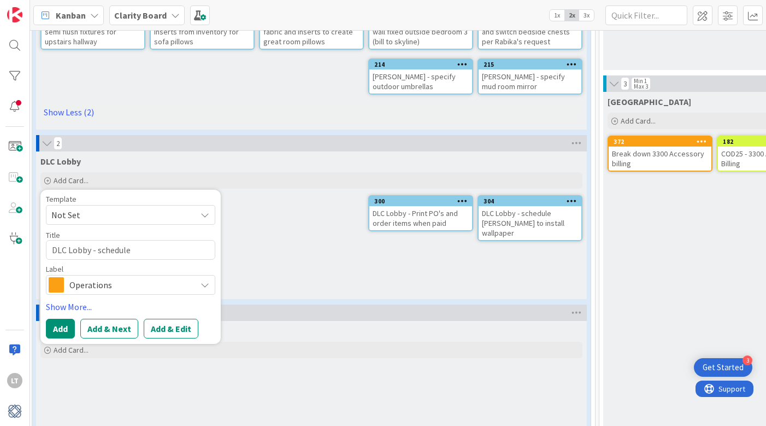
type textarea "DLC Lobby - schedule ;"
type textarea "x"
type textarea "DLC Lobby - schedule ;p"
type textarea "x"
type textarea "DLC Lobby - schedule ;pi"
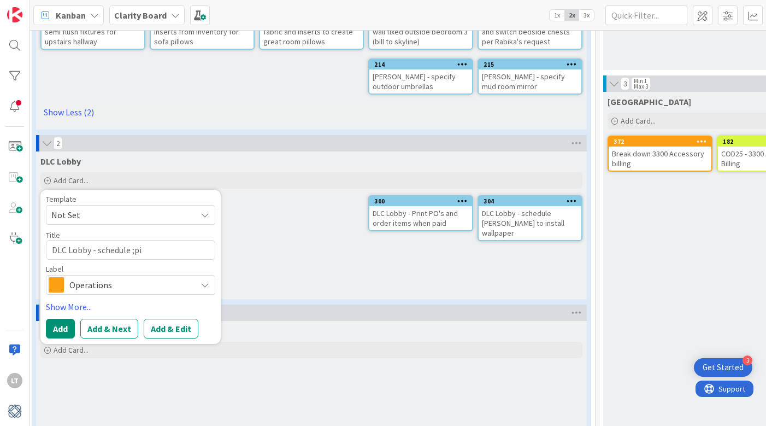
type textarea "x"
type textarea "DLC Lobby - schedule ;p"
type textarea "x"
type textarea "DLC Lobby - schedule ;"
type textarea "x"
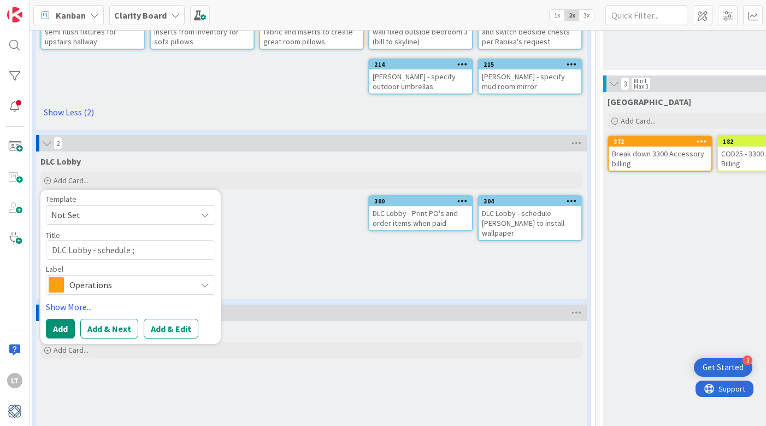
type textarea "DLC Lobby - schedule"
type textarea "x"
type textarea "DLC Lobby - schedule p"
type textarea "x"
type textarea "DLC Lobby - schedule pi"
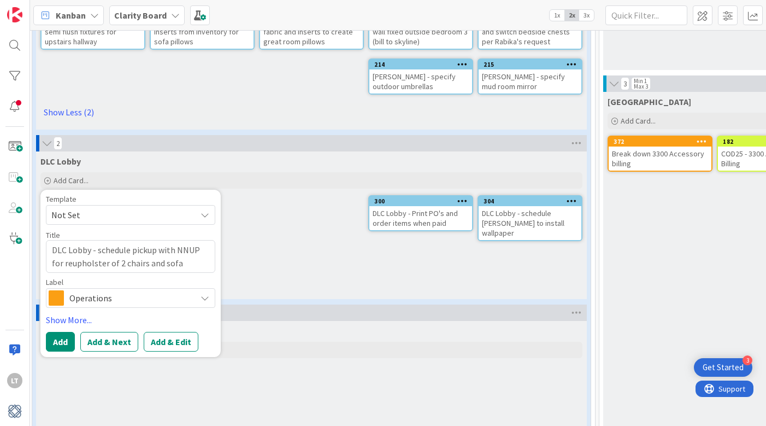
click at [103, 293] on span "Operations" at bounding box center [129, 297] width 121 height 15
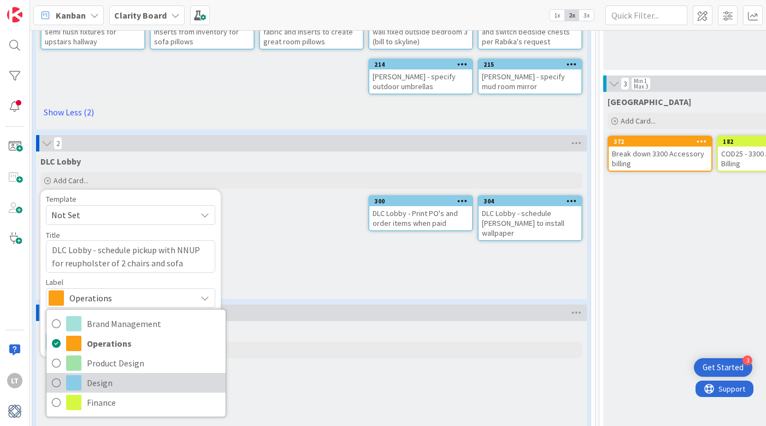
click at [57, 381] on icon at bounding box center [56, 382] width 9 height 16
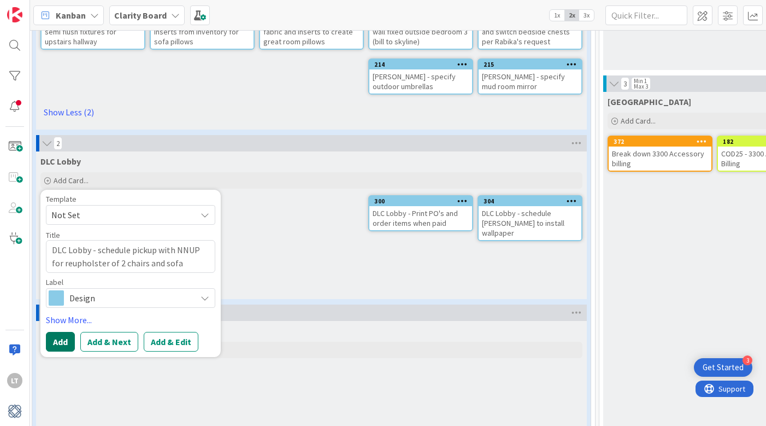
click at [63, 338] on button "Add" at bounding box center [60, 342] width 29 height 20
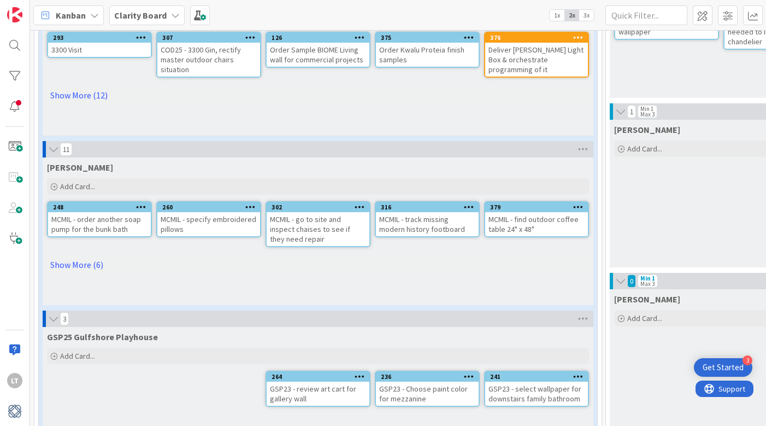
scroll to position [150, 0]
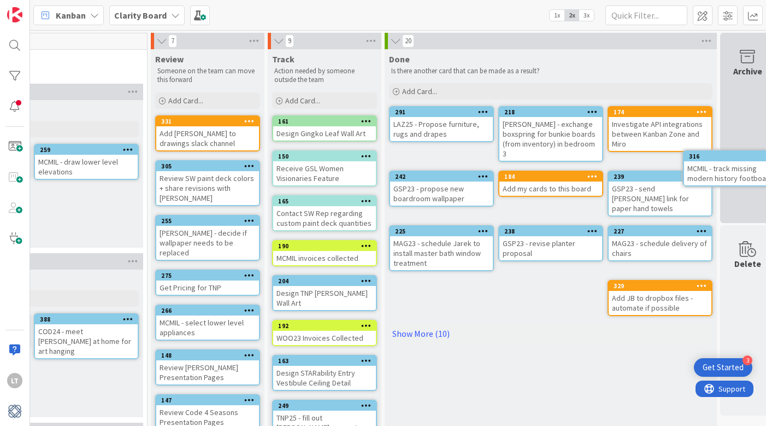
scroll to position [0, 1155]
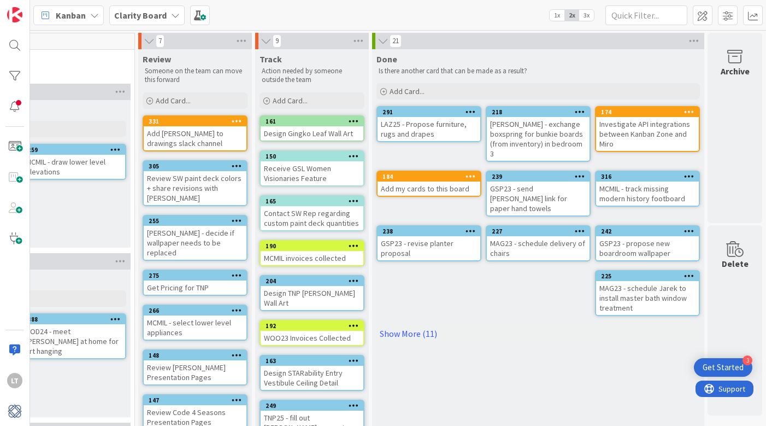
drag, startPoint x: 295, startPoint y: 211, endPoint x: 651, endPoint y: 163, distance: 358.8
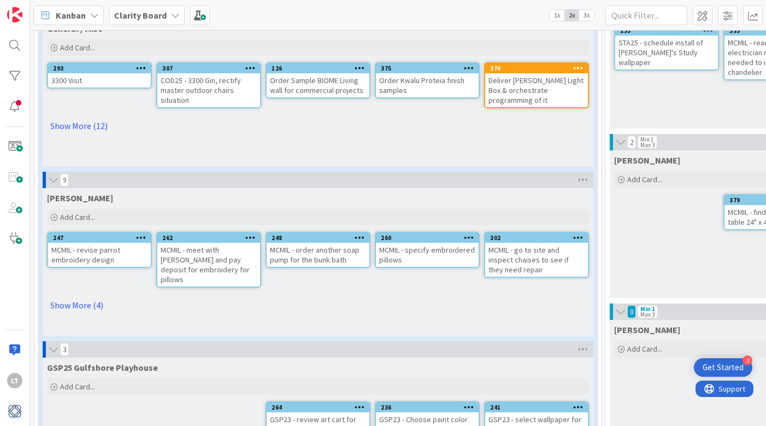
scroll to position [120, 0]
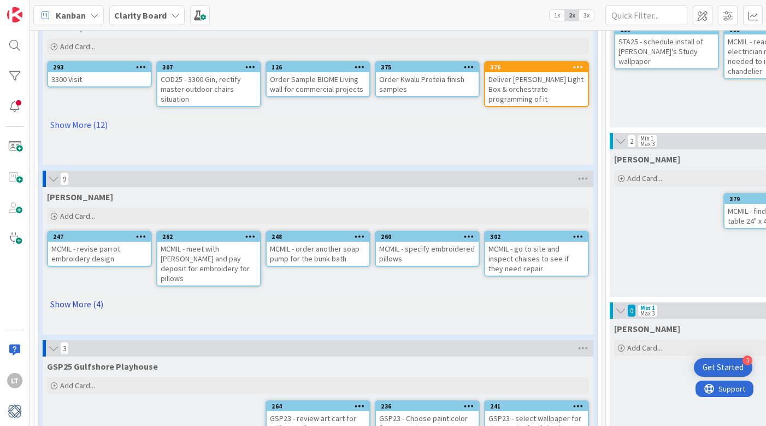
click at [81, 295] on link "Show More (4)" at bounding box center [318, 303] width 542 height 17
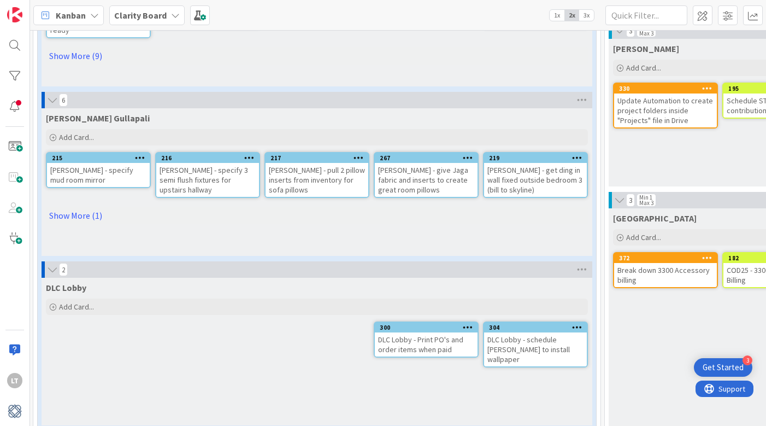
scroll to position [907, 1]
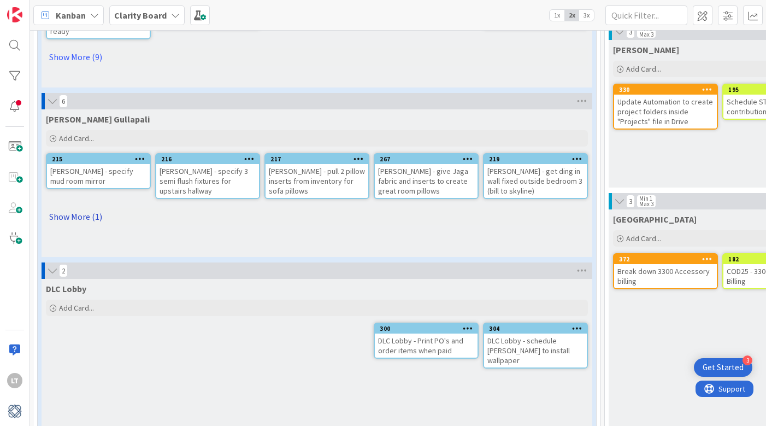
click at [65, 210] on link "Show More (1)" at bounding box center [317, 216] width 542 height 17
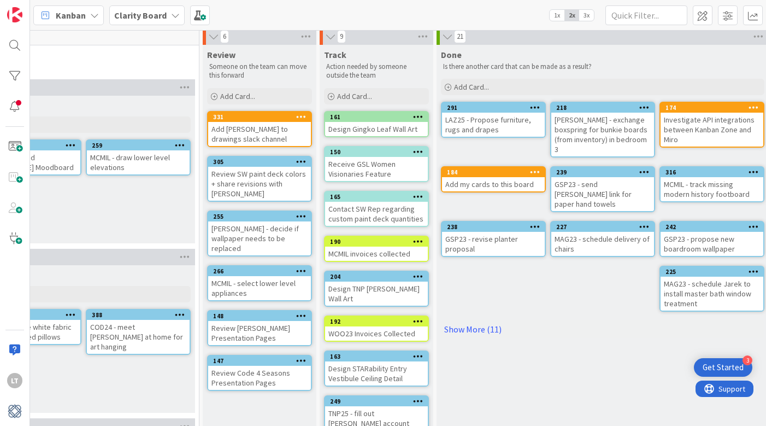
scroll to position [2, 1091]
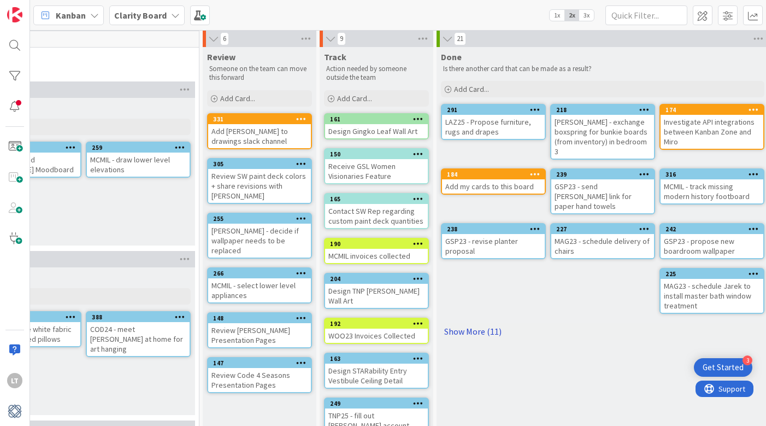
click at [471, 322] on link "Show More (11)" at bounding box center [602, 330] width 323 height 17
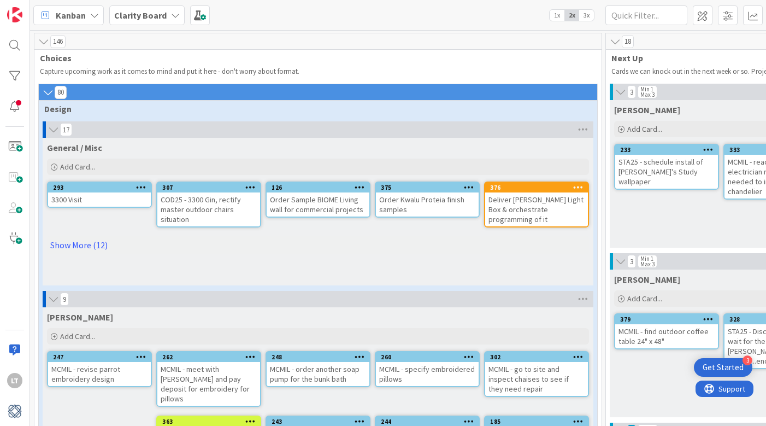
scroll to position [0, 0]
